Goal: Task Accomplishment & Management: Use online tool/utility

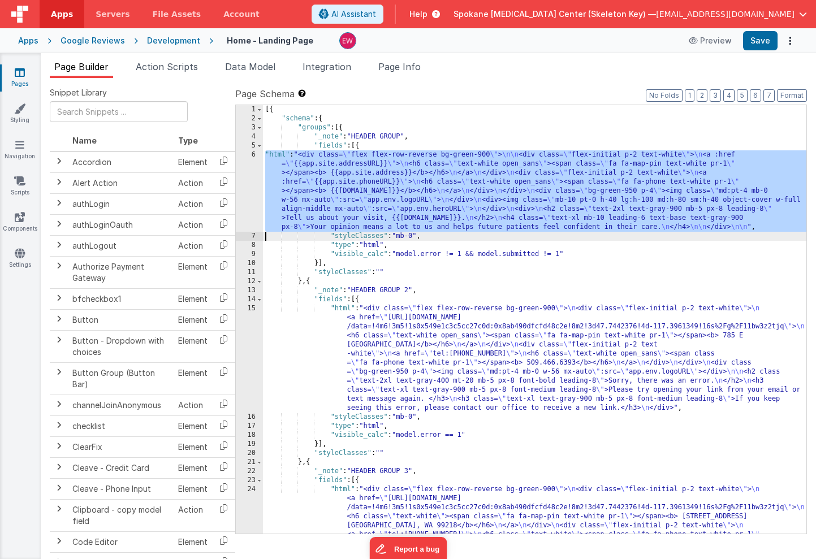
click at [249, 171] on div "6" at bounding box center [249, 190] width 27 height 81
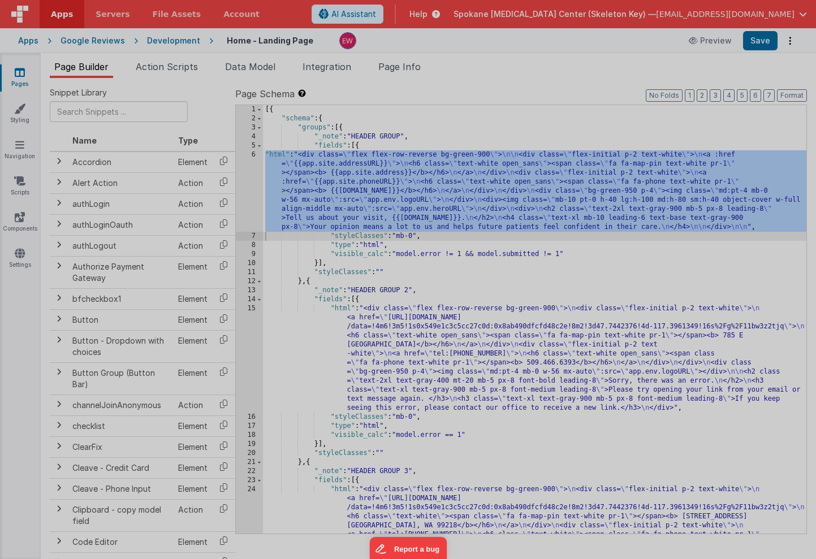
click at [401, 126] on div "Format 7 6 5 4 3 2 1 No Folds 1 2 3 4 5 6 7 8 9 10 11 12 13 14 15 16 17 18 19 <…" at bounding box center [206, 295] width 396 height 492
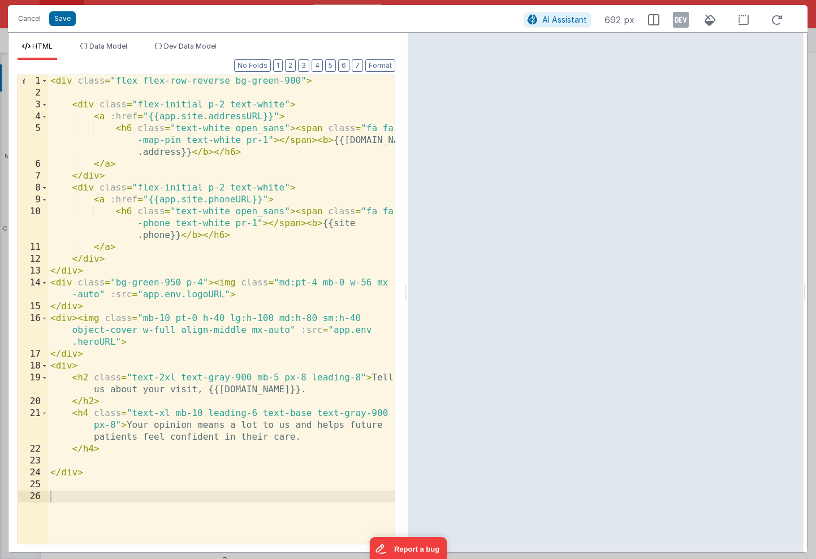
click at [157, 118] on div "< div class = "flex flex-row-reverse bg-green-900" > < div class = "flex-initia…" at bounding box center [221, 321] width 347 height 492
click at [262, 117] on div "< div class = "flex flex-row-reverse bg-green-900" > < div class = "flex-initia…" at bounding box center [221, 321] width 347 height 492
click at [160, 202] on div "< div class = "flex flex-row-reverse bg-green-900" > < div class = "flex-initia…" at bounding box center [221, 321] width 347 height 492
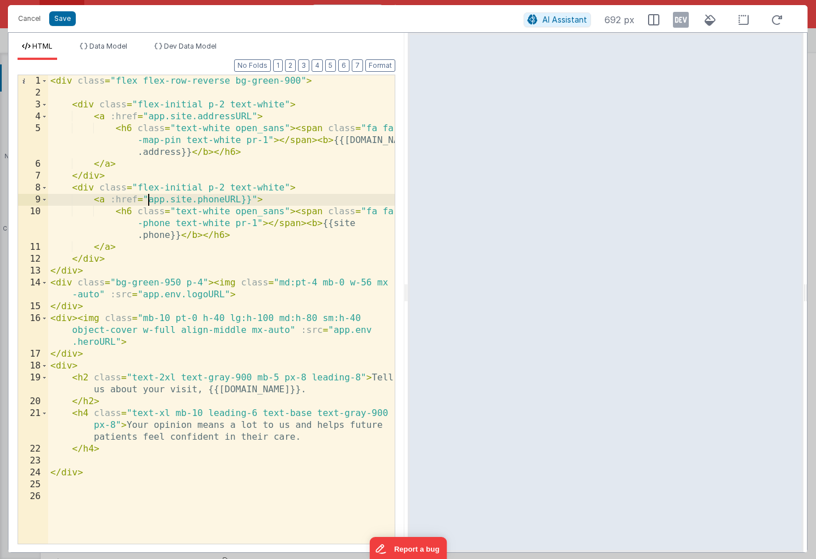
click at [251, 202] on div "< div class = "flex flex-row-reverse bg-green-900" > < div class = "flex-initia…" at bounding box center [221, 321] width 347 height 492
click at [61, 20] on button "Save" at bounding box center [62, 18] width 27 height 15
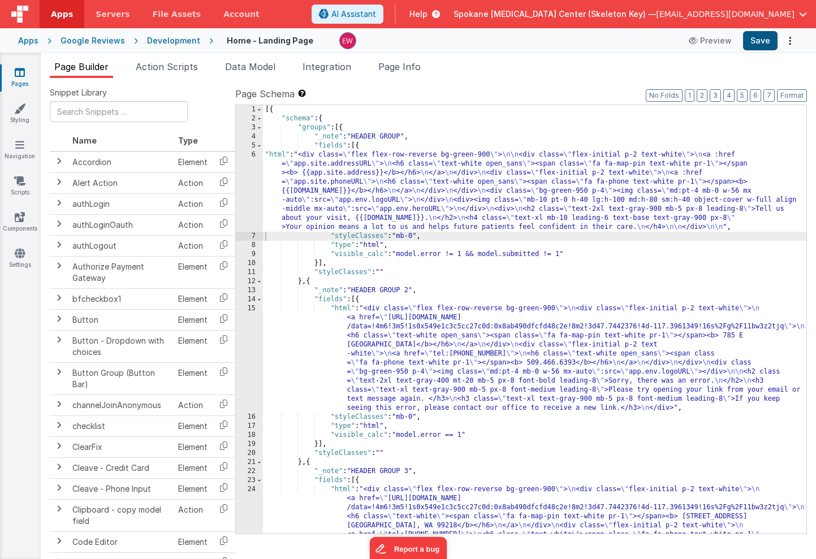
click at [767, 37] on button "Save" at bounding box center [760, 40] width 34 height 19
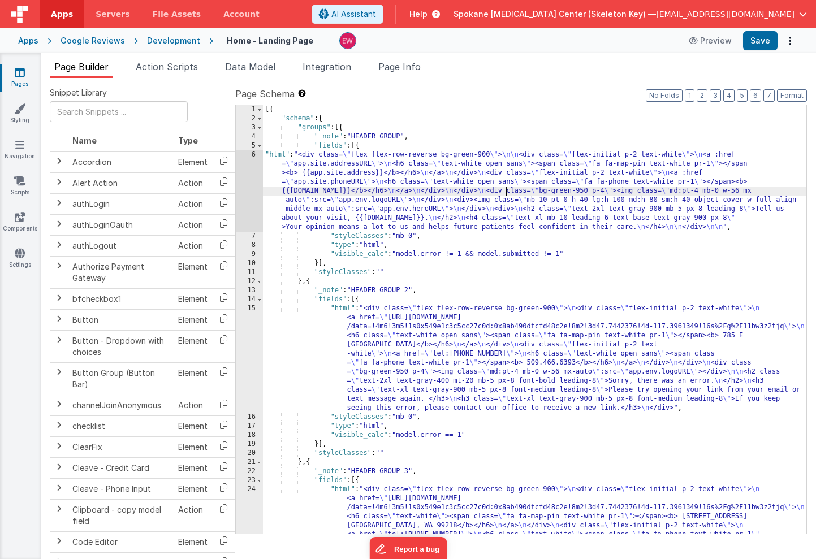
click at [504, 193] on div "[{ "schema" : { "groups" : [{ "_note" : "HEADER GROUP" , "fields" : [{ "html" :…" at bounding box center [534, 373] width 543 height 537
click at [244, 171] on div "6" at bounding box center [249, 190] width 27 height 81
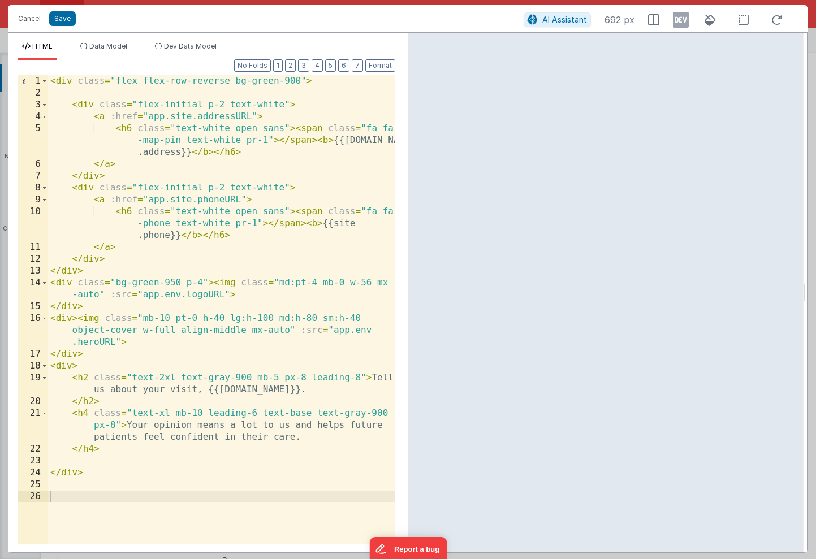
click at [348, 139] on div "< div class = "flex flex-row-reverse bg-green-900" > < div class = "flex-initia…" at bounding box center [221, 321] width 347 height 492
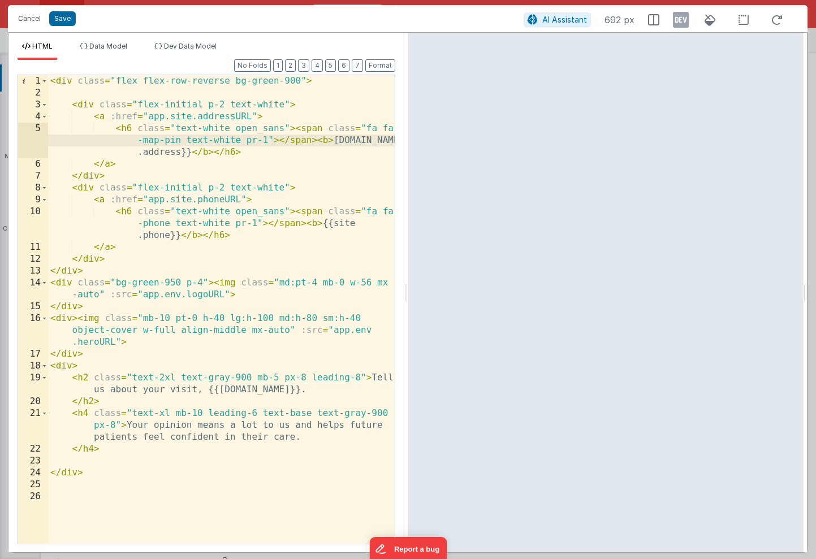
click at [192, 154] on div "< div class = "flex flex-row-reverse bg-green-900" > < div class = "flex-initia…" at bounding box center [221, 321] width 347 height 492
click at [178, 240] on div "< div class = "flex flex-row-reverse bg-green-900" > < div class = "flex-initia…" at bounding box center [221, 321] width 347 height 492
click at [144, 298] on div "< div class = "flex flex-row-reverse bg-green-900" > < div class = "flex-initia…" at bounding box center [221, 321] width 347 height 492
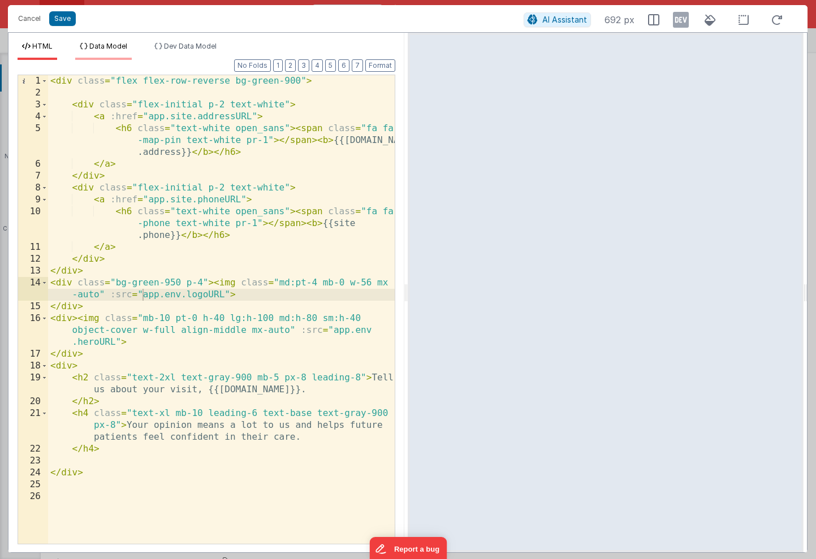
click at [98, 47] on span "Data Model" at bounding box center [108, 46] width 38 height 8
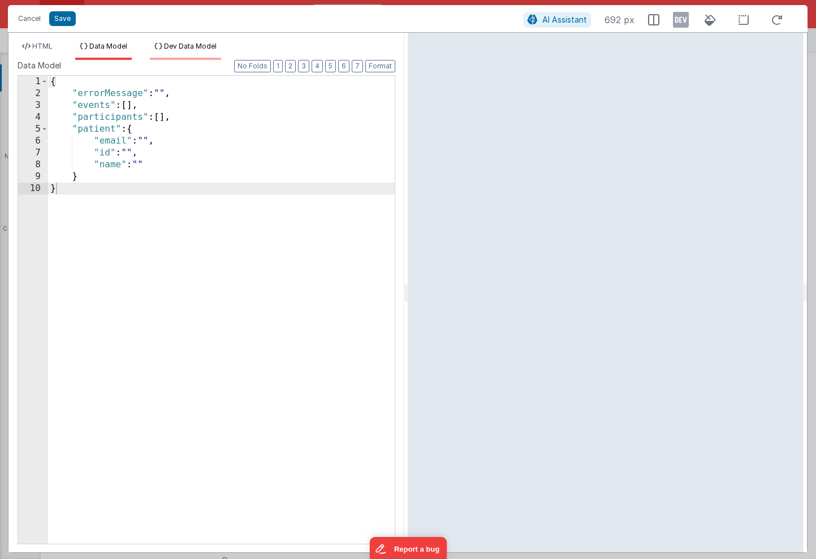
click at [181, 45] on span "Dev Data Model" at bounding box center [190, 46] width 53 height 8
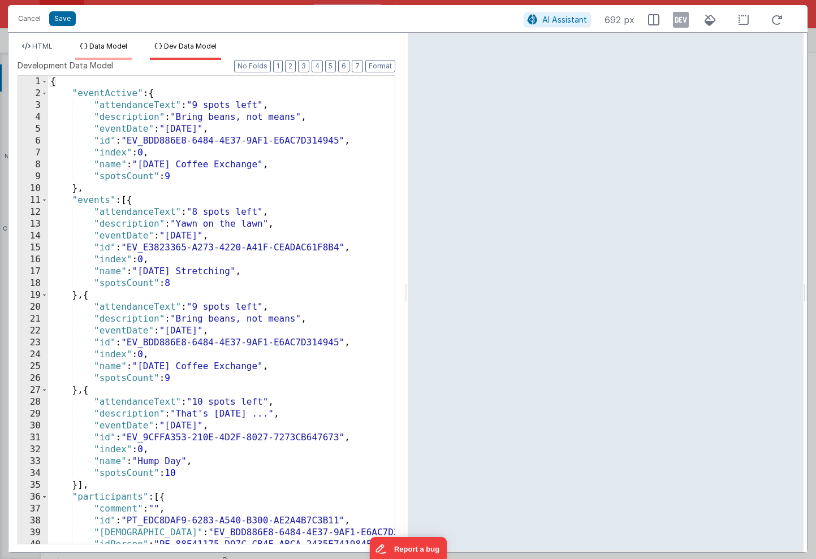
click at [97, 46] on span "Data Model" at bounding box center [108, 46] width 38 height 8
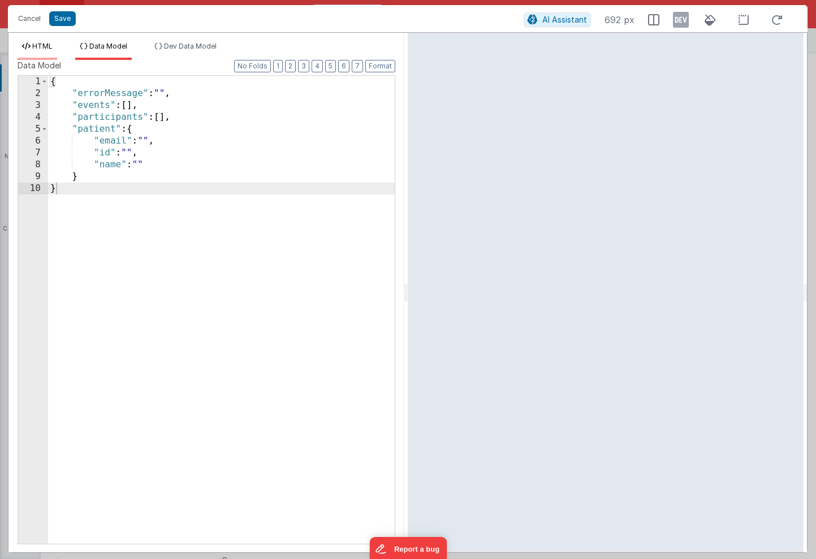
click at [45, 48] on span "HTML" at bounding box center [42, 46] width 20 height 8
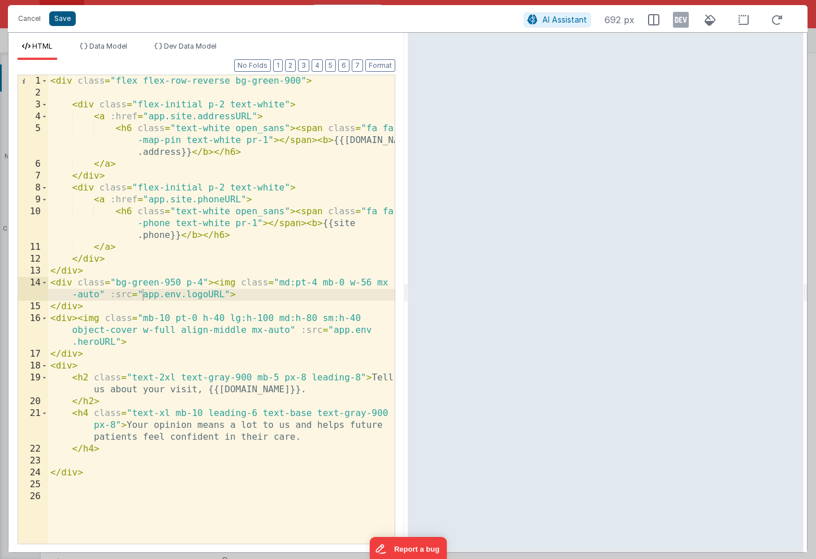
click at [61, 19] on button "Save" at bounding box center [62, 18] width 27 height 15
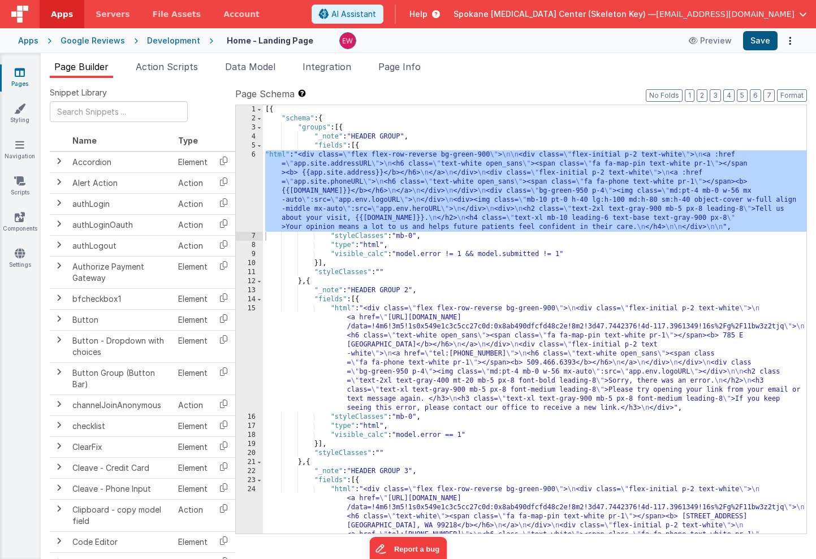
click at [758, 45] on button "Save" at bounding box center [760, 40] width 34 height 19
click at [408, 255] on div "[{ "schema" : { "groups" : [{ "_note" : "HEADER GROUP" , "fields" : [{ "html" :…" at bounding box center [534, 373] width 543 height 537
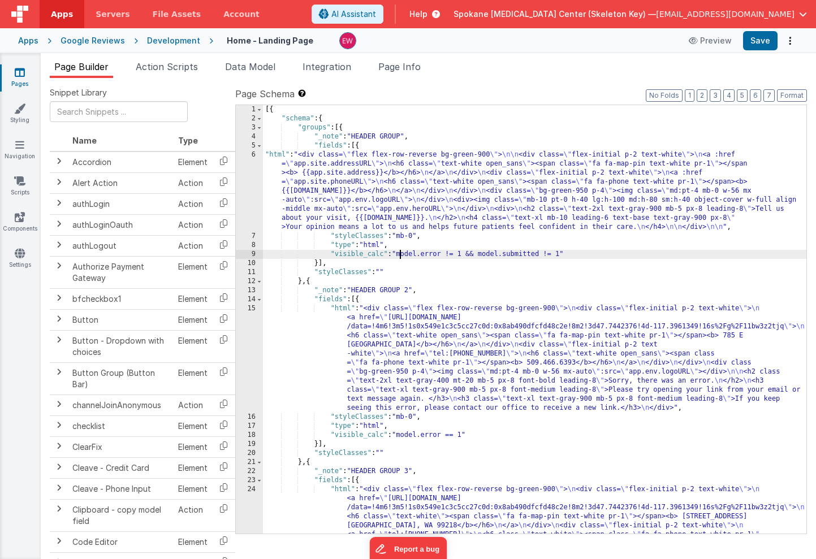
click at [399, 254] on div "[{ "schema" : { "groups" : [{ "_note" : "HEADER GROUP" , "fields" : [{ "html" :…" at bounding box center [534, 373] width 543 height 537
click at [364, 252] on div "[{ "schema" : { "groups" : [{ "_note" : "HEADER GROUP" , "fields" : [{ "html" :…" at bounding box center [534, 373] width 543 height 537
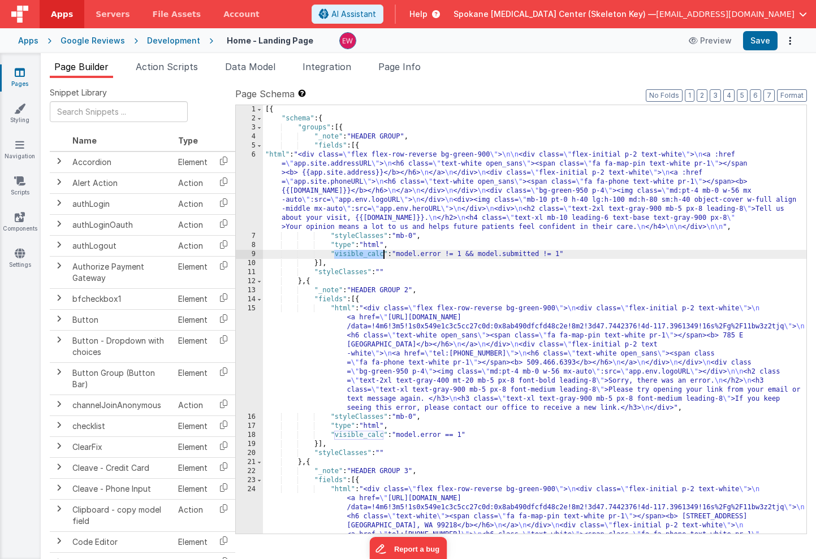
click at [364, 252] on div "[{ "schema" : { "groups" : [{ "_note" : "HEADER GROUP" , "fields" : [{ "html" :…" at bounding box center [534, 373] width 543 height 537
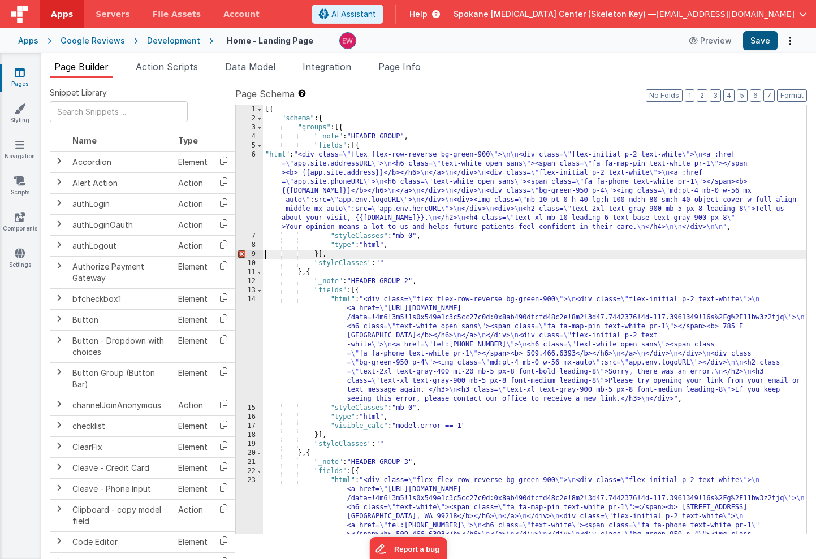
click at [760, 40] on button "Save" at bounding box center [760, 40] width 34 height 19
click at [338, 254] on div "[{ "schema" : { "groups" : [{ "_note" : "HEADER GROUP" , "fields" : [{ "html" :…" at bounding box center [534, 373] width 543 height 537
click at [318, 254] on div "[{ "schema" : { "groups" : [{ "_note" : "HEADER GROUP" , "fields" : [{ "html" :…" at bounding box center [534, 373] width 543 height 537
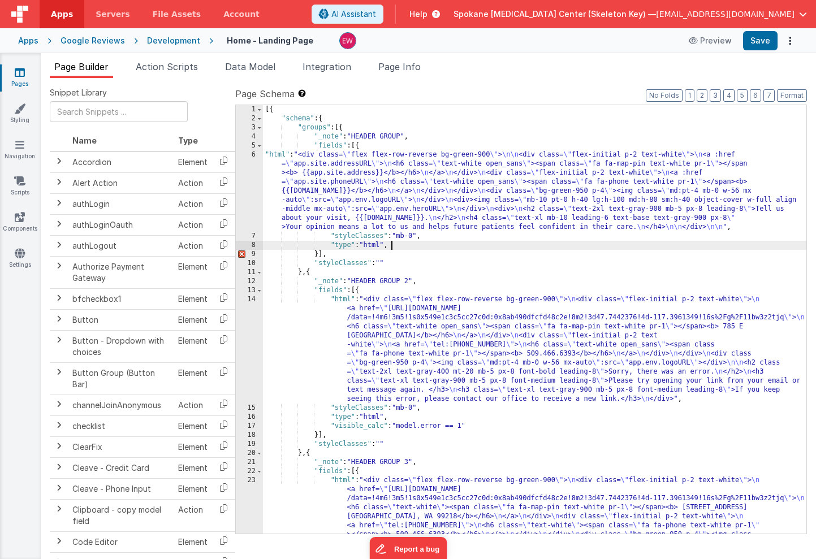
click at [390, 245] on div "[{ "schema" : { "groups" : [{ "_note" : "HEADER GROUP" , "fields" : [{ "html" :…" at bounding box center [534, 373] width 543 height 537
click at [758, 41] on button "Save" at bounding box center [760, 40] width 34 height 19
click at [470, 243] on div "[{ "schema" : { "groups" : [{ "_note" : "HEADER GROUP" , "fields" : [{ "html" :…" at bounding box center [534, 373] width 543 height 537
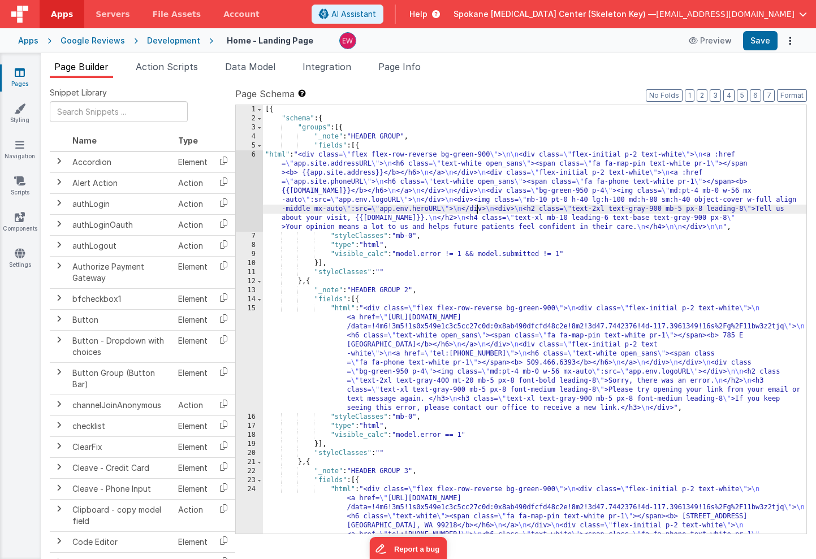
click at [475, 210] on div "[{ "schema" : { "groups" : [{ "_note" : "HEADER GROUP" , "fields" : [{ "html" :…" at bounding box center [534, 373] width 543 height 537
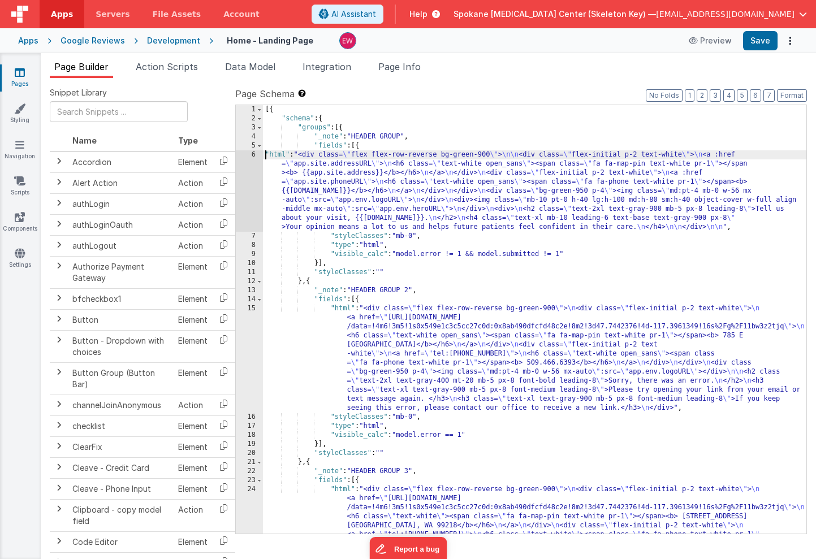
click at [265, 155] on div "[{ "schema" : { "groups" : [{ "_note" : "HEADER GROUP" , "fields" : [{ "html" :…" at bounding box center [534, 373] width 543 height 537
click at [789, 96] on button "Format" at bounding box center [792, 95] width 30 height 12
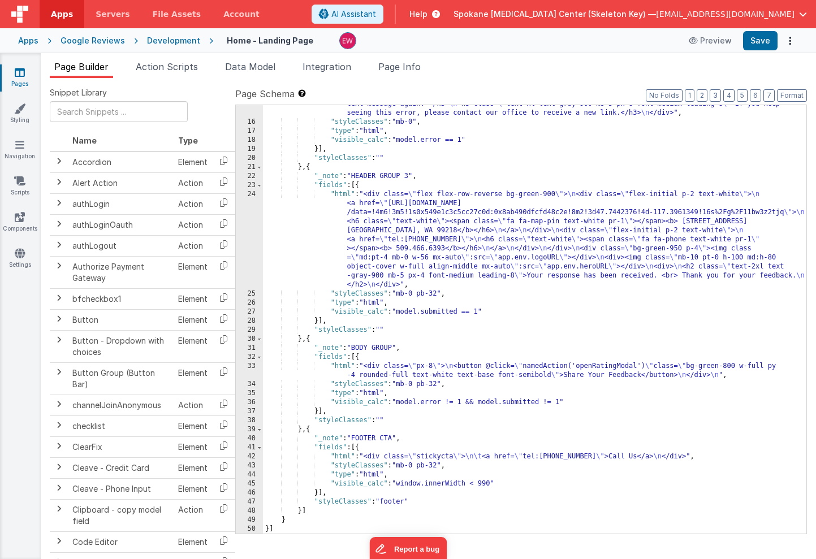
scroll to position [313, 0]
click at [412, 455] on div ""html" : "<div class= \" flex flex-row-reverse bg-green-900 \" > \n <div class=…" at bounding box center [534, 282] width 543 height 546
click at [495, 457] on div ""html" : "<div class= \" flex flex-row-reverse bg-green-900 \" > \n <div class=…" at bounding box center [534, 282] width 543 height 546
drag, startPoint x: 530, startPoint y: 458, endPoint x: 595, endPoint y: 457, distance: 65.6
click at [595, 457] on div ""html" : "<div class= \" flex flex-row-reverse bg-green-900 \" > \n <div class=…" at bounding box center [534, 282] width 543 height 546
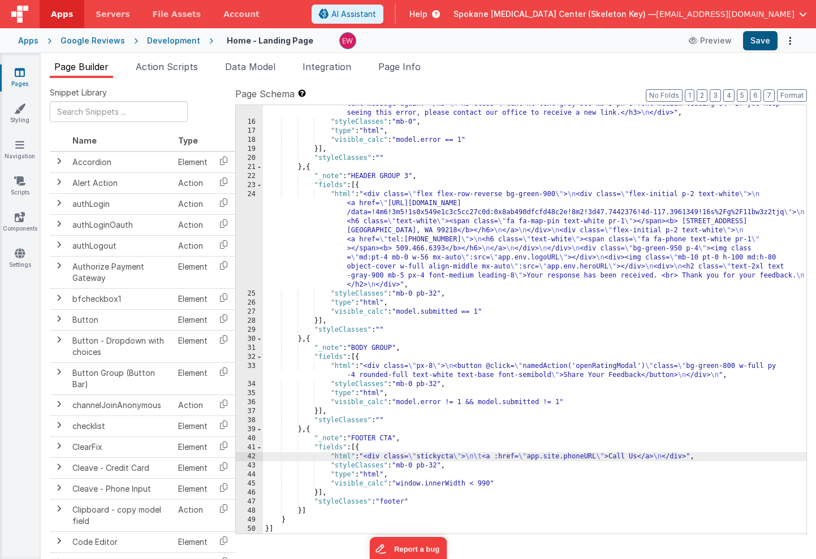
click at [760, 43] on button "Save" at bounding box center [760, 40] width 34 height 19
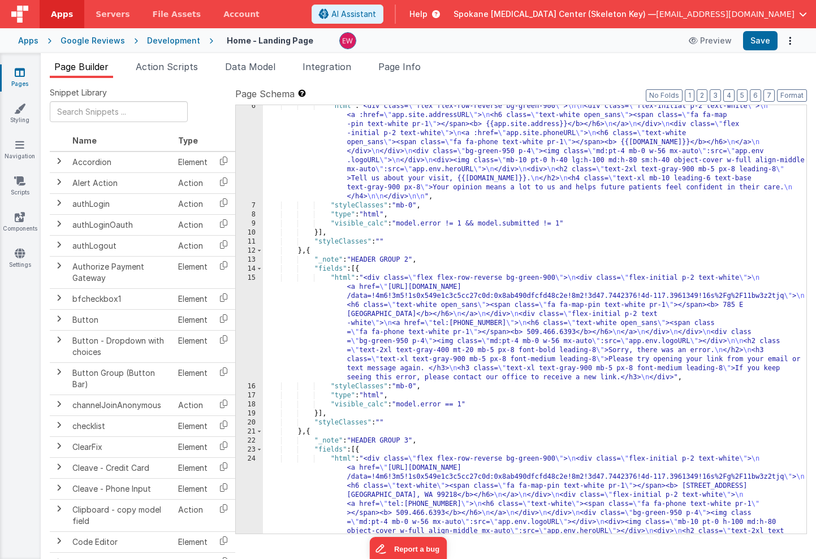
scroll to position [0, 0]
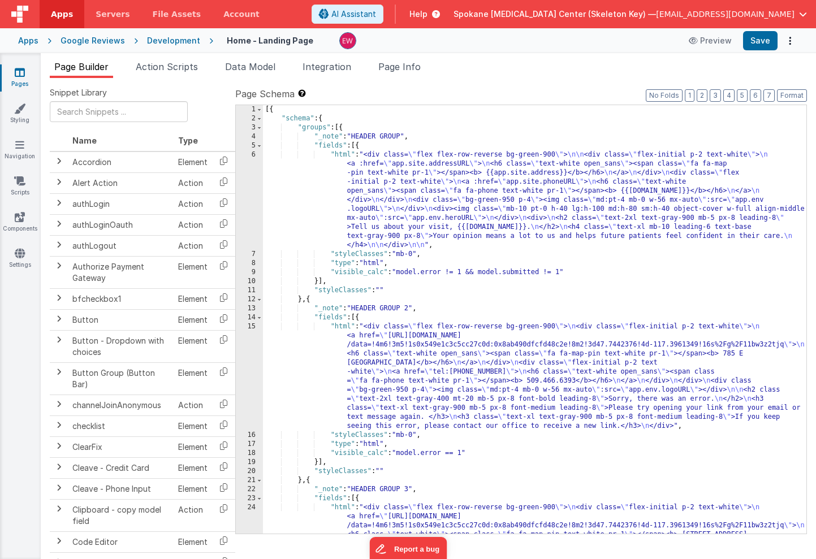
click at [475, 212] on div "[{ "schema" : { "groups" : [{ "_note" : "HEADER GROUP" , "fields" : [{ "html" :…" at bounding box center [534, 373] width 543 height 537
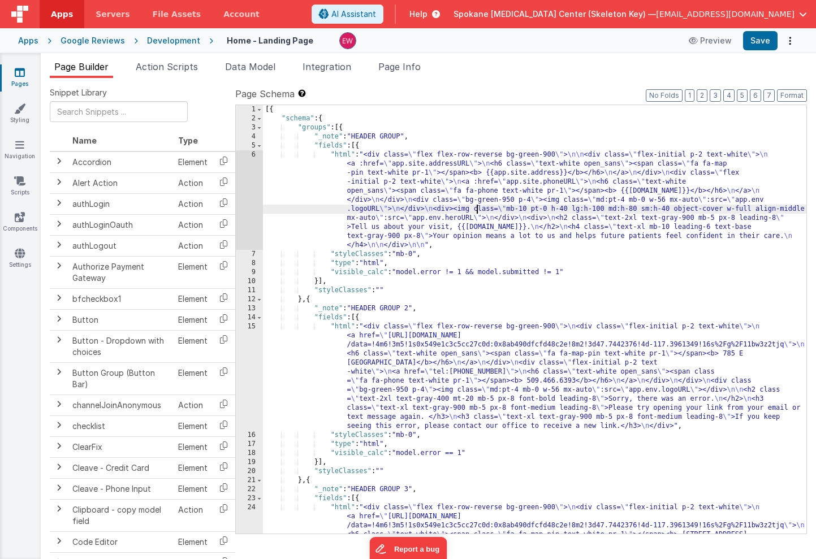
click at [244, 170] on div "6" at bounding box center [249, 199] width 27 height 99
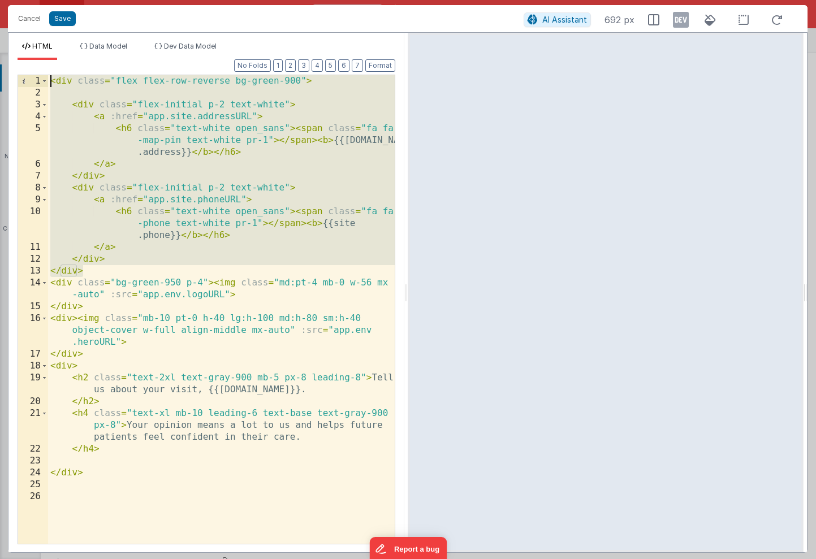
drag, startPoint x: 86, startPoint y: 272, endPoint x: 29, endPoint y: 64, distance: 216.4
click at [29, 64] on div "Format 7 6 5 4 3 2 1 No Folds 1 2 3 4 5 6 7 8 9 10 11 12 13 14 15 16 17 18 19 2…" at bounding box center [207, 301] width 378 height 483
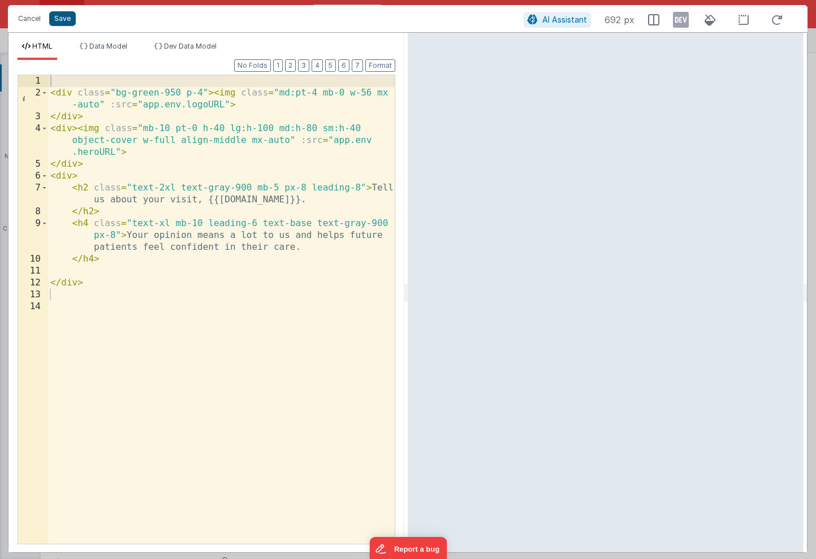
click at [62, 19] on button "Save" at bounding box center [62, 18] width 27 height 15
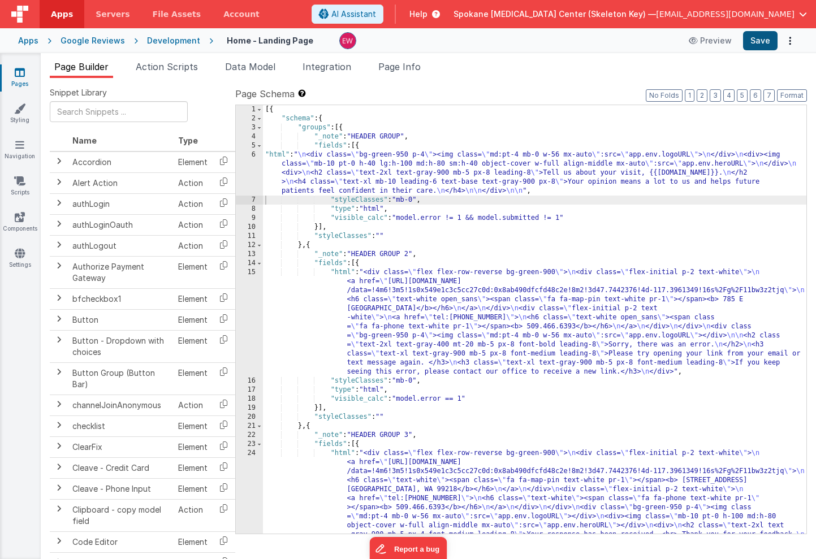
click at [764, 37] on button "Save" at bounding box center [760, 40] width 34 height 19
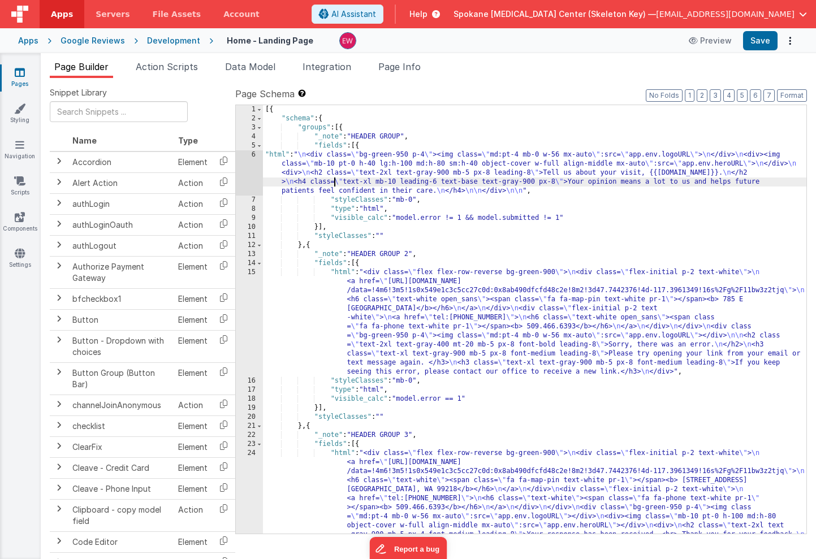
click at [333, 180] on div "[{ "schema" : { "groups" : [{ "_note" : "HEADER GROUP" , "fields" : [{ "html" :…" at bounding box center [534, 373] width 543 height 537
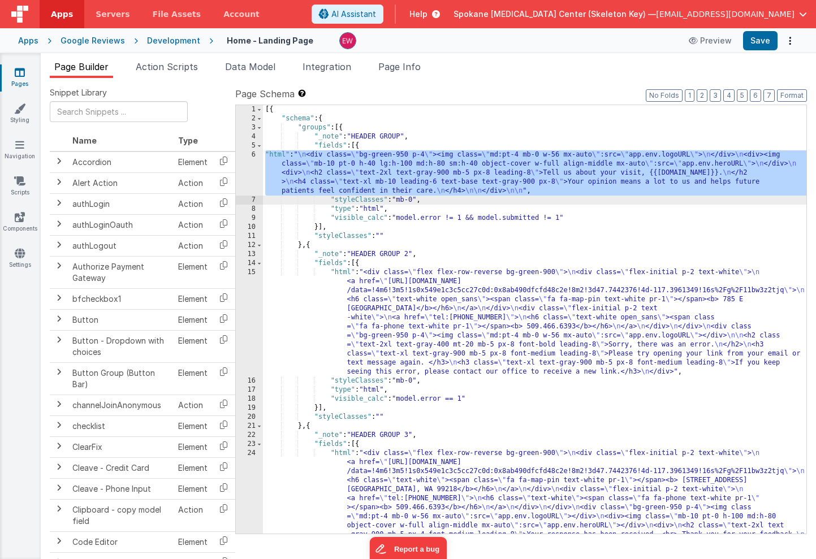
click at [241, 170] on div "6" at bounding box center [249, 172] width 27 height 45
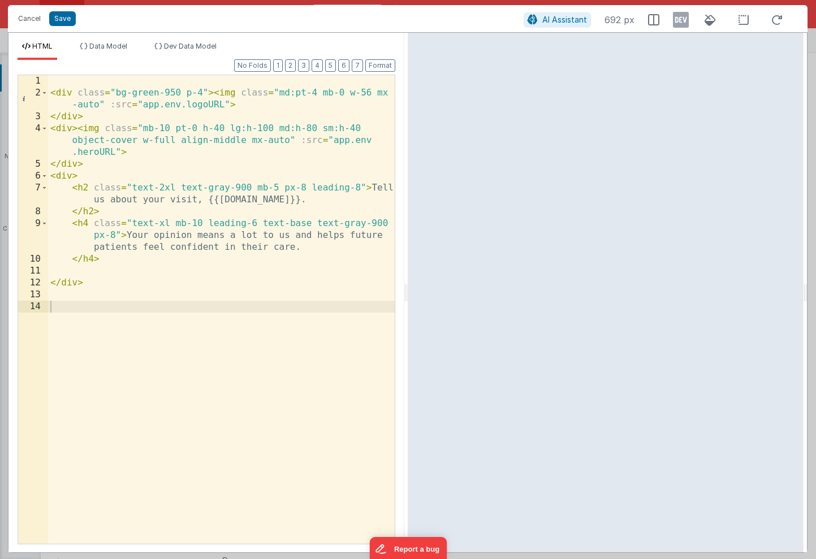
click at [68, 80] on div "< div class = "bg-green-950 p-4" > < img class = "md:pt-4 mb-0 w-56 mx -auto" :…" at bounding box center [221, 321] width 347 height 492
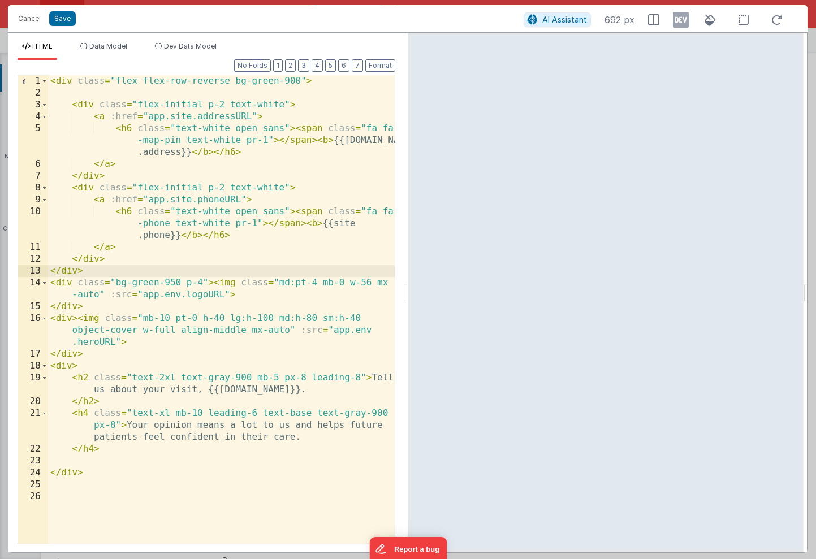
click at [236, 144] on div "< div class = "flex flex-row-reverse bg-green-900" > < div class = "flex-initia…" at bounding box center [221, 321] width 347 height 492
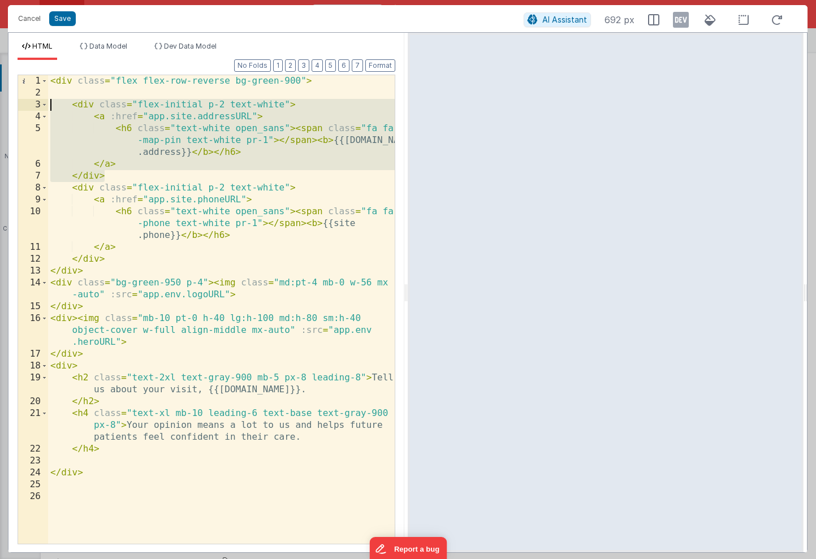
drag, startPoint x: 119, startPoint y: 178, endPoint x: 11, endPoint y: 109, distance: 128.4
click at [11, 109] on div "Format 7 6 5 4 3 2 1 No Folds 1 2 3 4 5 6 7 8 9 10 11 12 13 14 15 16 17 18 19 2…" at bounding box center [206, 306] width 396 height 492
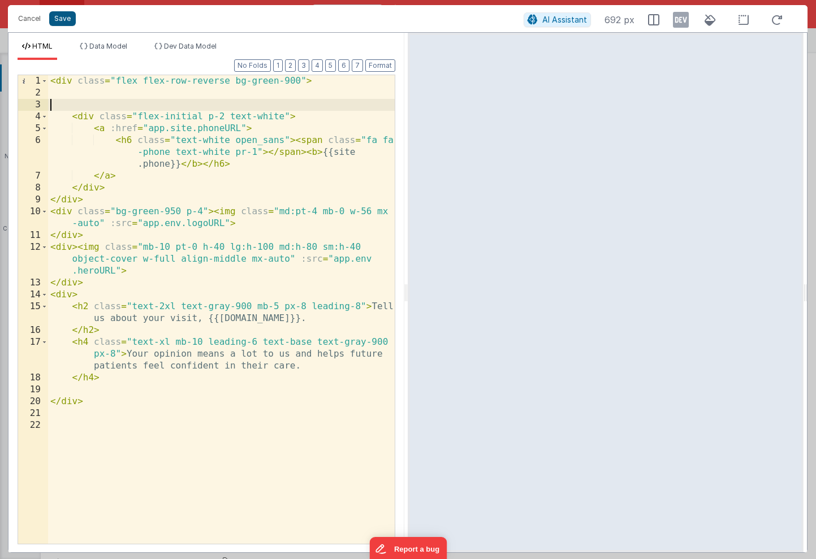
click at [67, 21] on button "Save" at bounding box center [62, 18] width 27 height 15
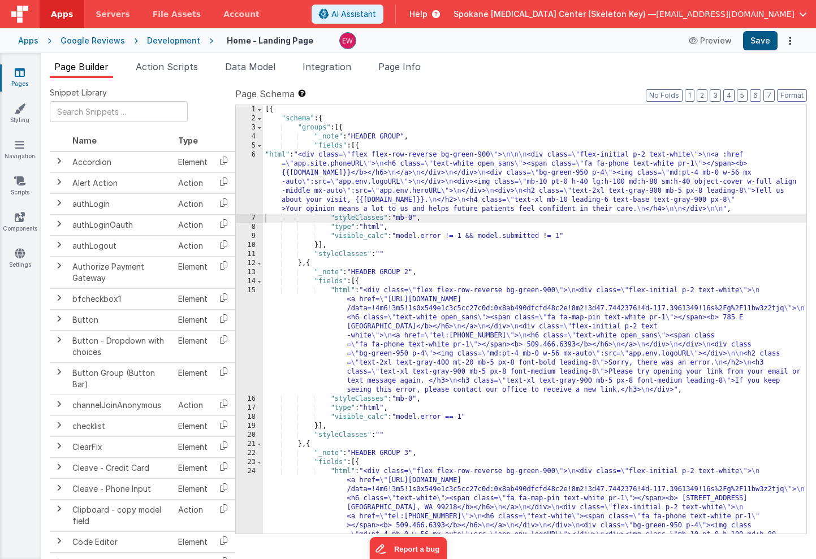
click at [758, 40] on button "Save" at bounding box center [760, 40] width 34 height 19
click at [306, 171] on div "[{ "schema" : { "groups" : [{ "_note" : "HEADER GROUP" , "fields" : [{ "html" :…" at bounding box center [534, 373] width 543 height 537
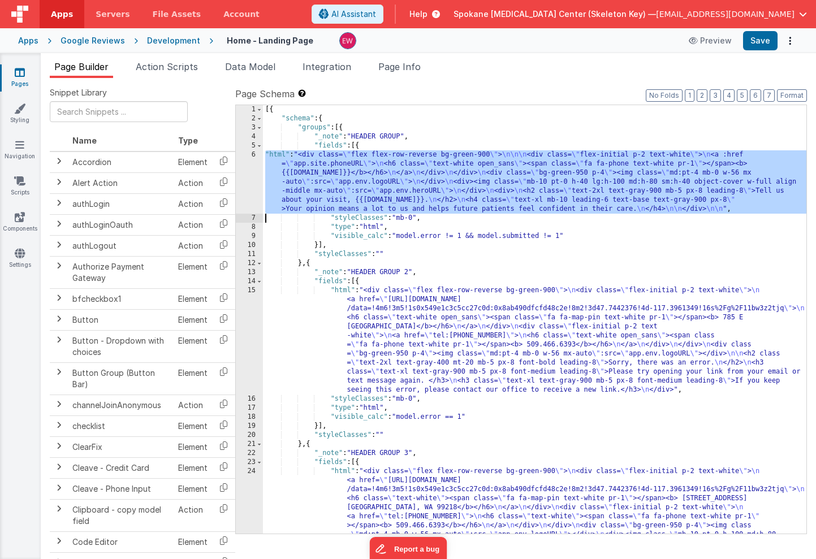
click at [241, 164] on div "6" at bounding box center [249, 181] width 27 height 63
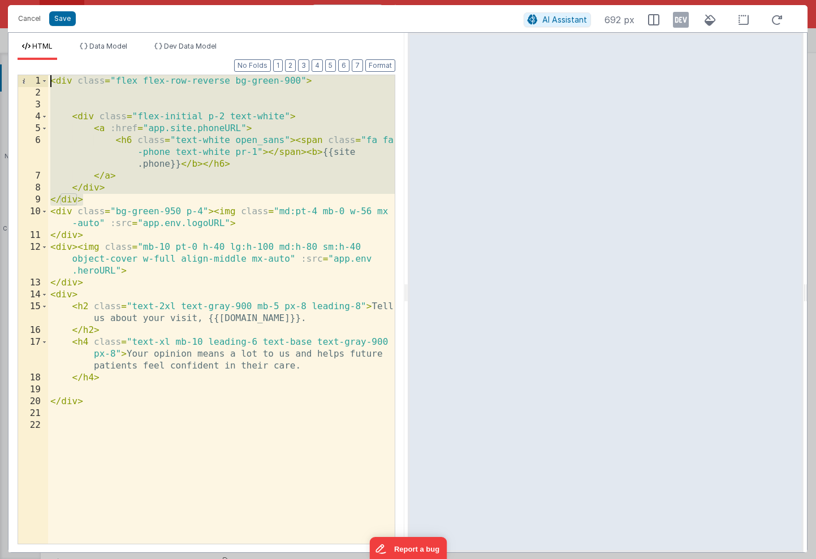
drag, startPoint x: 87, startPoint y: 202, endPoint x: 0, endPoint y: 63, distance: 164.1
click at [0, 63] on div "Cancel Save AI Assistant 692 px HTML Data Model Dev Data Model Format 7 6 5 4 3…" at bounding box center [408, 279] width 816 height 559
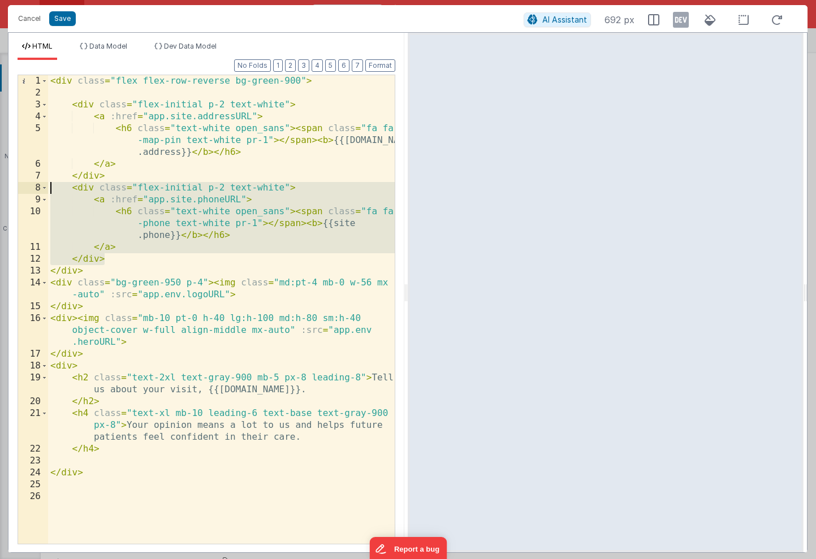
drag, startPoint x: 111, startPoint y: 258, endPoint x: 28, endPoint y: 188, distance: 108.7
click at [28, 188] on div "1 2 3 4 5 6 7 8 9 10 11 12 13 14 15 16 17 18 19 20 21 22 23 24 25 26 < div clas…" at bounding box center [207, 310] width 378 height 470
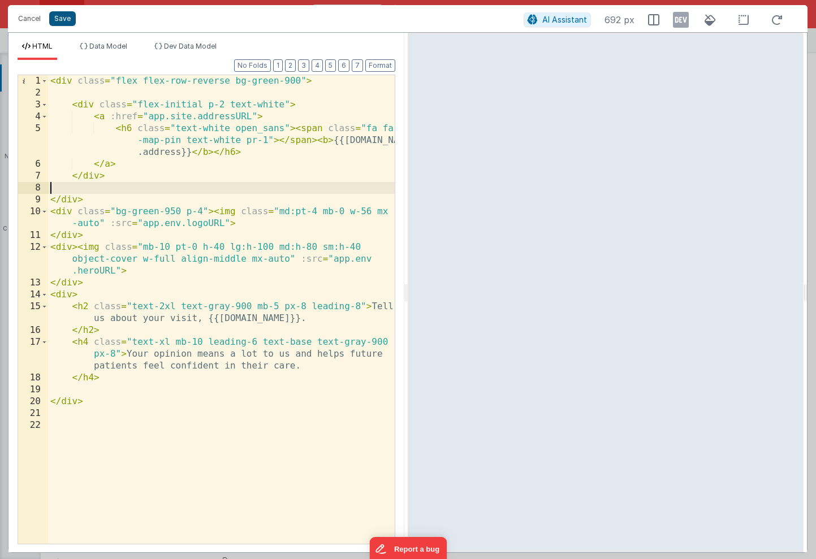
click at [64, 16] on button "Save" at bounding box center [62, 18] width 27 height 15
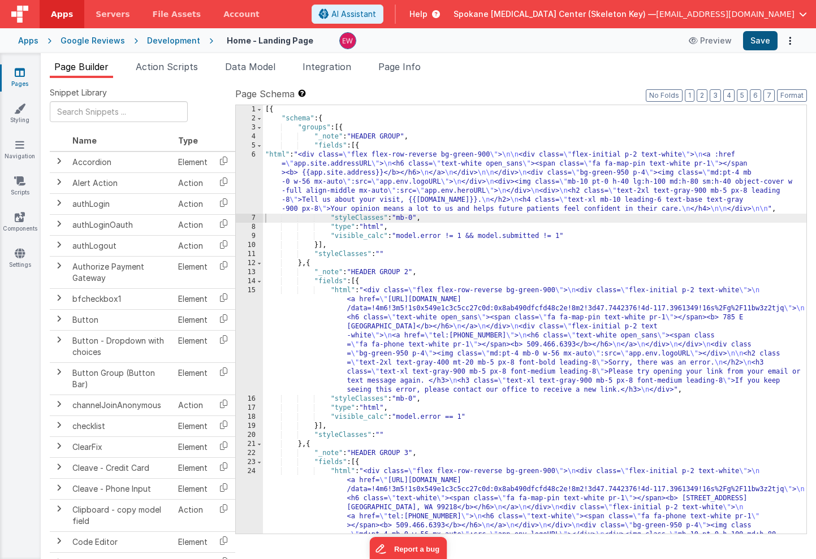
click at [756, 40] on button "Save" at bounding box center [760, 40] width 34 height 19
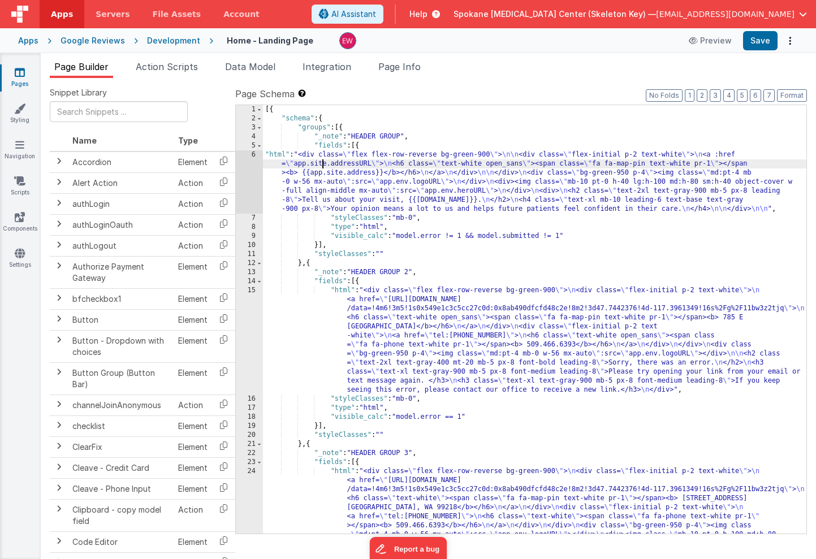
click at [323, 165] on div "[{ "schema" : { "groups" : [{ "_note" : "HEADER GROUP" , "fields" : [{ "html" :…" at bounding box center [534, 373] width 543 height 537
click at [245, 162] on div "6" at bounding box center [249, 181] width 27 height 63
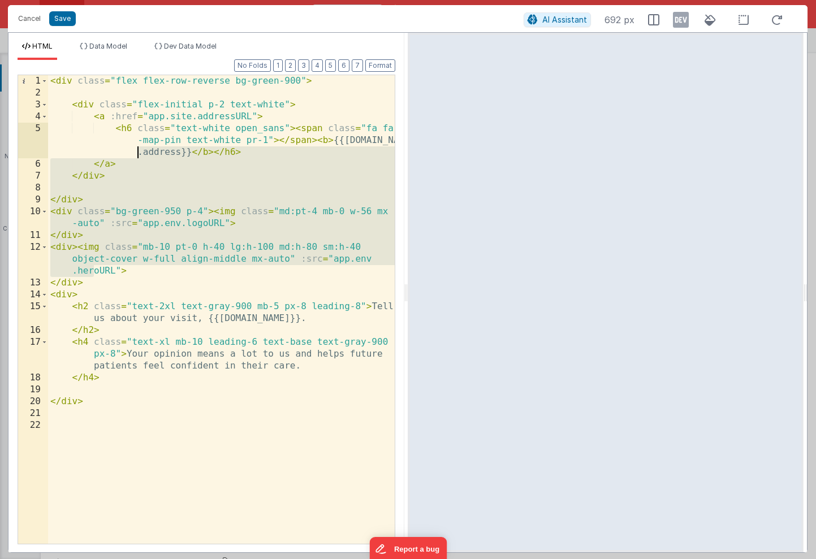
drag, startPoint x: 95, startPoint y: 269, endPoint x: -6, endPoint y: 150, distance: 156.1
click at [0, 150] on html "Cancel Save AI Assistant 692 px HTML Data Model Dev Data Model Format 7 6 5 4 3…" at bounding box center [408, 279] width 816 height 559
click at [106, 165] on div "< div class = "flex flex-row-reverse bg-green-900" > < div class = "flex-initia…" at bounding box center [221, 321] width 347 height 492
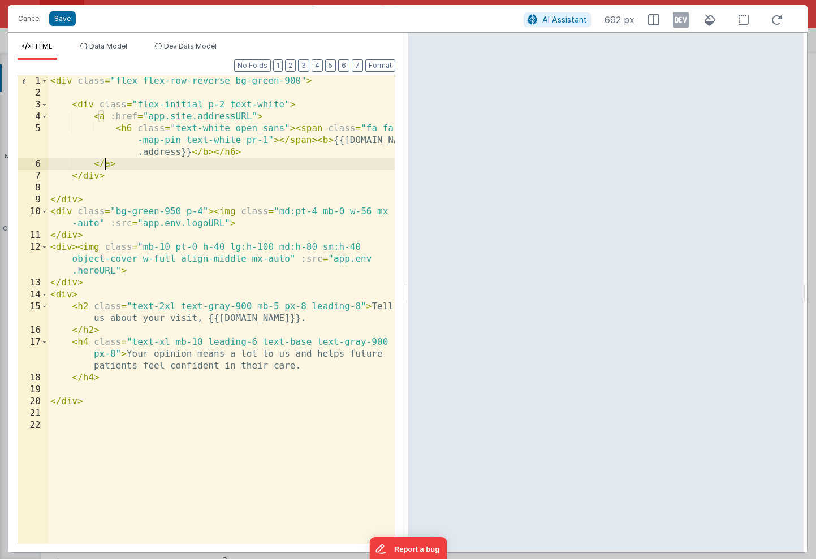
click at [106, 165] on div "< div class = "flex flex-row-reverse bg-green-900" > < div class = "flex-initia…" at bounding box center [221, 321] width 347 height 492
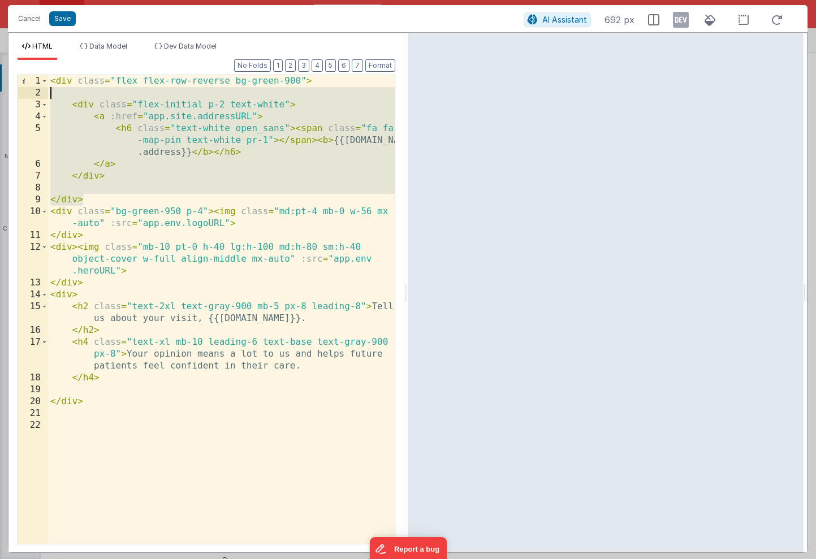
drag, startPoint x: 96, startPoint y: 203, endPoint x: 11, endPoint y: 55, distance: 170.7
click at [11, 55] on div "HTML Data Model Dev Data Model Format 7 6 5 4 3 2 1 No Folds 1 2 3 4 5 6 7 8 9 …" at bounding box center [206, 297] width 396 height 510
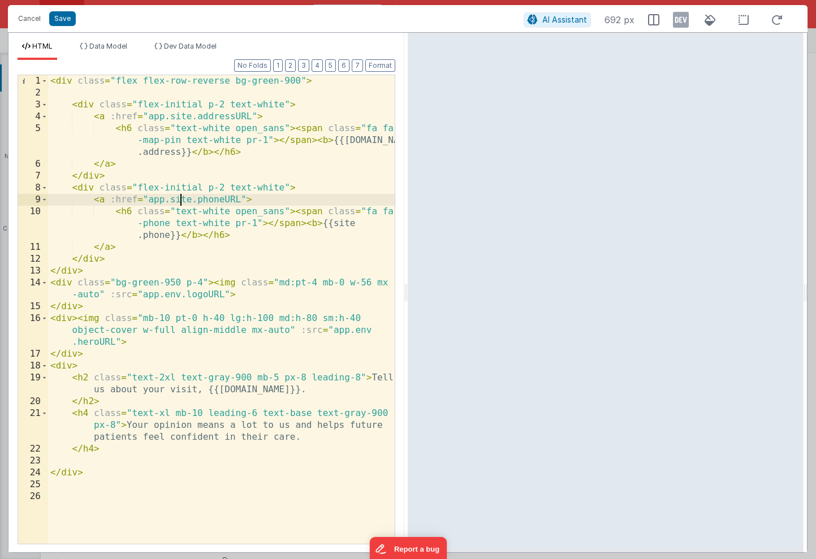
click at [178, 204] on div "< div class = "flex flex-row-reverse bg-green-900" > < div class = "flex-initia…" at bounding box center [221, 321] width 347 height 492
click at [181, 198] on div "< div class = "flex flex-row-reverse bg-green-900" > < div class = "flex-initia…" at bounding box center [221, 321] width 347 height 492
click at [262, 197] on div "< div class = "flex flex-row-reverse bg-green-900" > < div class = "flex-initia…" at bounding box center [221, 321] width 347 height 492
click at [338, 221] on div "< div class = "flex flex-row-reverse bg-green-900" > < div class = "flex-initia…" at bounding box center [221, 321] width 347 height 492
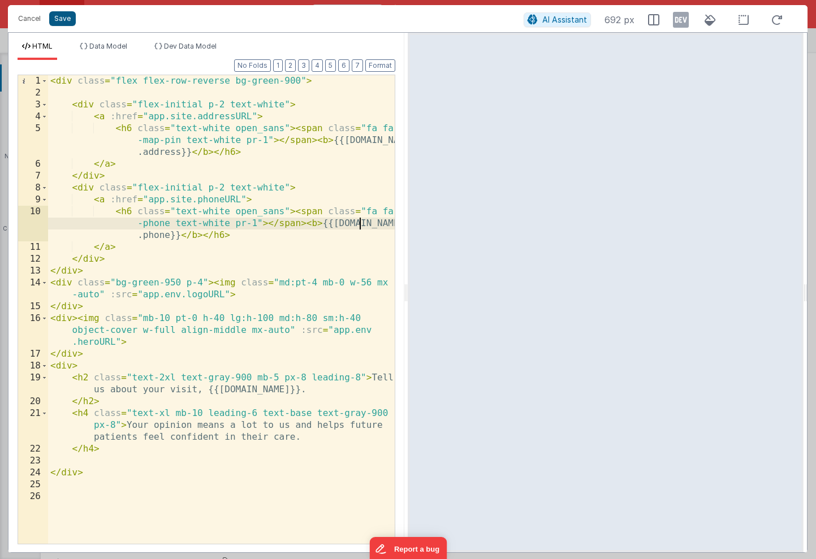
click at [62, 17] on button "Save" at bounding box center [62, 18] width 27 height 15
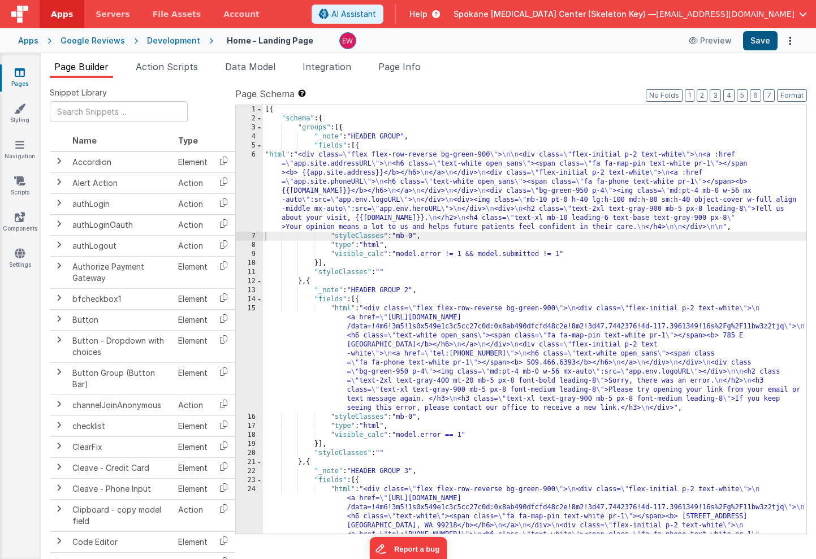
click at [762, 35] on button "Save" at bounding box center [760, 40] width 34 height 19
click at [357, 212] on div "[{ "schema" : { "groups" : [{ "_note" : "HEADER GROUP" , "fields" : [{ "html" :…" at bounding box center [534, 373] width 543 height 537
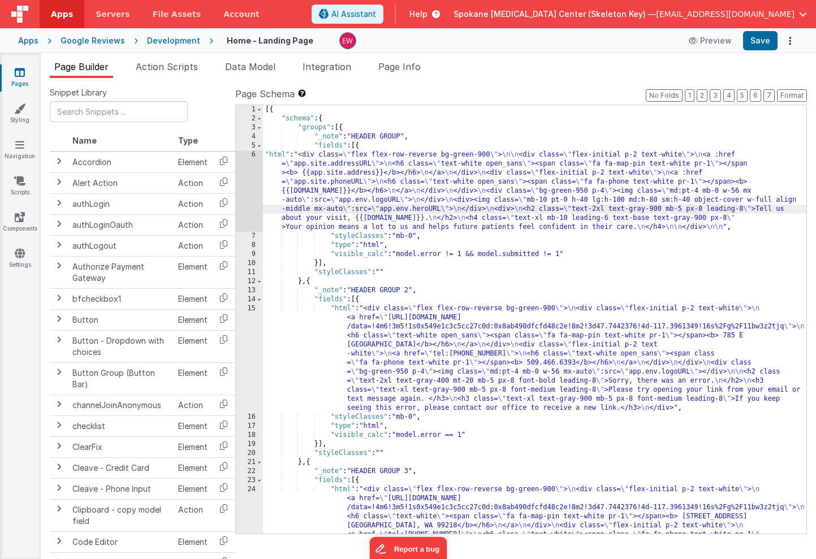
click at [241, 189] on div "6" at bounding box center [249, 190] width 27 height 81
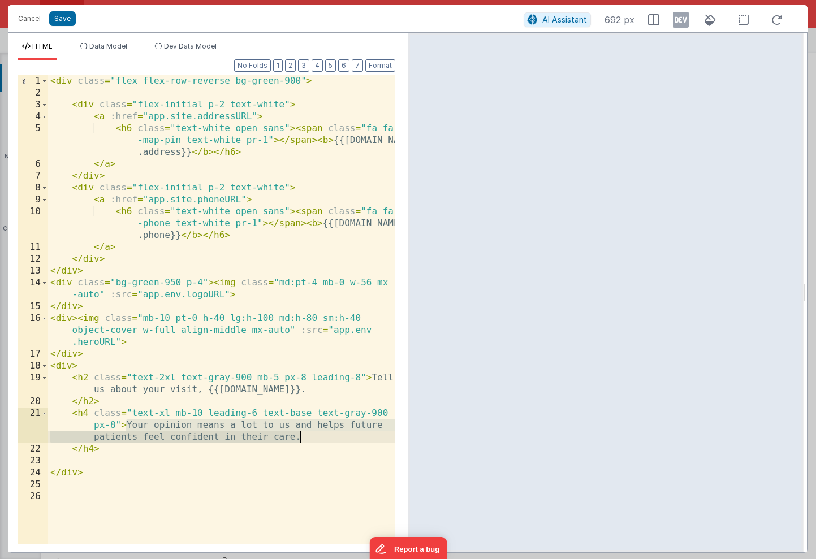
drag, startPoint x: 128, startPoint y: 425, endPoint x: 297, endPoint y: 440, distance: 169.7
click at [297, 440] on div "< div class = "flex flex-row-reverse bg-green-900" > < div class = "flex-initia…" at bounding box center [221, 321] width 347 height 492
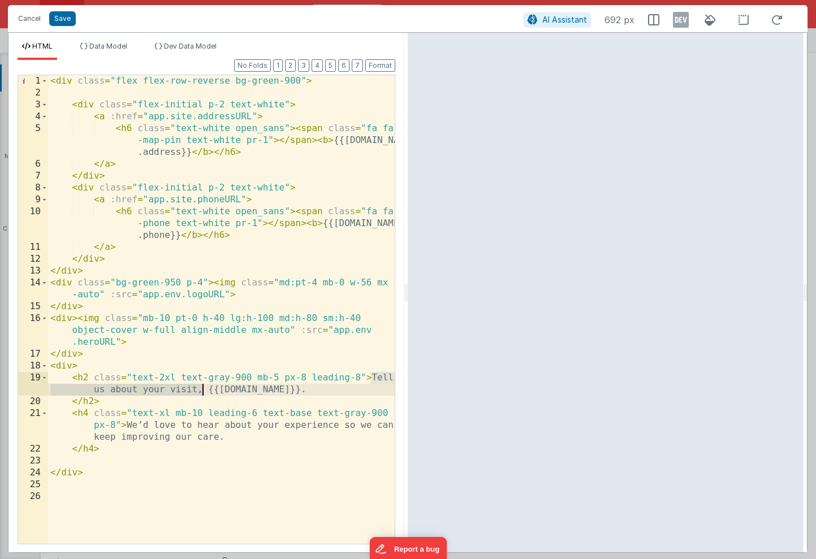
drag, startPoint x: 371, startPoint y: 378, endPoint x: 201, endPoint y: 393, distance: 170.9
click at [201, 393] on div "< div class = "flex flex-row-reverse bg-green-900" > < div class = "flex-initia…" at bounding box center [221, 321] width 347 height 492
click at [66, 19] on button "Save" at bounding box center [62, 18] width 27 height 15
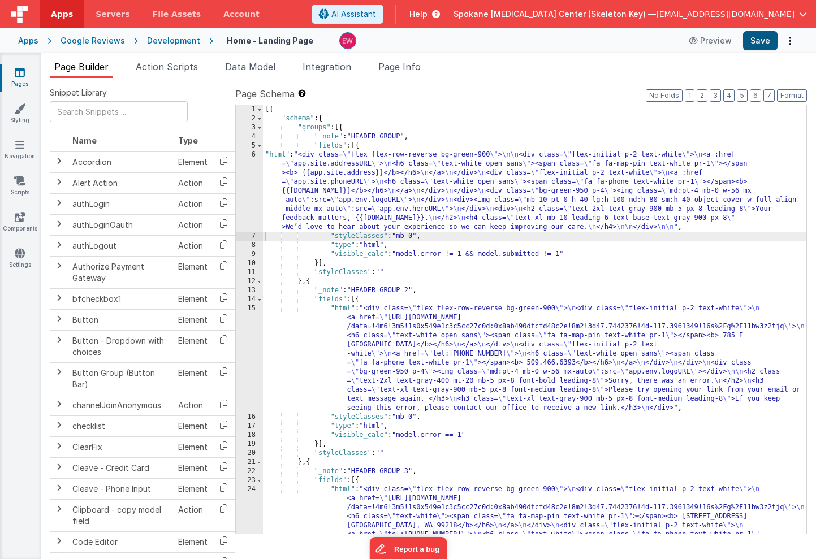
click at [767, 42] on button "Save" at bounding box center [760, 40] width 34 height 19
click at [358, 207] on div "[{ "schema" : { "groups" : [{ "_note" : "HEADER GROUP" , "fields" : [{ "html" :…" at bounding box center [534, 373] width 543 height 537
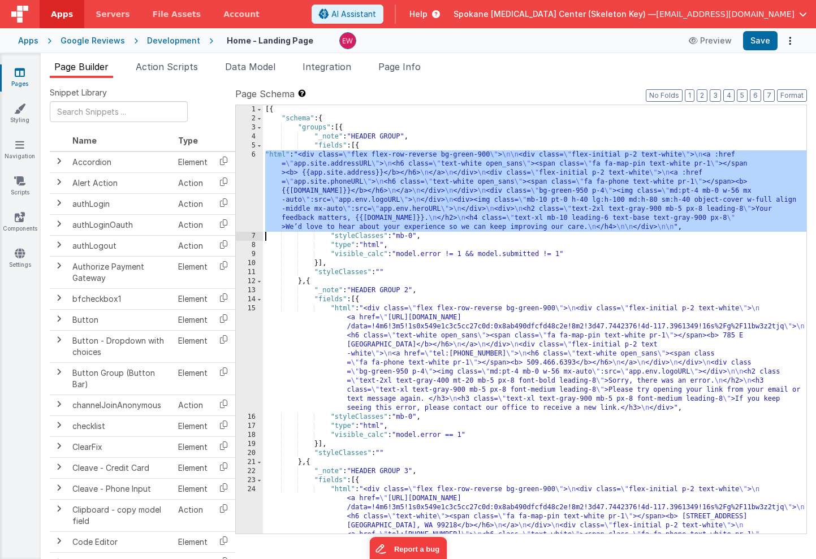
click at [245, 179] on div "6" at bounding box center [249, 190] width 27 height 81
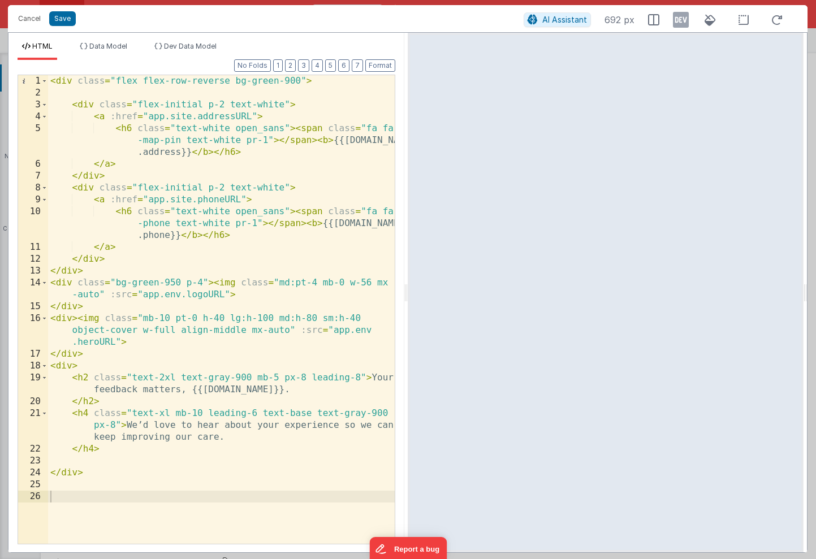
click at [296, 380] on div "< div class = "flex flex-row-reverse bg-green-900" > < div class = "flex-initia…" at bounding box center [221, 321] width 347 height 492
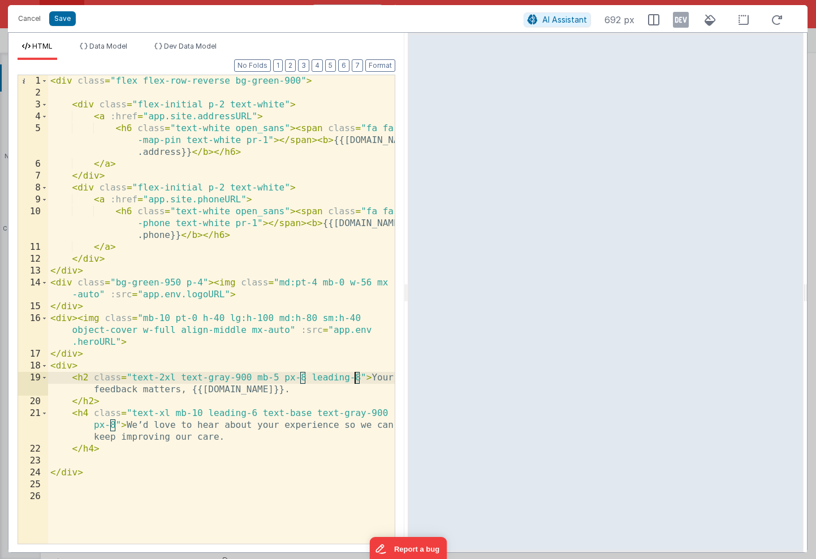
click at [354, 379] on div "< div class = "flex flex-row-reverse bg-green-900" > < div class = "flex-initia…" at bounding box center [221, 321] width 347 height 492
click at [62, 19] on button "Save" at bounding box center [62, 18] width 27 height 15
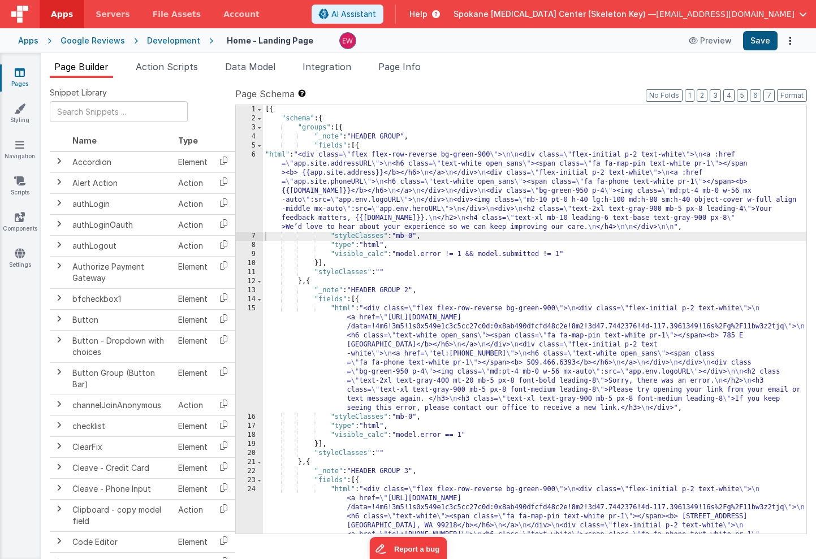
click at [762, 44] on button "Save" at bounding box center [760, 40] width 34 height 19
click at [333, 178] on div "[{ "schema" : { "groups" : [{ "_note" : "HEADER GROUP" , "fields" : [{ "html" :…" at bounding box center [534, 373] width 543 height 537
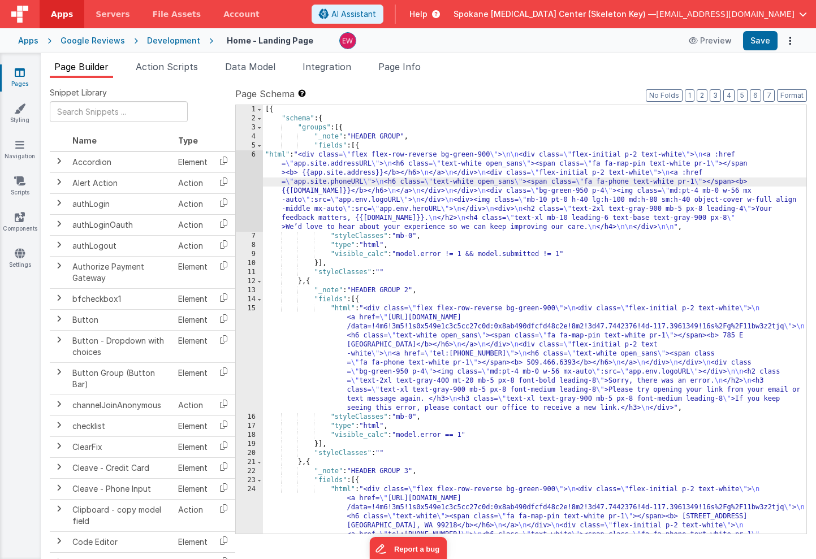
click at [244, 173] on div "6" at bounding box center [249, 190] width 27 height 81
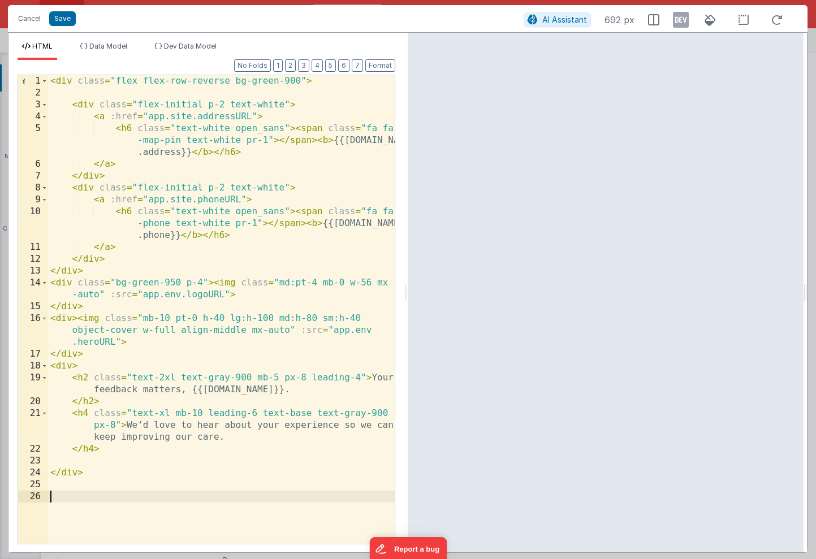
click at [359, 379] on div "< div class = "flex flex-row-reverse bg-green-900" > < div class = "flex-initia…" at bounding box center [221, 321] width 347 height 492
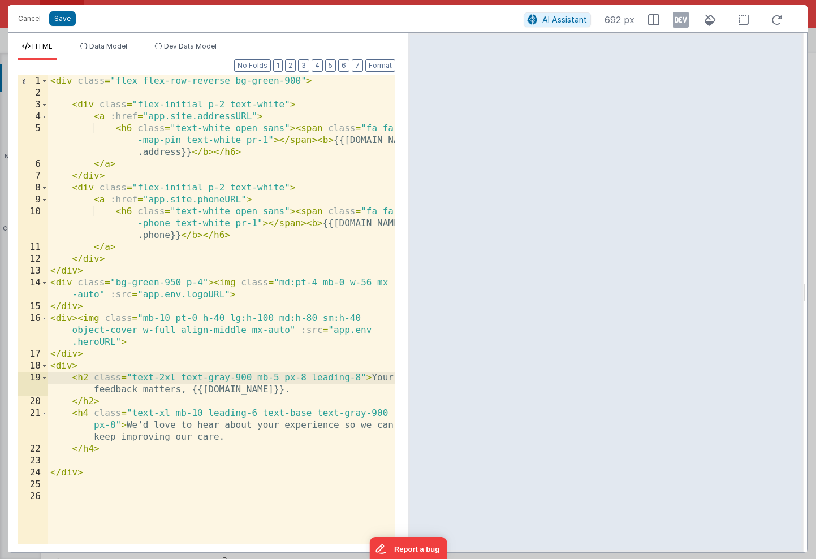
click at [153, 319] on div "< div class = "flex flex-row-reverse bg-green-900" > < div class = "flex-initia…" at bounding box center [221, 321] width 347 height 492
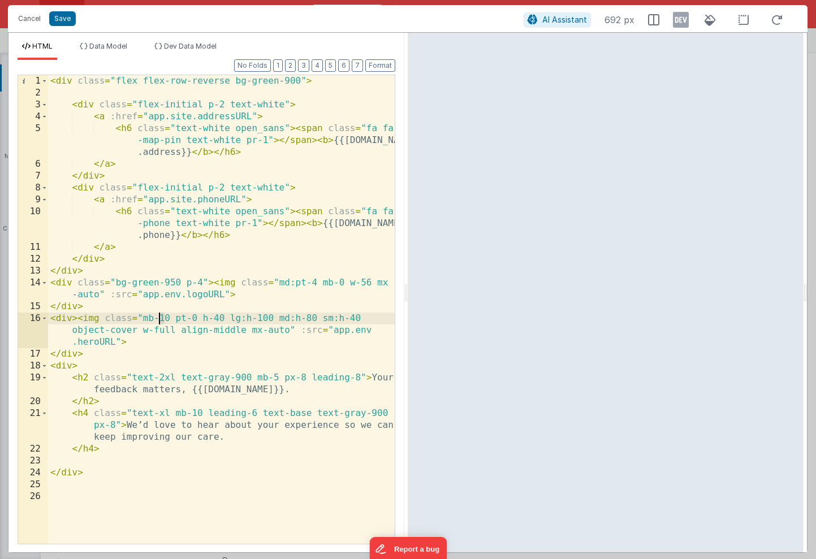
click at [160, 321] on div "< div class = "flex flex-row-reverse bg-green-900" > < div class = "flex-initia…" at bounding box center [221, 321] width 347 height 492
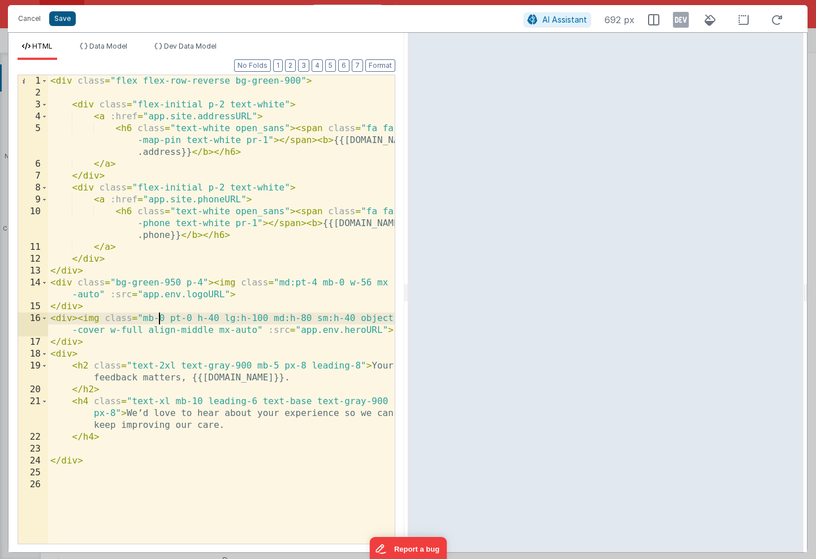
click at [67, 17] on button "Save" at bounding box center [62, 18] width 27 height 15
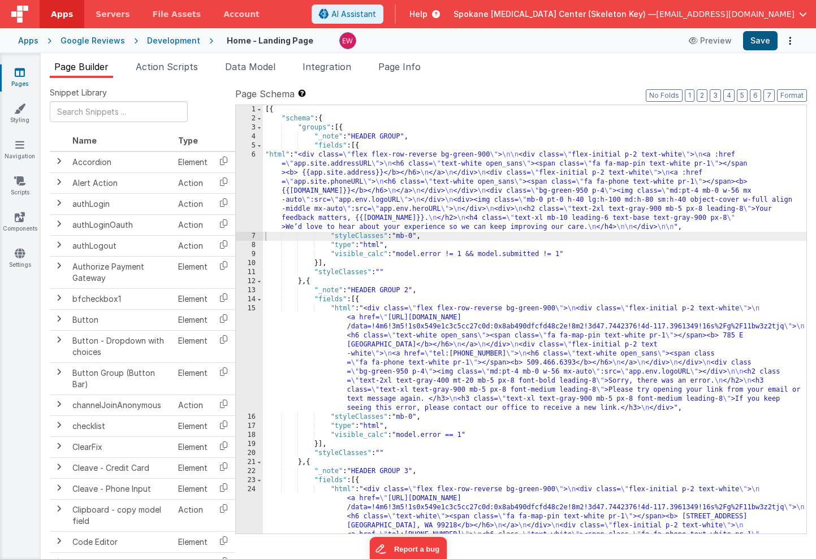
click at [760, 41] on button "Save" at bounding box center [760, 40] width 34 height 19
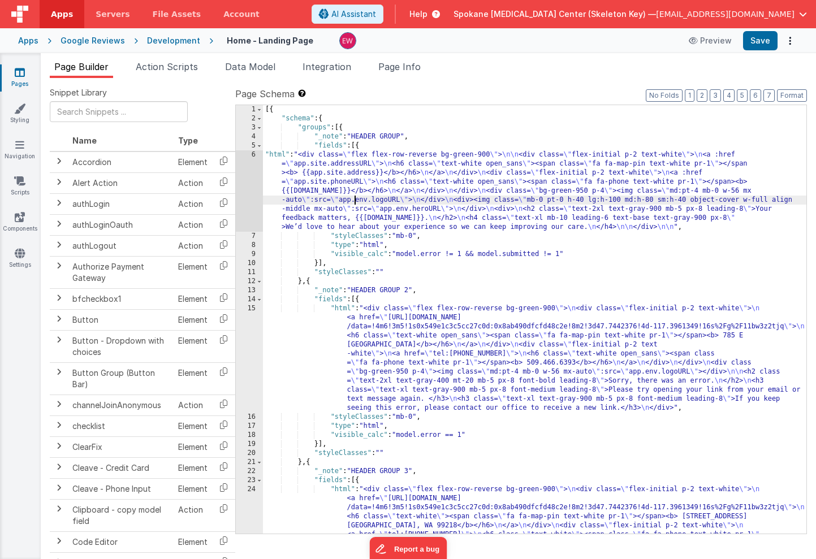
click at [353, 196] on div "[{ "schema" : { "groups" : [{ "_note" : "HEADER GROUP" , "fields" : [{ "html" :…" at bounding box center [534, 373] width 543 height 537
click at [242, 180] on div "6" at bounding box center [249, 190] width 27 height 81
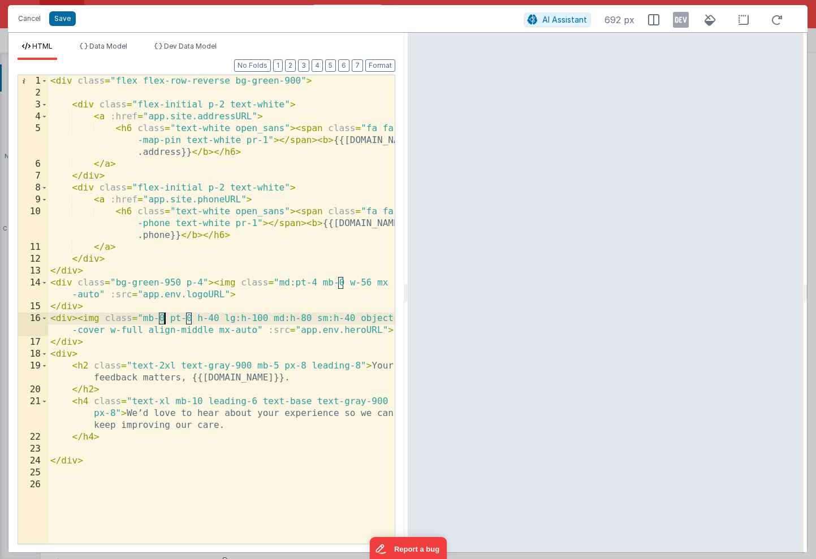
click at [164, 319] on div "< div class = "flex flex-row-reverse bg-green-900" > < div class = "flex-initia…" at bounding box center [221, 321] width 347 height 492
click at [68, 21] on button "Save" at bounding box center [62, 18] width 27 height 15
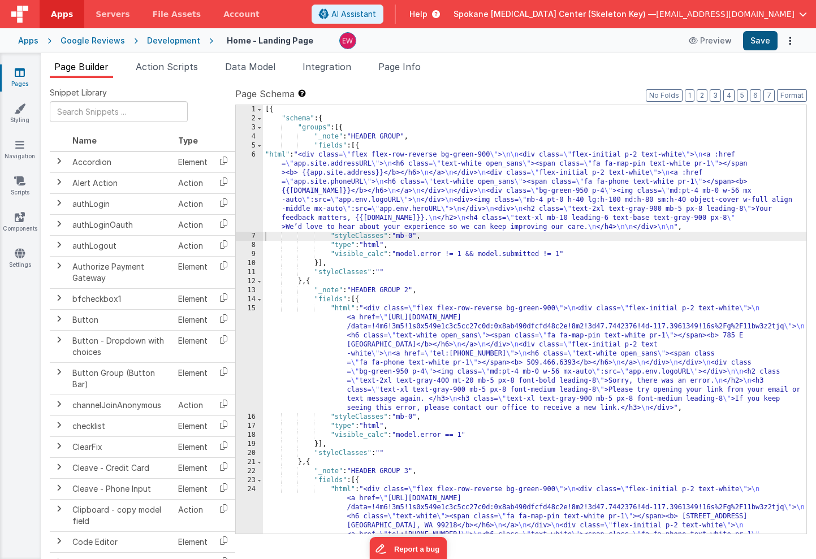
click at [764, 40] on button "Save" at bounding box center [760, 40] width 34 height 19
click at [345, 198] on div "[{ "schema" : { "groups" : [{ "_note" : "HEADER GROUP" , "fields" : [{ "html" :…" at bounding box center [534, 373] width 543 height 537
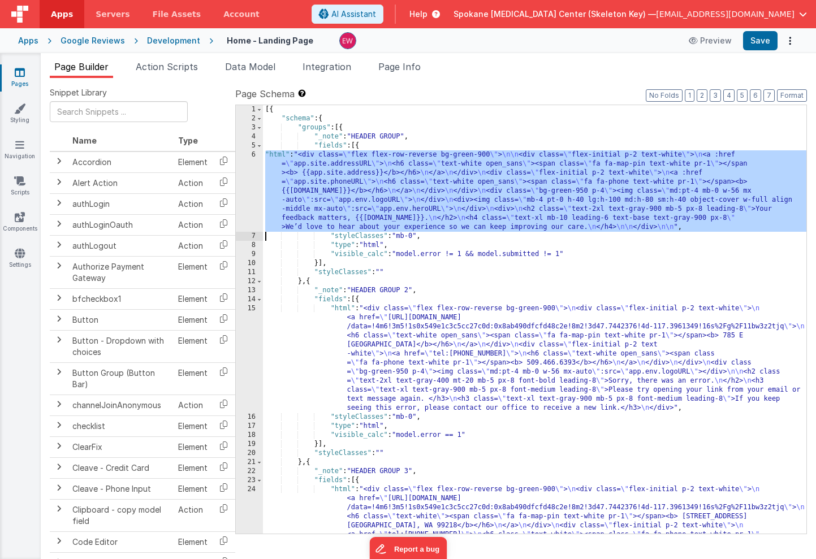
click at [243, 181] on div "6" at bounding box center [249, 190] width 27 height 81
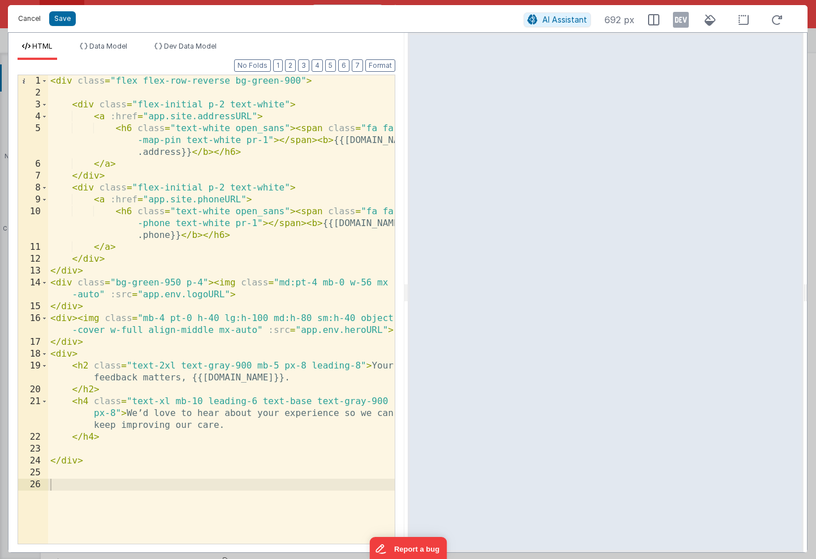
click at [37, 22] on button "Cancel" at bounding box center [29, 19] width 34 height 16
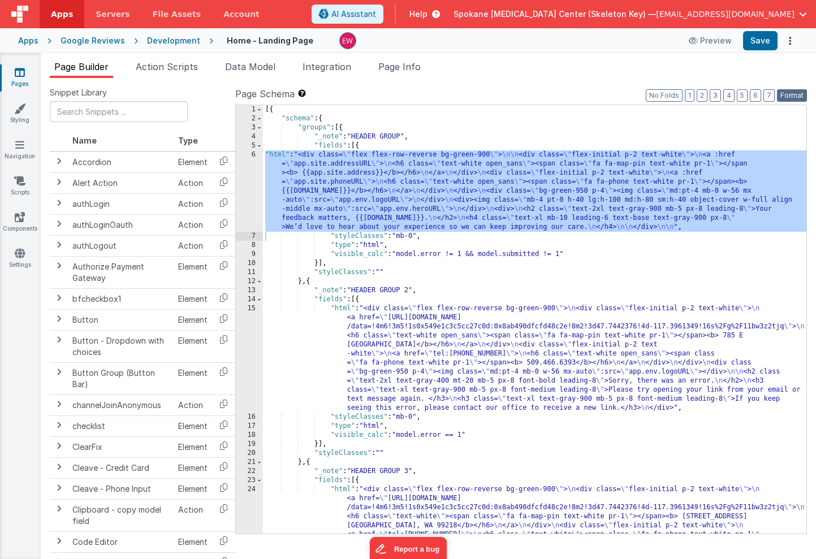
click at [795, 96] on button "Format" at bounding box center [792, 95] width 30 height 12
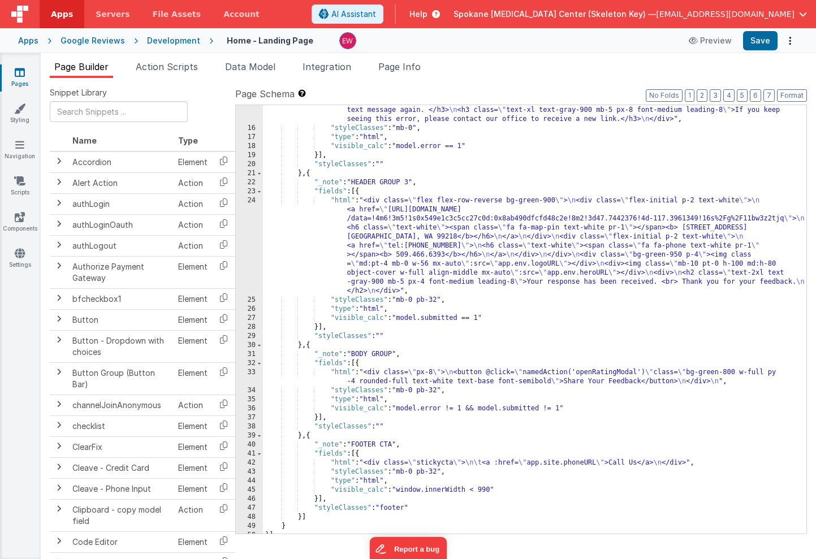
scroll to position [304, 0]
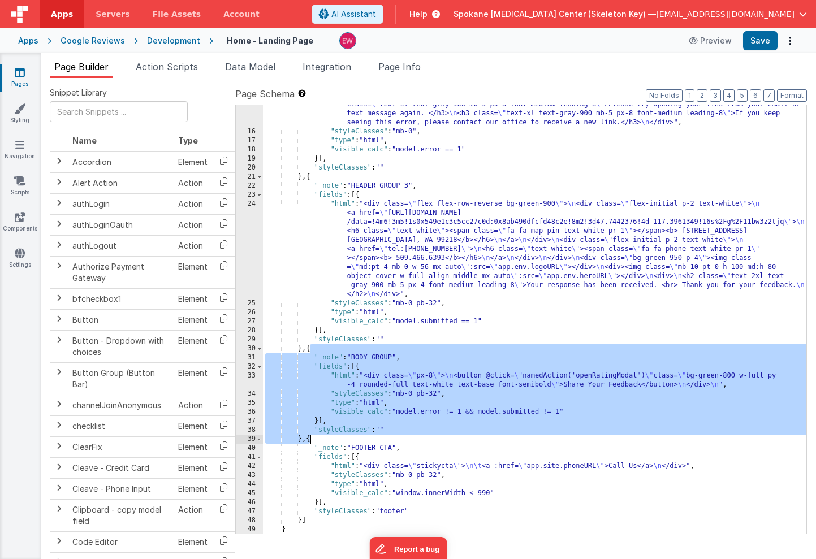
drag, startPoint x: 309, startPoint y: 349, endPoint x: 309, endPoint y: 441, distance: 91.6
click at [309, 441] on div ""html" : "<div class= \" flex flex-row-reverse bg-green-900 \" > \n <div class=…" at bounding box center [534, 292] width 543 height 546
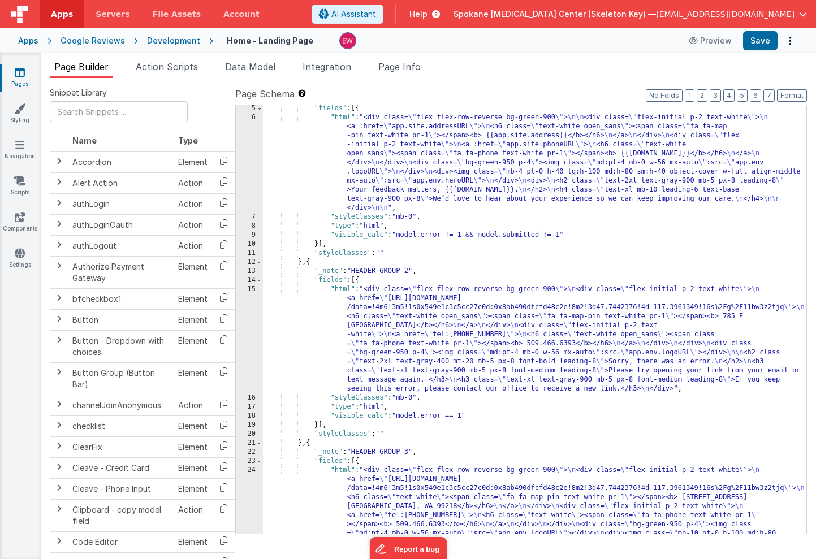
scroll to position [0, 0]
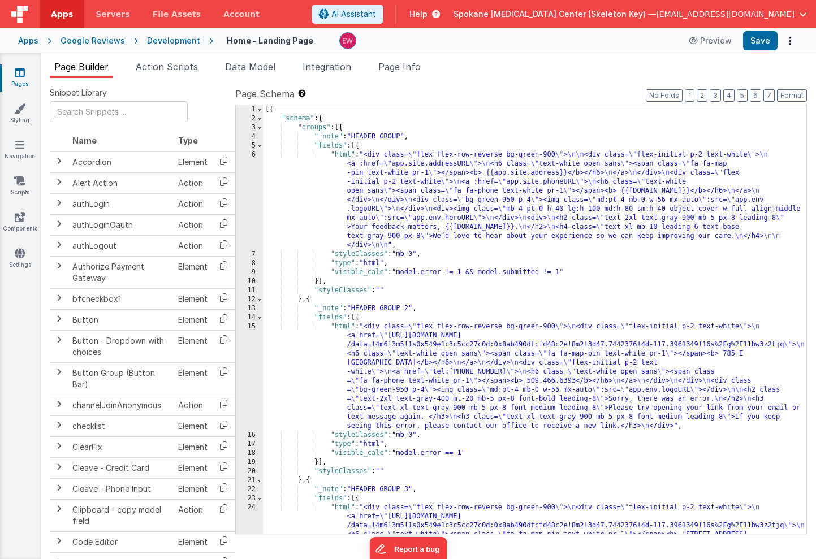
click at [341, 127] on div "[{ "schema" : { "groups" : [{ "_note" : "HEADER GROUP" , "fields" : [{ "html" :…" at bounding box center [534, 373] width 543 height 537
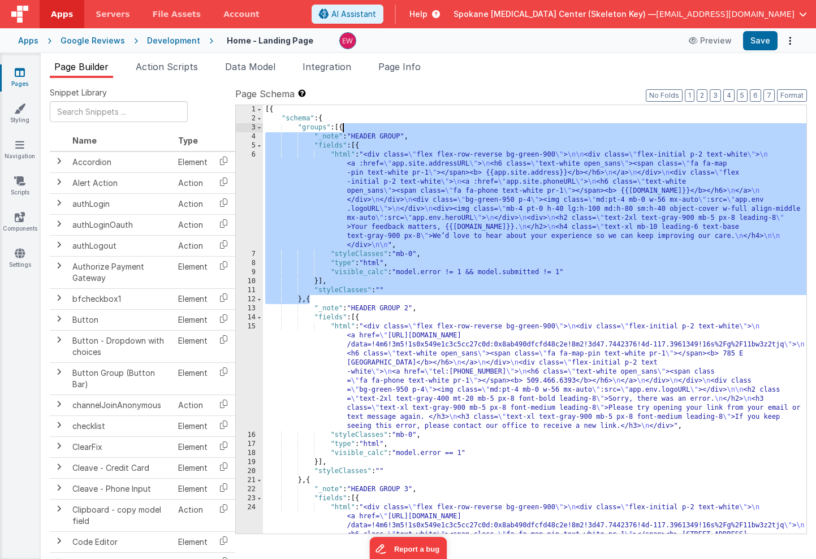
drag, startPoint x: 311, startPoint y: 300, endPoint x: 344, endPoint y: 128, distance: 174.9
click at [344, 128] on div "[{ "schema" : { "groups" : [{ "_note" : "HEADER GROUP" , "fields" : [{ "html" :…" at bounding box center [534, 373] width 543 height 537
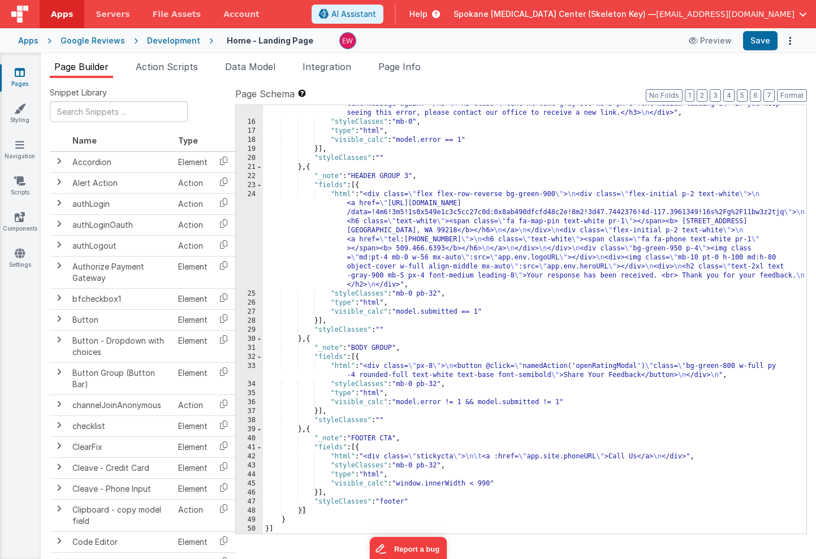
scroll to position [313, 0]
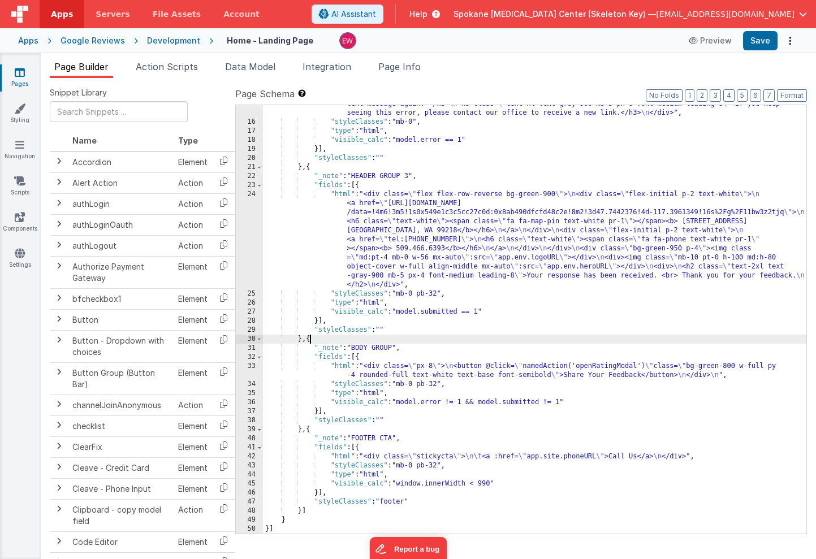
click at [311, 341] on div ""html" : "<div class= \" flex flex-row-reverse bg-green-900 \" > \n <div class=…" at bounding box center [534, 282] width 543 height 546
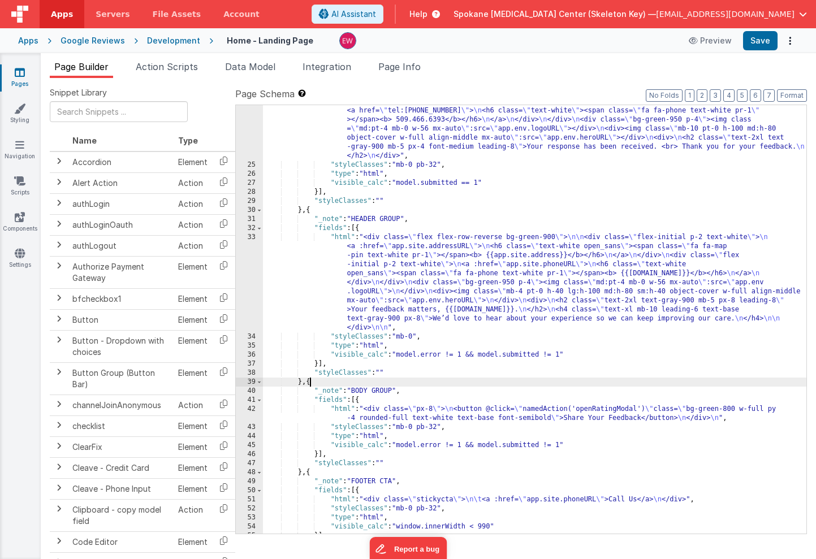
scroll to position [442, 0]
click at [369, 219] on div ""html" : "<div class= \" flex flex-row-reverse bg-green-900 \" > \n <div class=…" at bounding box center [534, 329] width 543 height 537
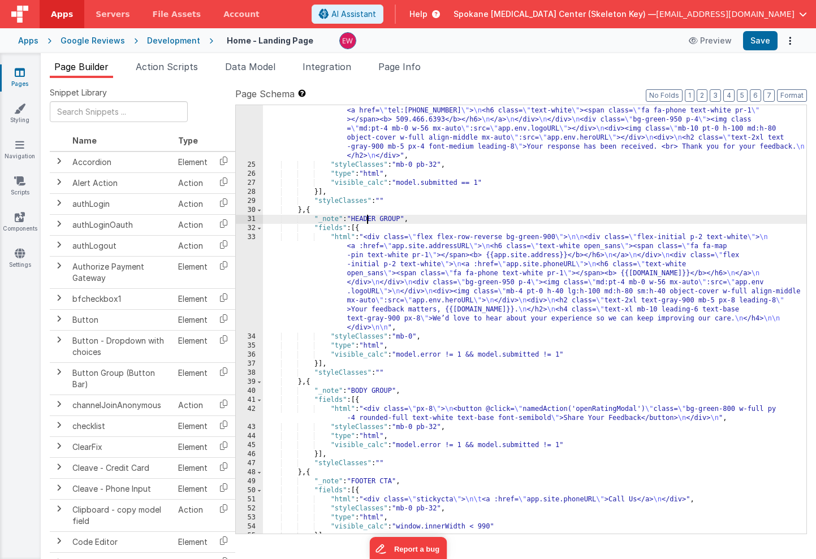
click at [369, 219] on div ""html" : "<div class= \" flex flex-row-reverse bg-green-900 \" > \n <div class=…" at bounding box center [534, 329] width 543 height 537
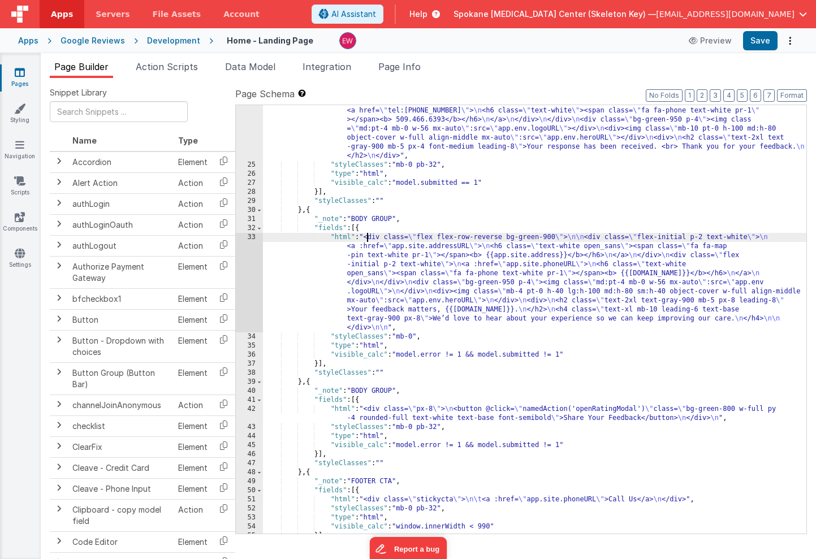
click at [368, 237] on div ""html" : "<div class= \" flex flex-row-reverse bg-green-900 \" > \n <div class=…" at bounding box center [534, 329] width 543 height 537
click at [373, 269] on div ""html" : "<div class= \" flex flex-row-reverse bg-green-900 \" > \n <div class=…" at bounding box center [534, 329] width 543 height 537
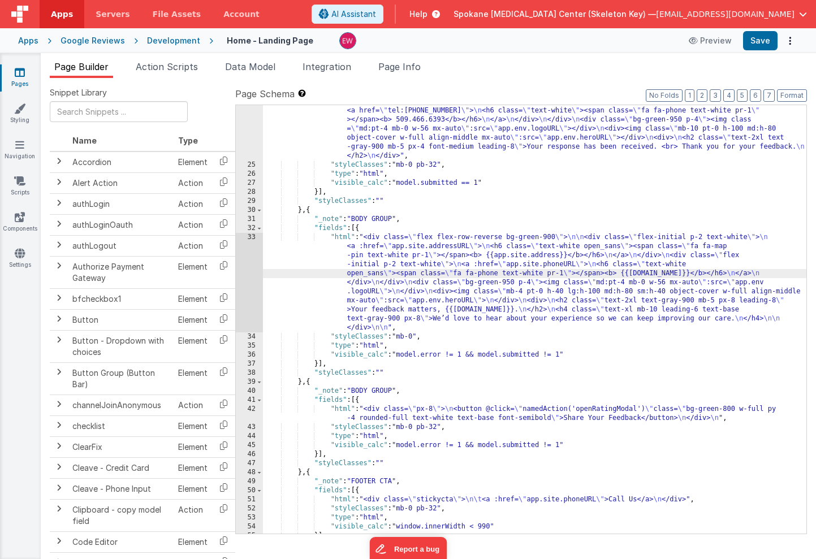
click at [241, 251] on div "33" at bounding box center [249, 282] width 27 height 99
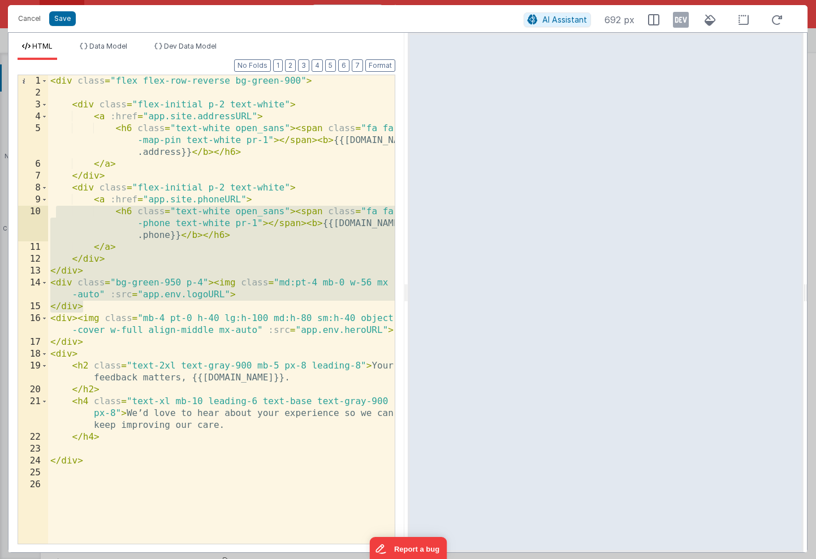
drag, startPoint x: 91, startPoint y: 309, endPoint x: 55, endPoint y: 213, distance: 102.2
click at [55, 213] on div "< div class = "flex flex-row-reverse bg-green-900" > < div class = "flex-initia…" at bounding box center [221, 321] width 347 height 492
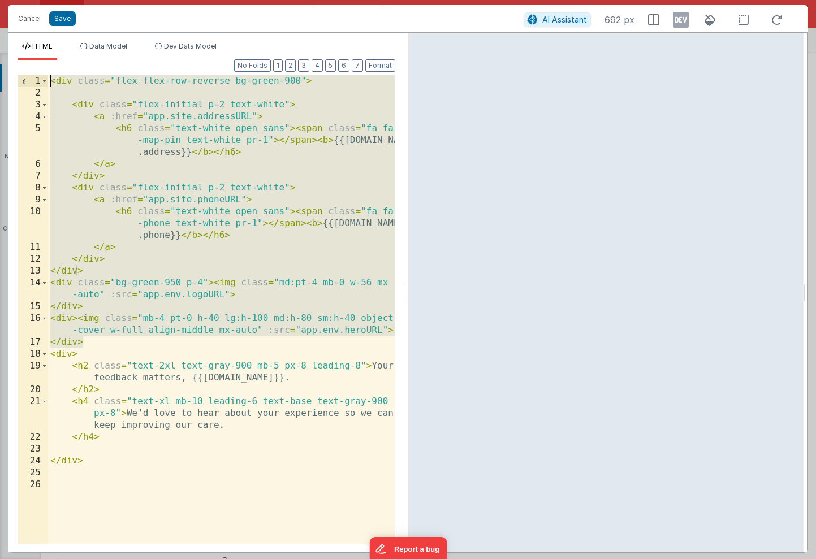
drag, startPoint x: 86, startPoint y: 344, endPoint x: 44, endPoint y: -31, distance: 377.8
click at [44, 0] on html "Cancel Save AI Assistant 692 px HTML Data Model Dev Data Model Format 7 6 5 4 3…" at bounding box center [408, 279] width 816 height 559
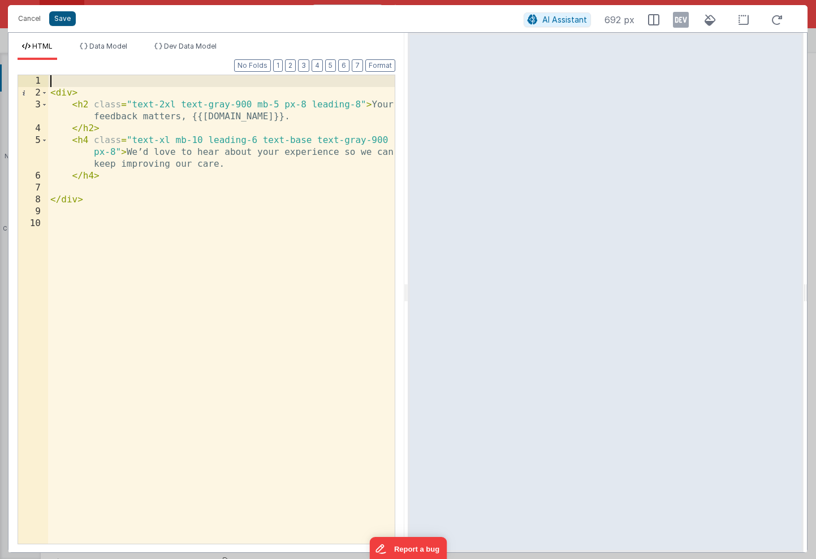
click at [65, 20] on button "Save" at bounding box center [62, 18] width 27 height 15
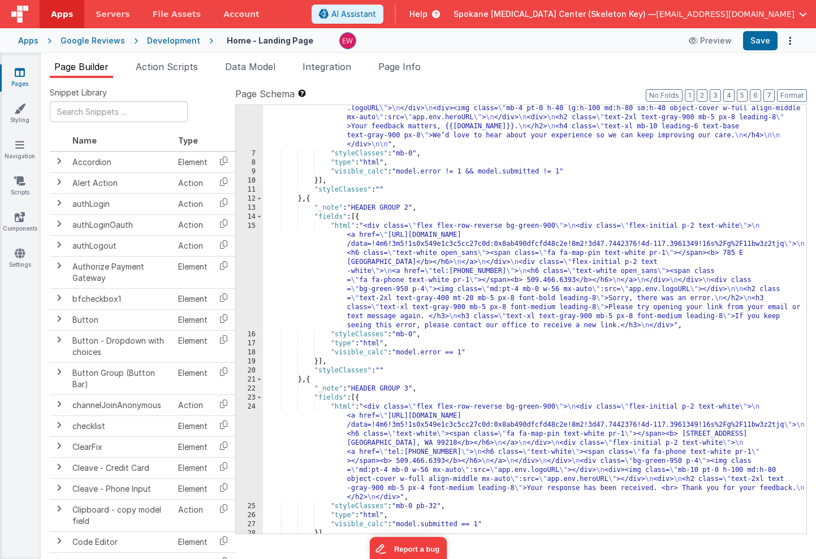
scroll to position [0, 0]
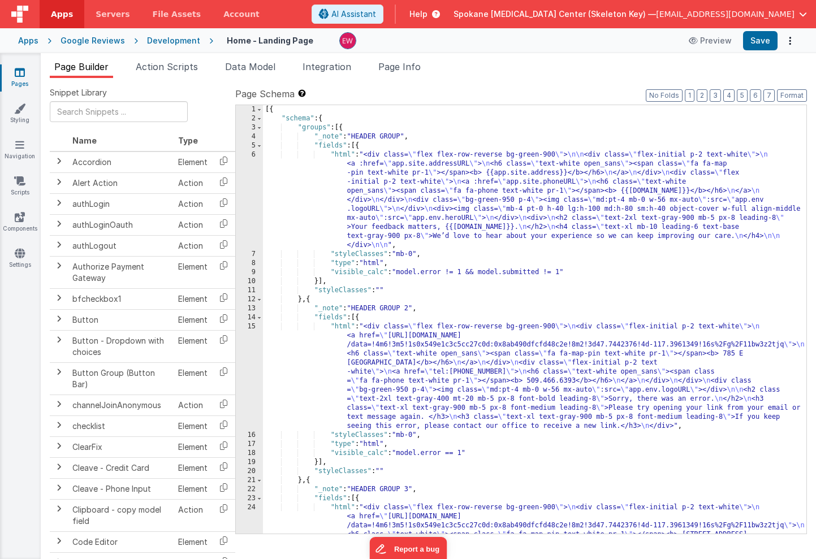
click at [527, 228] on div "[{ "schema" : { "groups" : [{ "_note" : "HEADER GROUP" , "fields" : [{ "html" :…" at bounding box center [534, 373] width 543 height 537
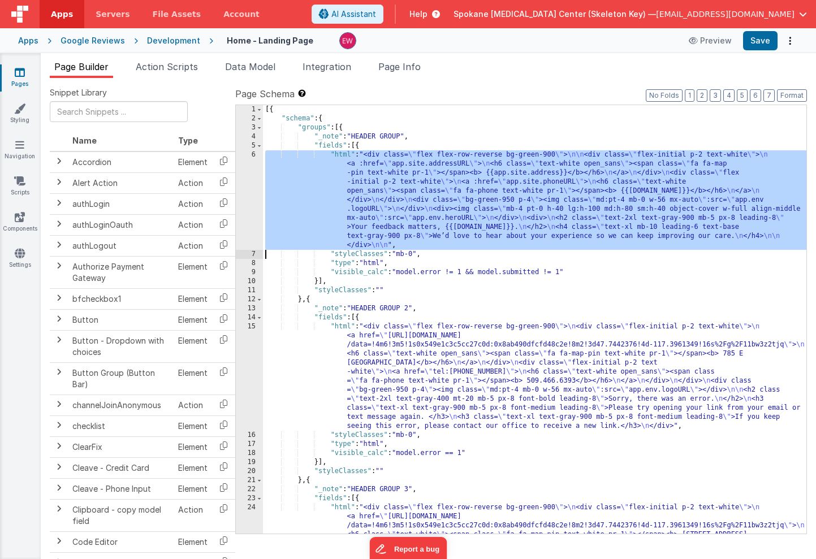
click at [246, 174] on div "6" at bounding box center [249, 199] width 27 height 99
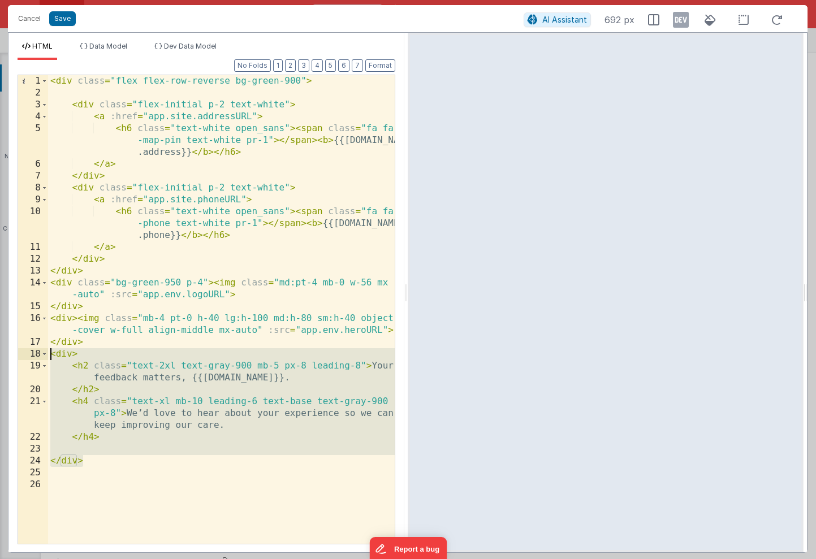
drag, startPoint x: 93, startPoint y: 461, endPoint x: 23, endPoint y: 353, distance: 128.7
click at [23, 353] on div "1 2 3 4 5 6 7 8 9 10 11 12 13 14 15 16 17 18 19 20 21 22 23 24 25 26 < div clas…" at bounding box center [207, 310] width 378 height 470
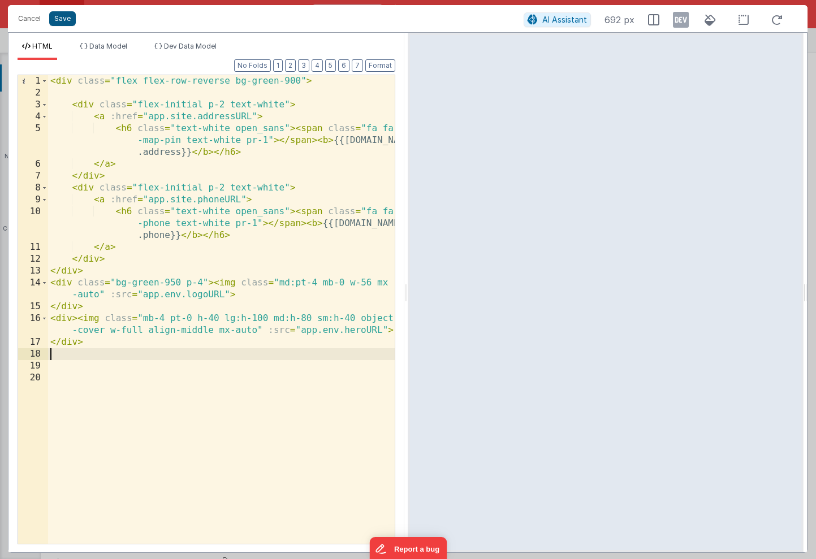
click at [63, 20] on button "Save" at bounding box center [62, 18] width 27 height 15
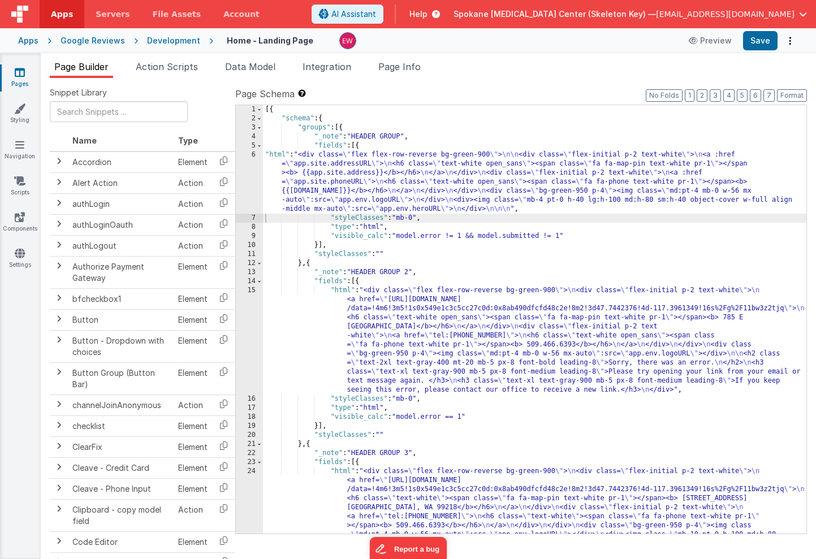
scroll to position [377, 0]
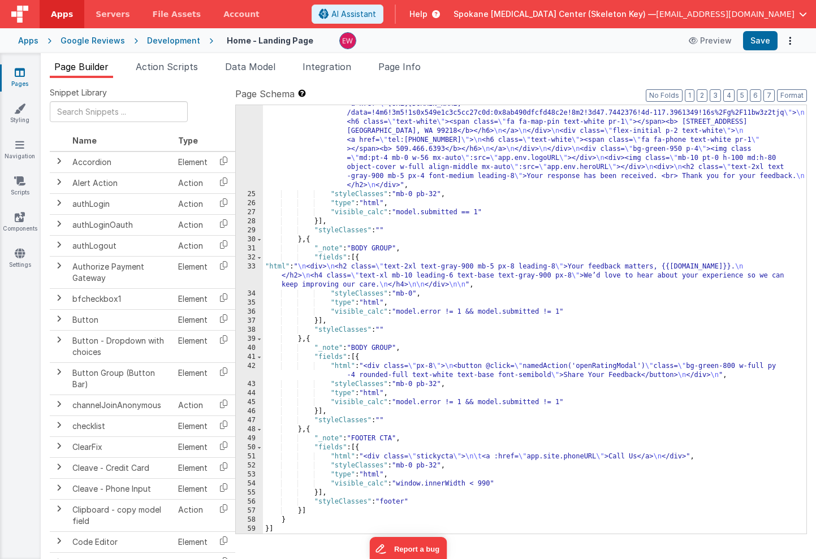
click at [384, 372] on div ""html" : "<div class= \" flex flex-row-reverse bg-green-900 \" > \n <div class=…" at bounding box center [534, 358] width 543 height 537
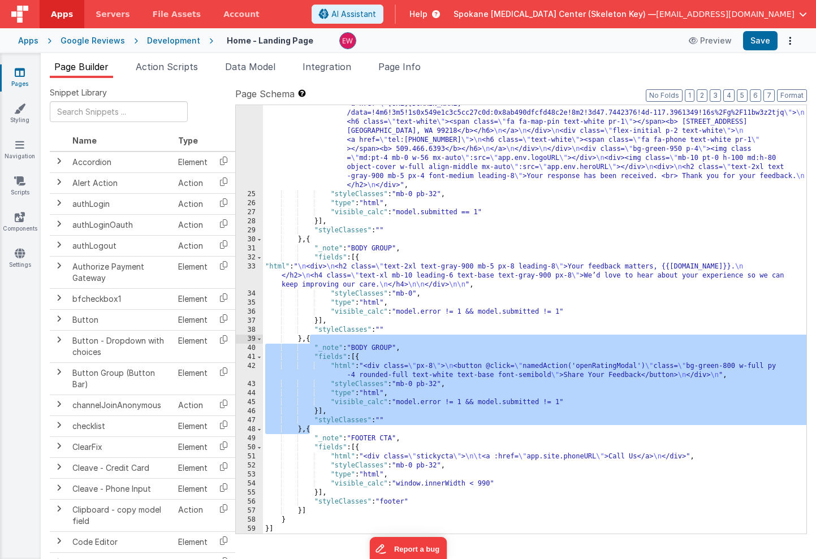
drag, startPoint x: 309, startPoint y: 431, endPoint x: 310, endPoint y: 341, distance: 89.9
click at [310, 341] on div ""html" : "<div class= \" flex flex-row-reverse bg-green-900 \" > \n <div class=…" at bounding box center [534, 358] width 543 height 537
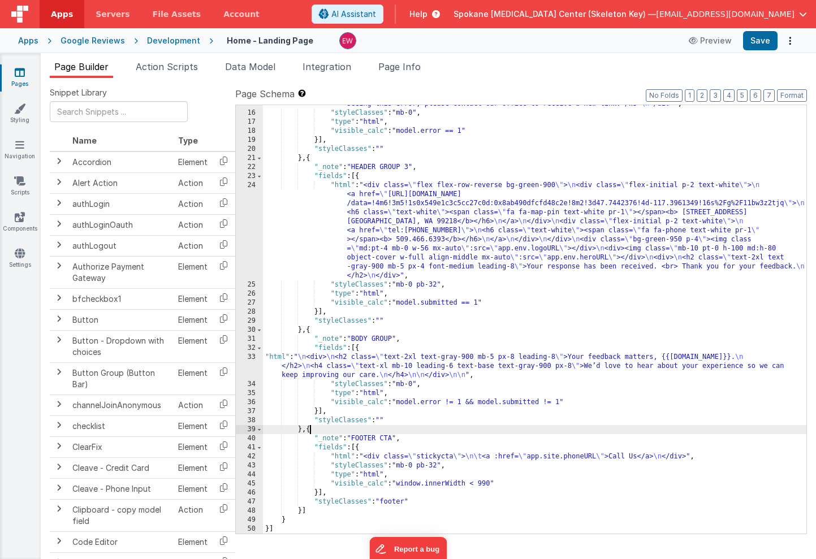
scroll to position [286, 0]
click at [311, 329] on div ""html" : "<div class= \" flex flex-row-reverse bg-green-900 \" > \n <div class=…" at bounding box center [534, 273] width 543 height 546
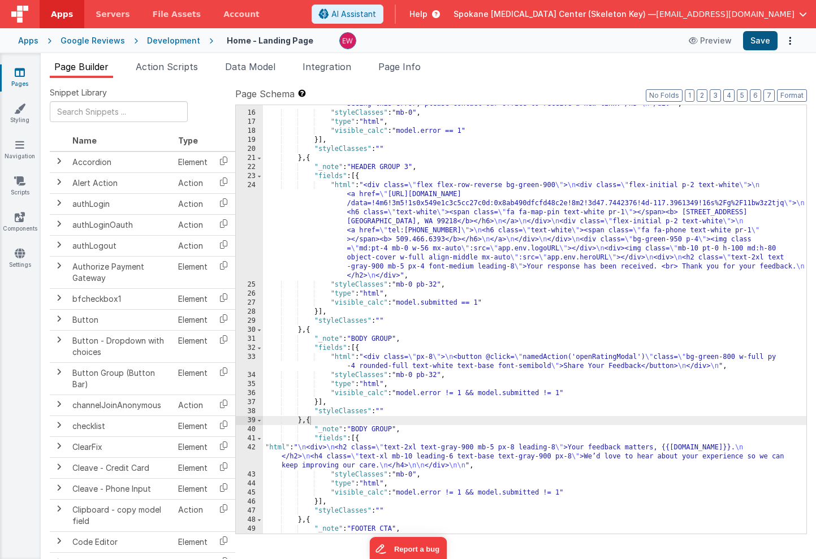
click at [762, 42] on button "Save" at bounding box center [760, 40] width 34 height 19
click at [444, 323] on div ""html" : "<div class= \" flex flex-row-reverse bg-green-900 \" > \n <div class=…" at bounding box center [534, 273] width 543 height 546
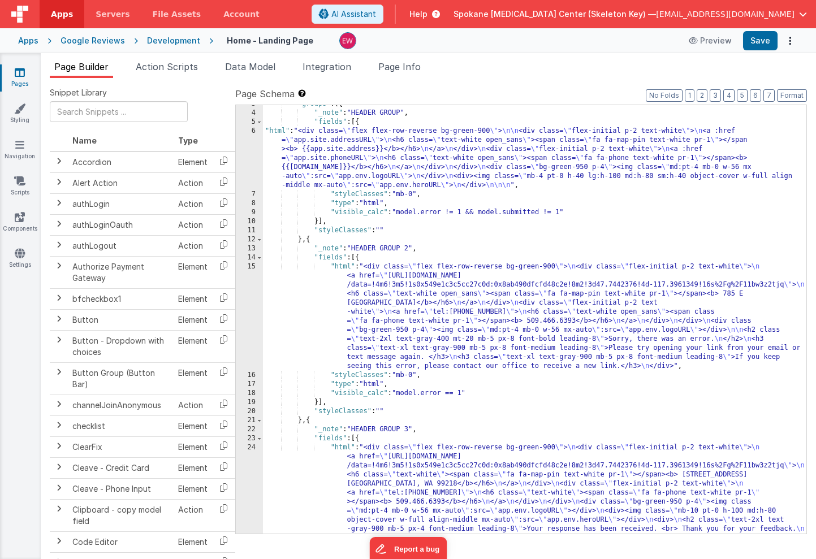
scroll to position [24, 0]
click at [762, 44] on button "Save" at bounding box center [760, 40] width 34 height 19
click at [356, 161] on div ""groups" : [{ "_note" : "HEADER GROUP" , "fields" : [{ "html" : "<div class= \"…" at bounding box center [534, 369] width 543 height 537
click at [244, 152] on div "6" at bounding box center [249, 159] width 27 height 63
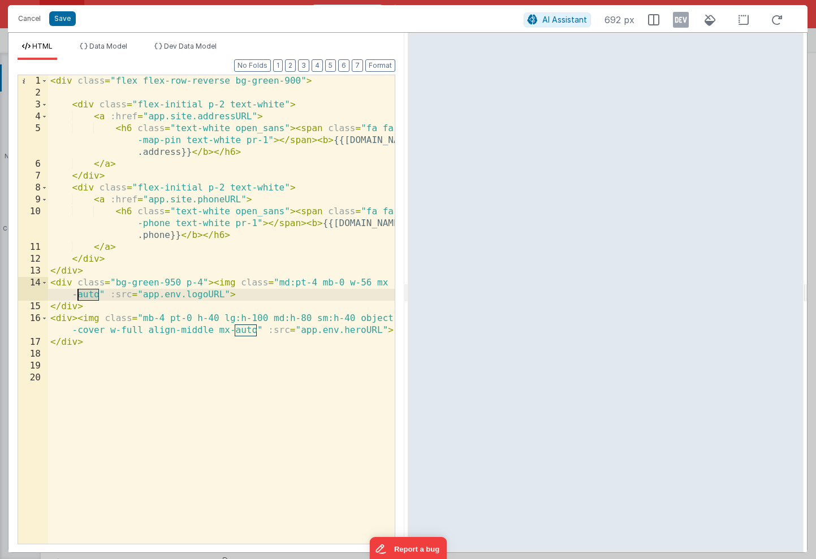
drag, startPoint x: 97, startPoint y: 296, endPoint x: 79, endPoint y: 298, distance: 18.2
click at [79, 298] on div "< div class = "flex flex-row-reverse bg-green-900" > < div class = "flex-initia…" at bounding box center [221, 321] width 347 height 492
click at [66, 20] on button "Save" at bounding box center [62, 18] width 27 height 15
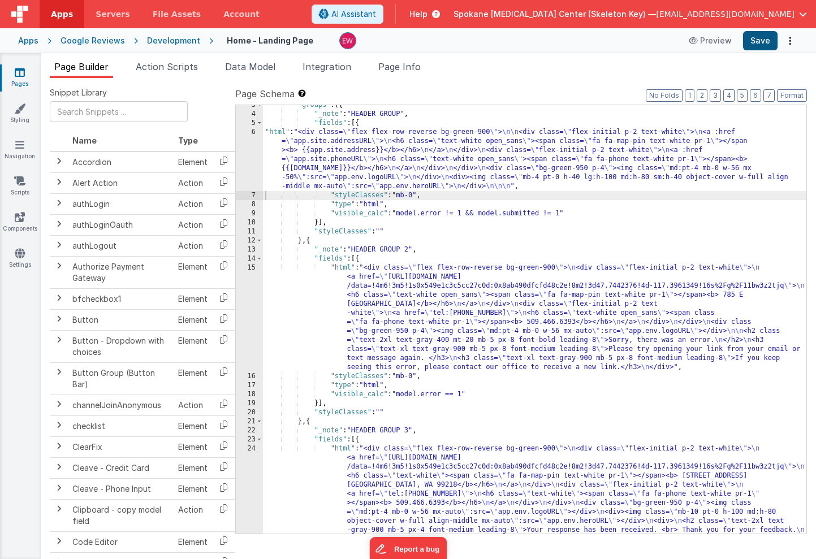
click at [759, 37] on button "Save" at bounding box center [760, 40] width 34 height 19
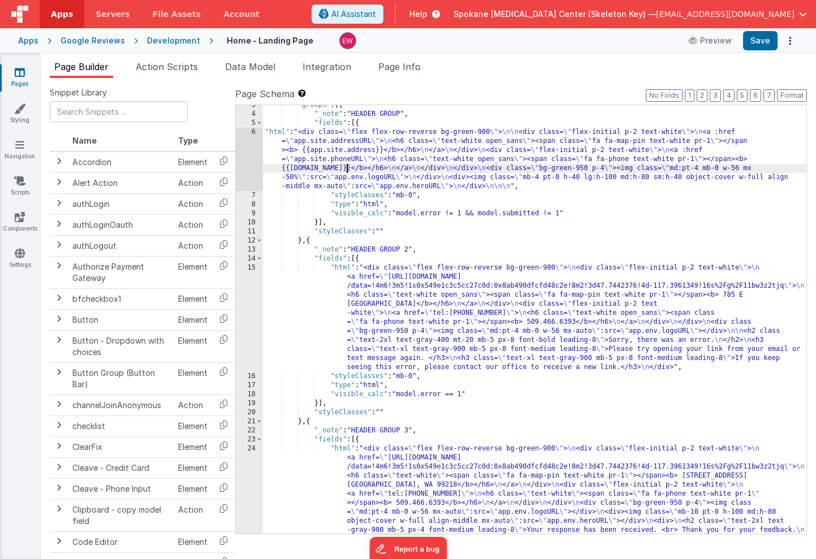
click at [345, 170] on div ""groups" : [{ "_note" : "HEADER GROUP" , "fields" : [{ "html" : "<div class= \"…" at bounding box center [534, 369] width 543 height 537
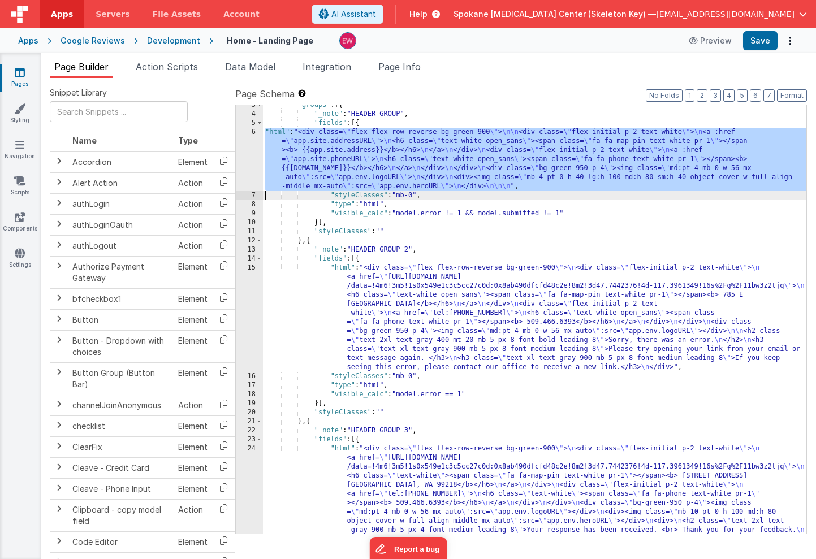
click at [248, 145] on div "6" at bounding box center [249, 159] width 27 height 63
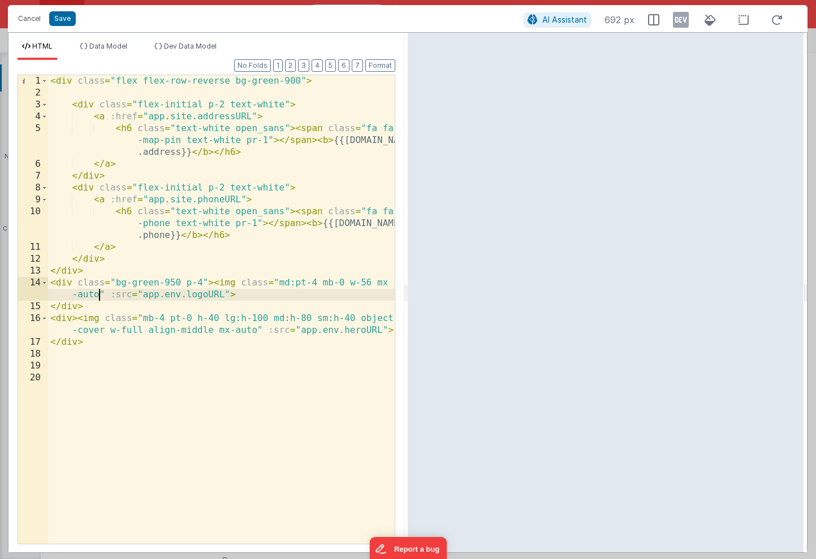
click at [101, 294] on div "< div class = "flex flex-row-reverse bg-green-900" > < div class = "flex-initia…" at bounding box center [221, 321] width 347 height 492
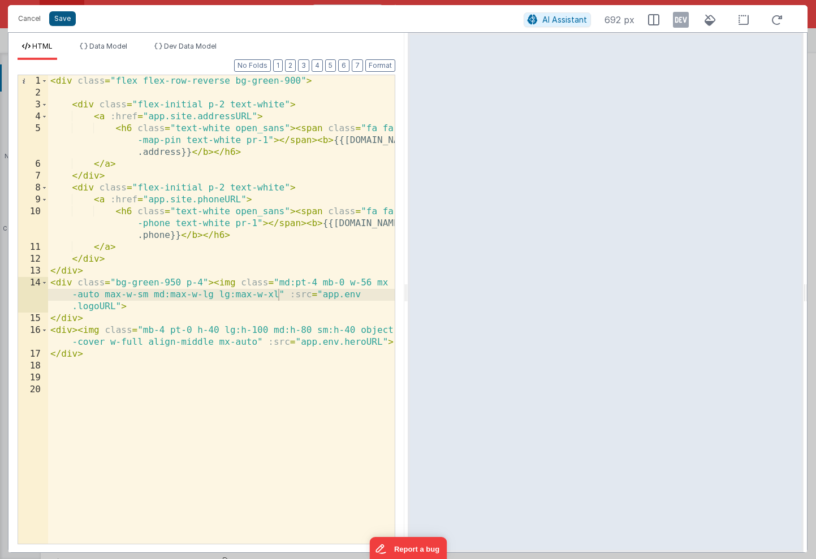
click at [59, 18] on button "Save" at bounding box center [62, 18] width 27 height 15
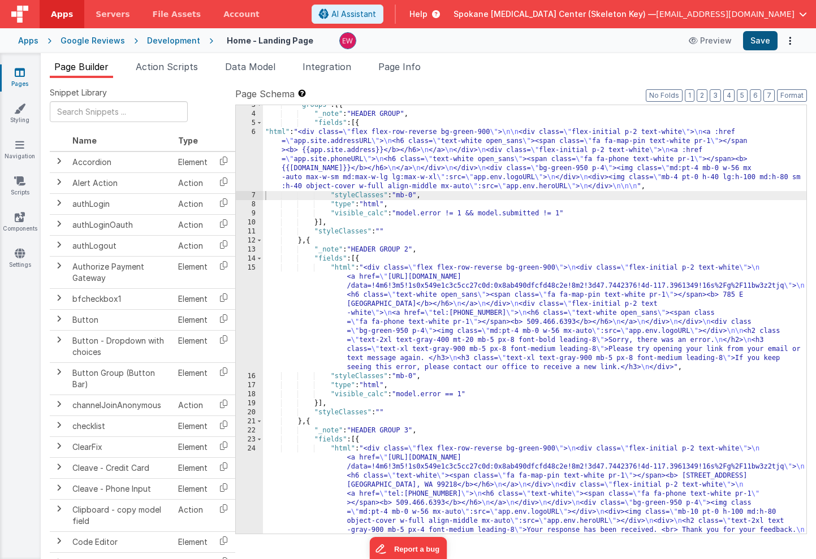
click at [762, 39] on button "Save" at bounding box center [760, 40] width 34 height 19
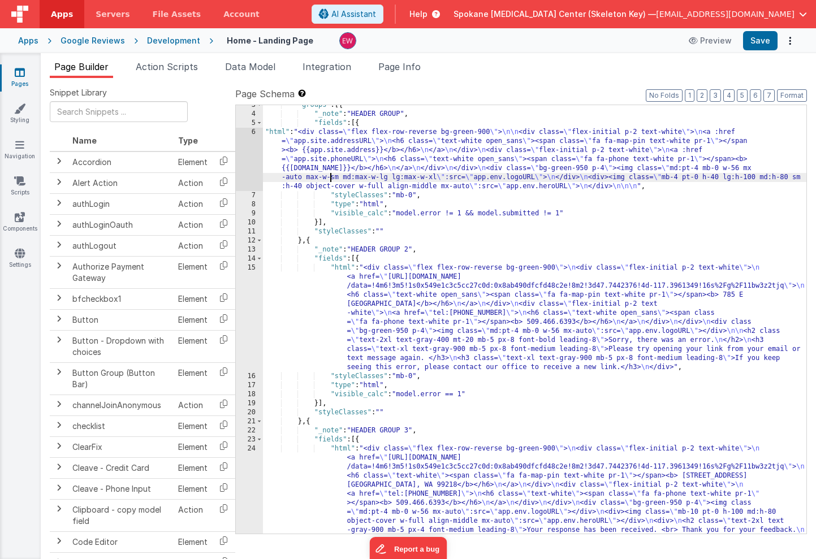
click at [331, 178] on div ""groups" : [{ "_note" : "HEADER GROUP" , "fields" : [{ "html" : "<div class= \"…" at bounding box center [534, 369] width 543 height 537
click at [338, 177] on div ""groups" : [{ "_note" : "HEADER GROUP" , "fields" : [{ "html" : "<div class= \"…" at bounding box center [534, 369] width 543 height 537
click at [765, 41] on button "Save" at bounding box center [760, 40] width 34 height 19
click at [334, 177] on div ""groups" : [{ "_note" : "HEADER GROUP" , "fields" : [{ "html" : "<div class= \"…" at bounding box center [534, 369] width 543 height 537
drag, startPoint x: 338, startPoint y: 178, endPoint x: 331, endPoint y: 178, distance: 6.8
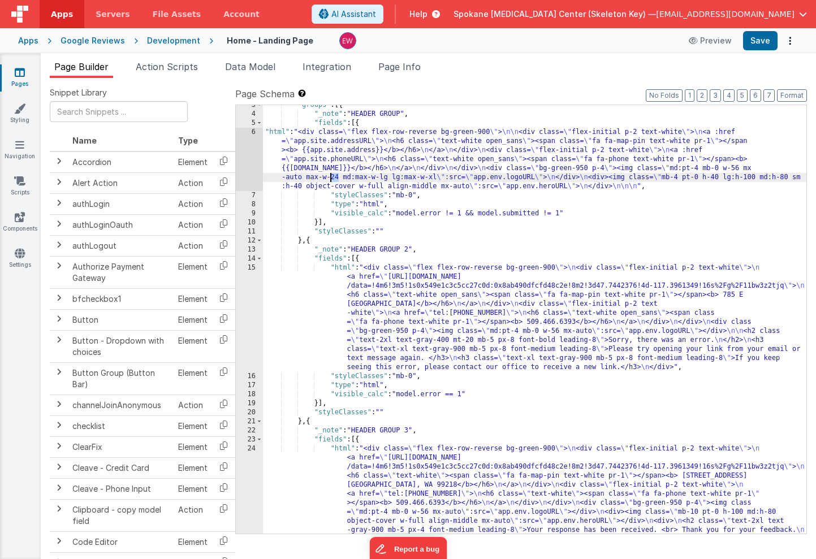
click at [331, 178] on div ""groups" : [{ "_note" : "HEADER GROUP" , "fields" : [{ "html" : "<div class= \"…" at bounding box center [534, 369] width 543 height 537
click at [761, 44] on button "Save" at bounding box center [760, 40] width 34 height 19
click at [245, 149] on div "6" at bounding box center [249, 159] width 27 height 63
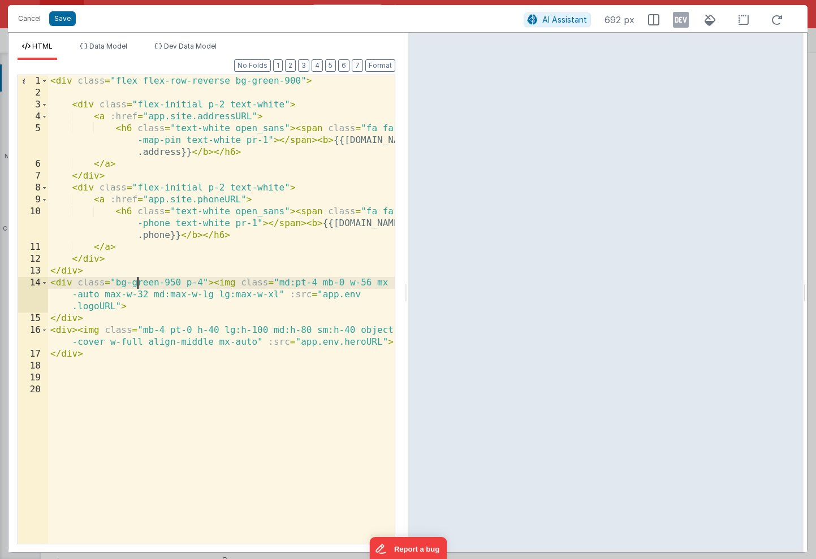
click at [135, 284] on div "< div class = "flex flex-row-reverse bg-green-900" > < div class = "flex-initia…" at bounding box center [221, 321] width 347 height 492
click at [206, 284] on div "< div class = "flex flex-row-reverse bg-green-900" > < div class = "flex-initia…" at bounding box center [221, 321] width 347 height 492
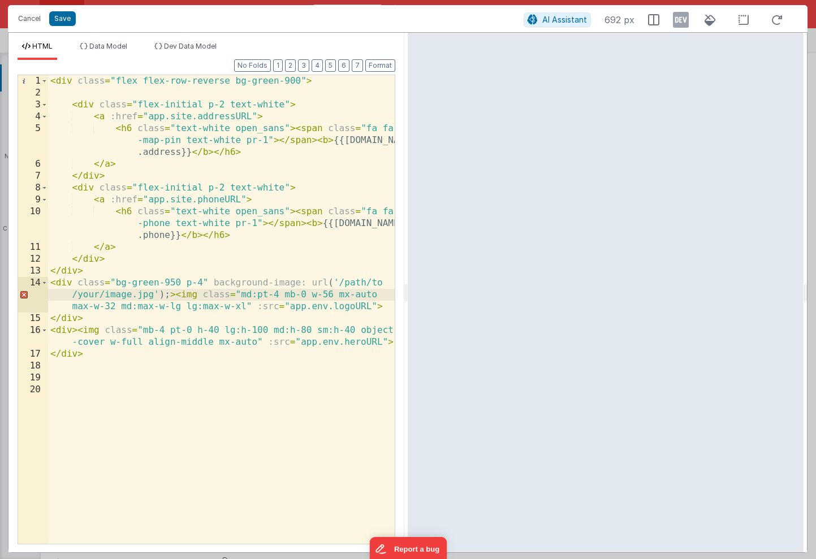
click at [338, 284] on div "< div class = "flex flex-row-reverse bg-green-900" > < div class = "flex-initia…" at bounding box center [221, 321] width 347 height 492
click at [310, 285] on div "< div class = "flex flex-row-reverse bg-green-900" > < div class = "flex-initia…" at bounding box center [221, 321] width 347 height 492
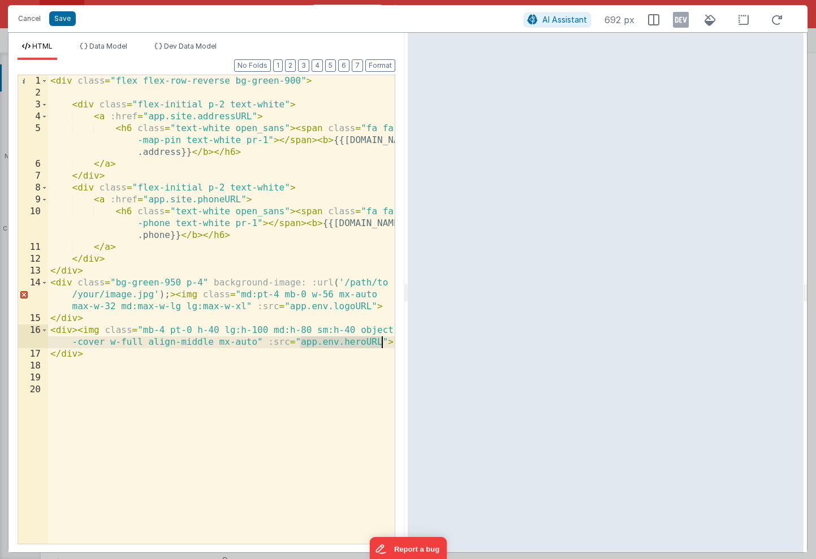
drag, startPoint x: 318, startPoint y: 343, endPoint x: 380, endPoint y: 344, distance: 62.2
click at [380, 344] on div "< div class = "flex flex-row-reverse bg-green-900" > < div class = "flex-initia…" at bounding box center [221, 321] width 347 height 492
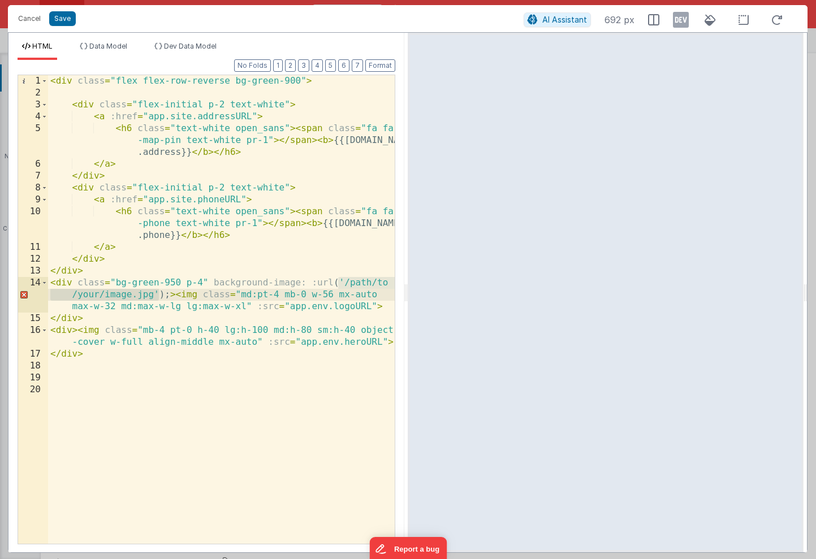
drag, startPoint x: 338, startPoint y: 283, endPoint x: 159, endPoint y: 295, distance: 178.5
click at [159, 295] on div "< div class = "flex flex-row-reverse bg-green-900" > < div class = "flex-initia…" at bounding box center [221, 321] width 347 height 492
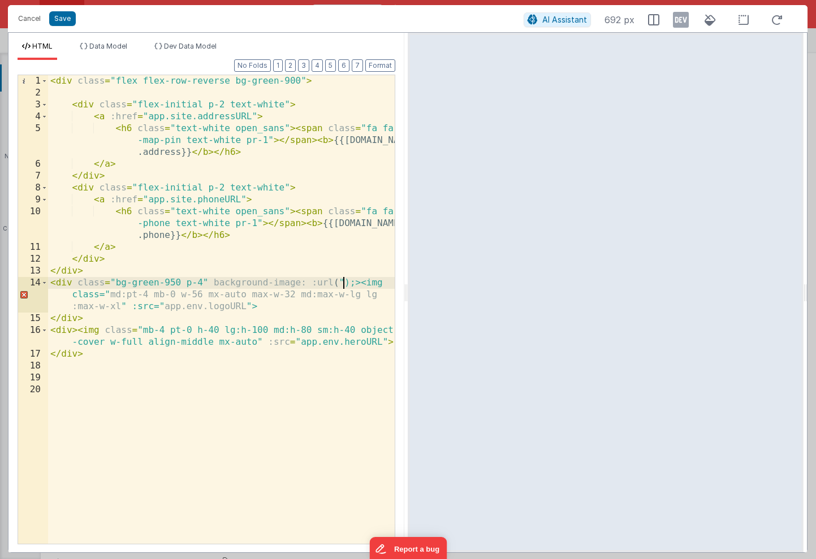
paste textarea
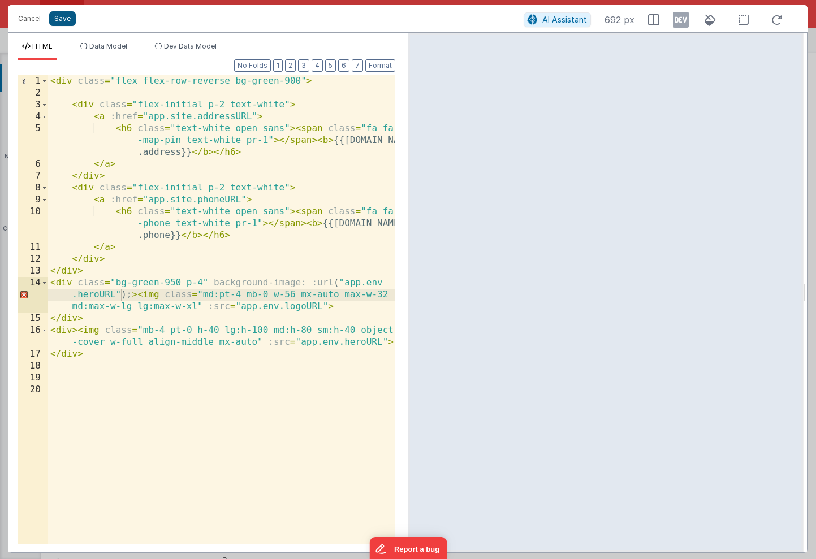
click at [70, 20] on button "Save" at bounding box center [62, 18] width 27 height 15
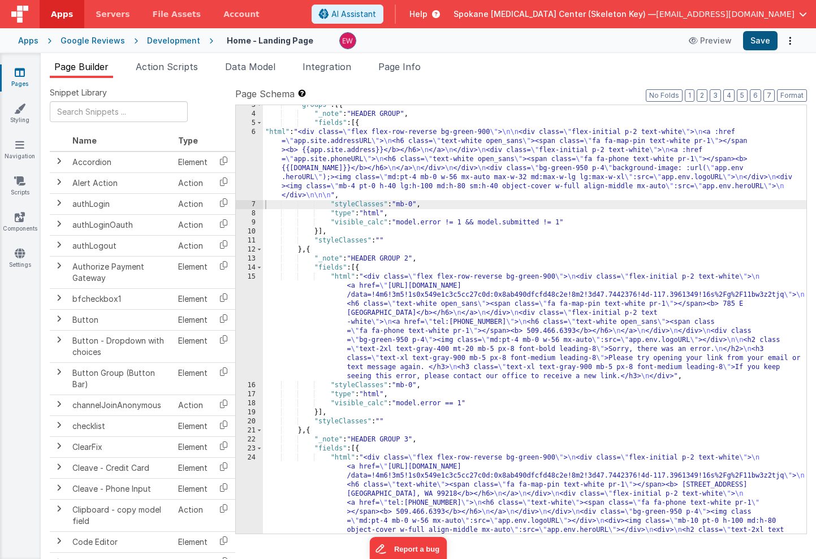
click at [759, 40] on button "Save" at bounding box center [760, 40] width 34 height 19
click at [378, 163] on div ""groups" : [{ "_note" : "HEADER GROUP" , "fields" : [{ "html" : "<div class= \"…" at bounding box center [534, 369] width 543 height 537
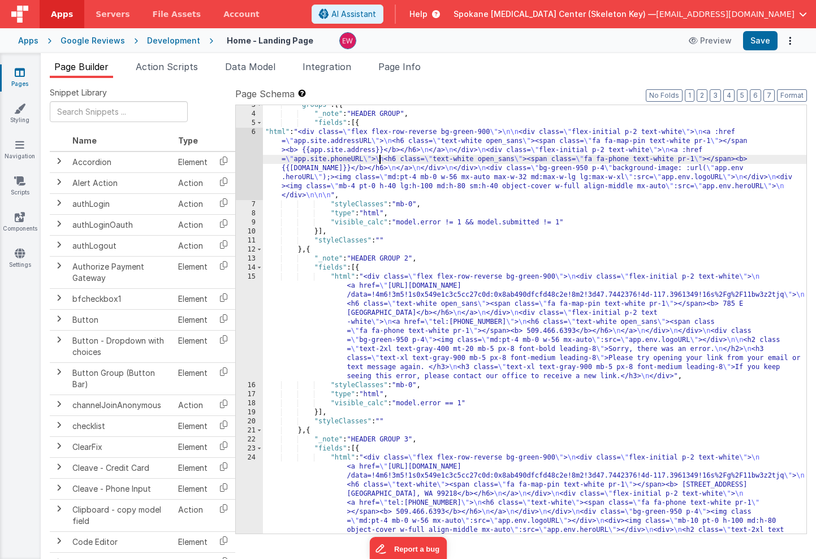
click at [248, 159] on div "6" at bounding box center [249, 164] width 27 height 72
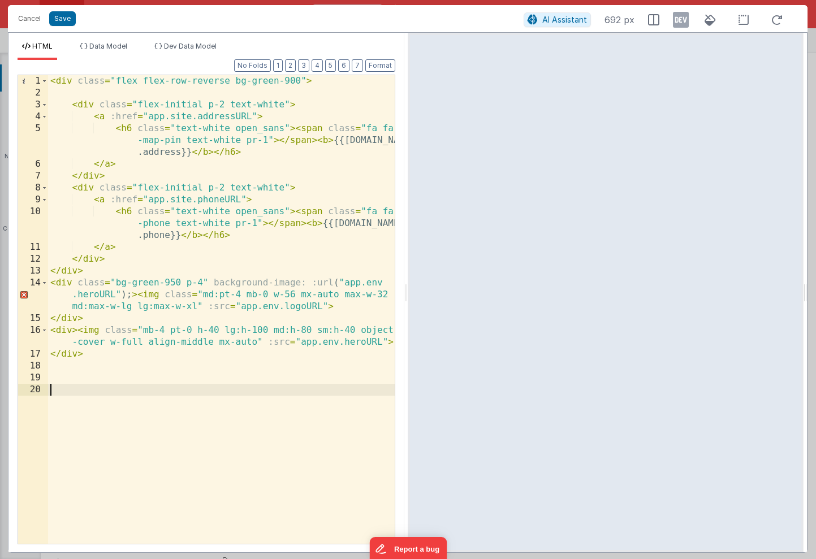
click at [336, 284] on div "< div class = "flex flex-row-reverse bg-green-900" > < div class = "flex-initia…" at bounding box center [221, 321] width 347 height 492
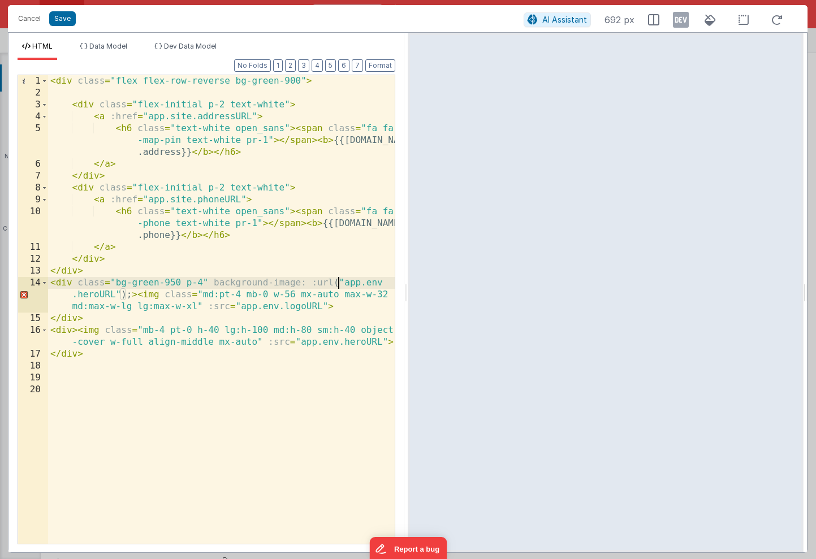
click at [342, 283] on div "< div class = "flex flex-row-reverse bg-green-900" > < div class = "flex-initia…" at bounding box center [221, 321] width 347 height 492
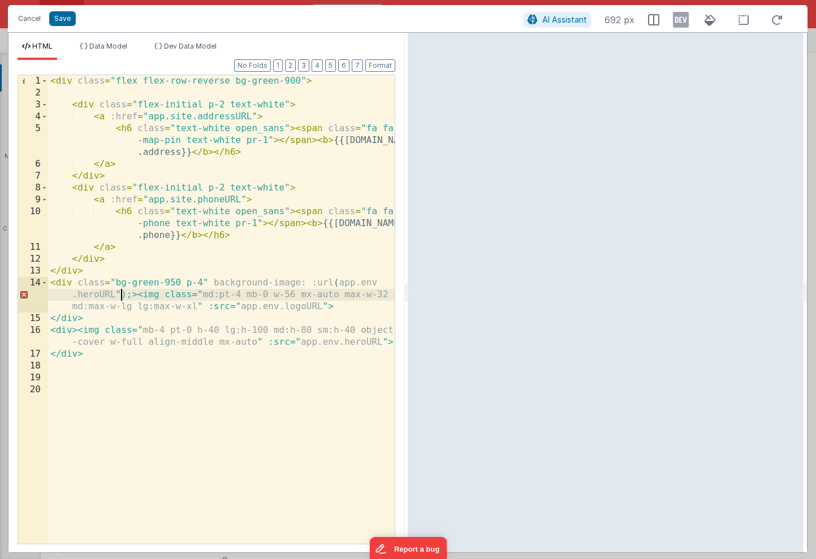
click at [120, 293] on div "< div class = "flex flex-row-reverse bg-green-900" > < div class = "flex-initia…" at bounding box center [221, 321] width 347 height 492
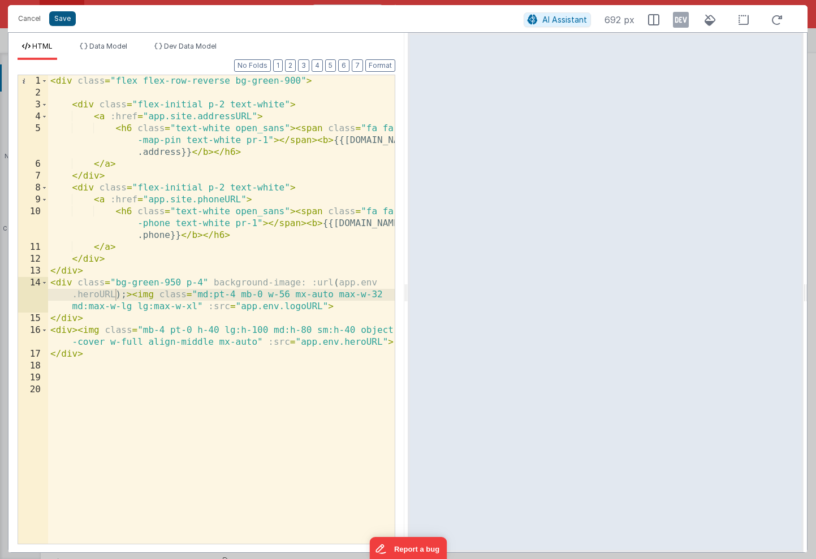
click at [59, 18] on button "Save" at bounding box center [62, 18] width 27 height 15
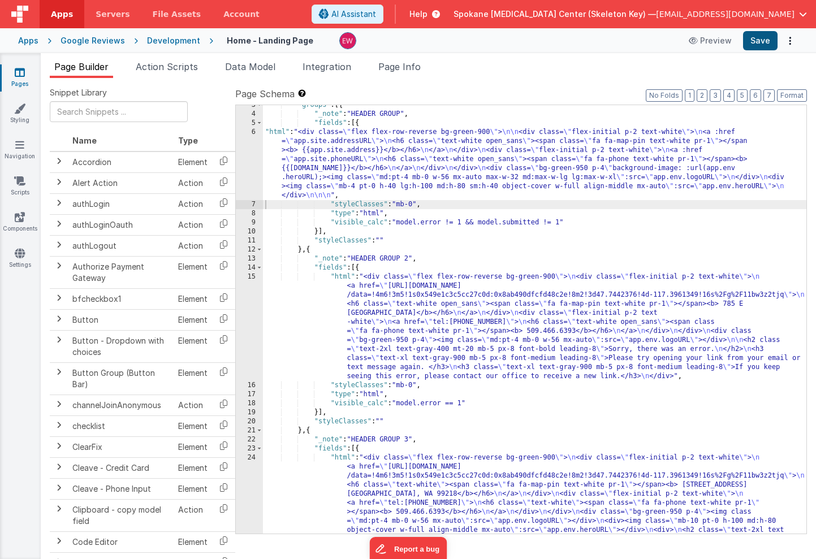
click at [760, 38] on button "Save" at bounding box center [760, 40] width 34 height 19
click at [306, 169] on div ""groups" : [{ "_note" : "HEADER GROUP" , "fields" : [{ "html" : "<div class= \"…" at bounding box center [534, 369] width 543 height 537
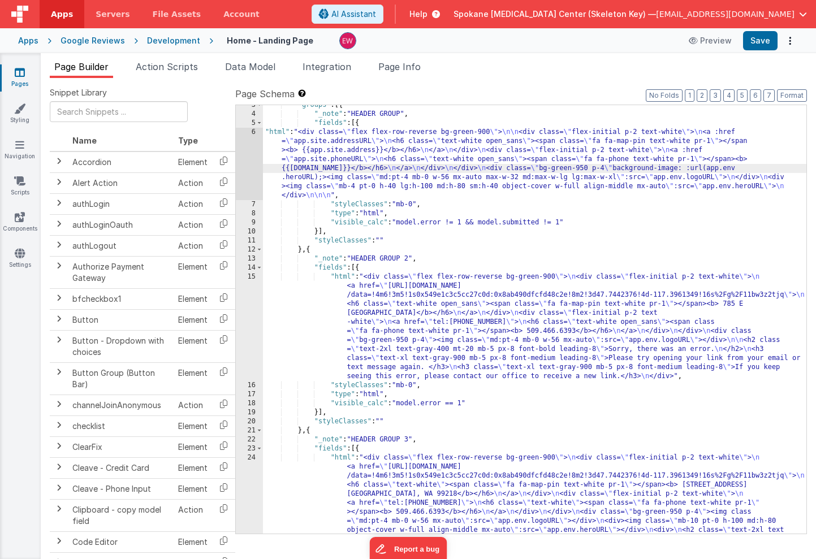
click at [236, 155] on div "6" at bounding box center [249, 164] width 27 height 72
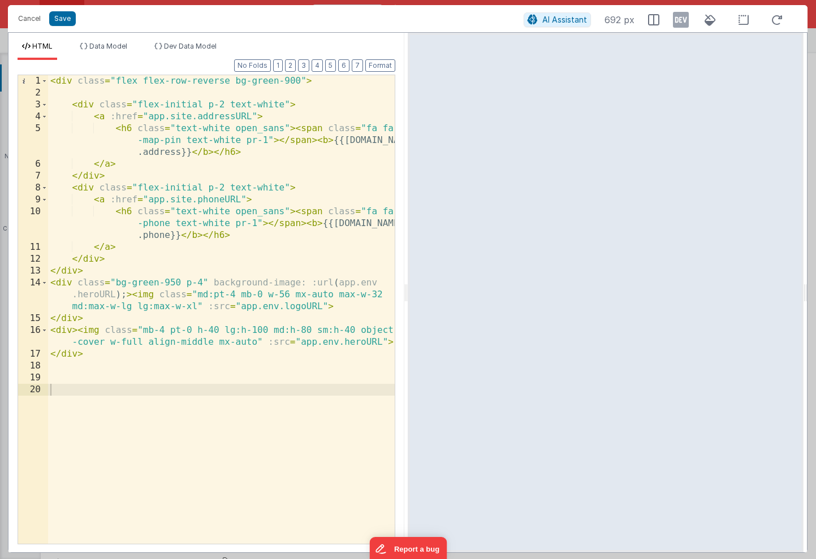
click at [314, 284] on div "< div class = "flex flex-row-reverse bg-green-900" > < div class = "flex-initia…" at bounding box center [221, 321] width 347 height 492
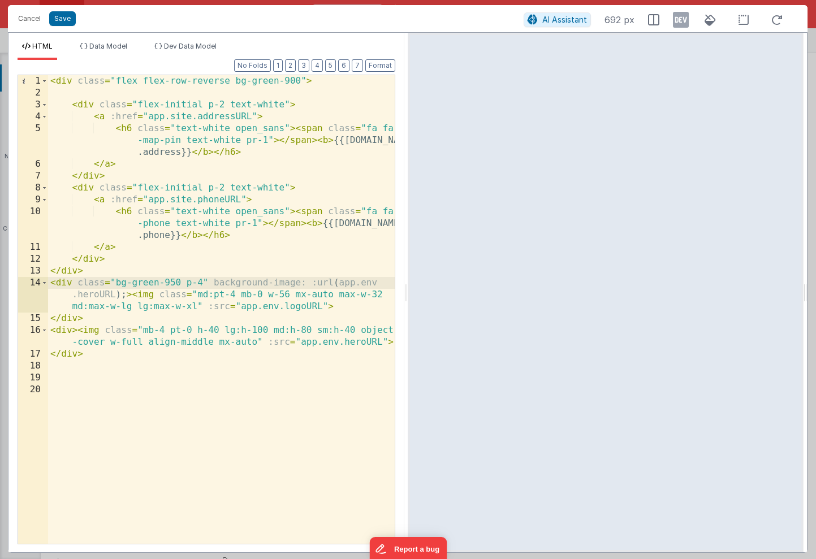
click at [337, 283] on div "< div class = "flex flex-row-reverse bg-green-900" > < div class = "flex-initia…" at bounding box center [221, 321] width 347 height 492
click at [315, 283] on div "< div class = "flex flex-row-reverse bg-green-900" > < div class = "flex-initia…" at bounding box center [221, 321] width 347 height 492
click at [332, 284] on div "< div class = "flex flex-row-reverse bg-green-900" > < div class = "flex-initia…" at bounding box center [221, 321] width 347 height 492
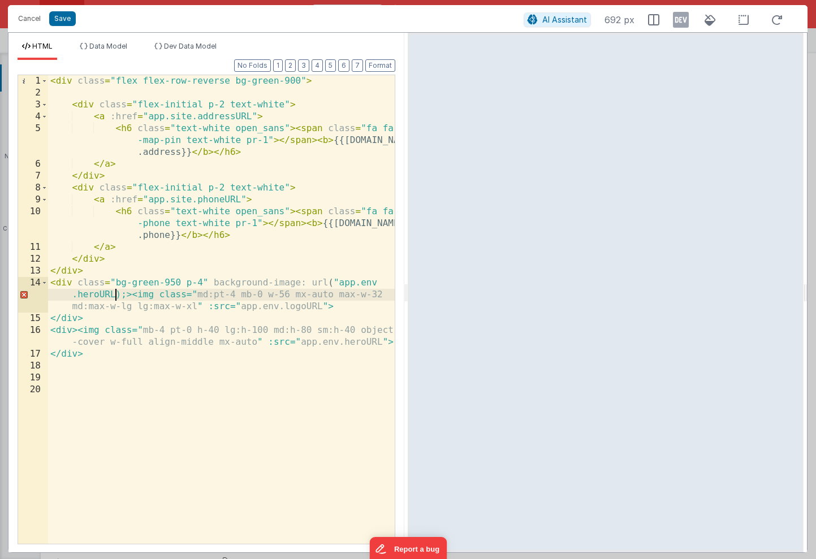
click at [115, 295] on div "< div class = "flex flex-row-reverse bg-green-900" > < div class = "flex-initia…" at bounding box center [221, 321] width 347 height 492
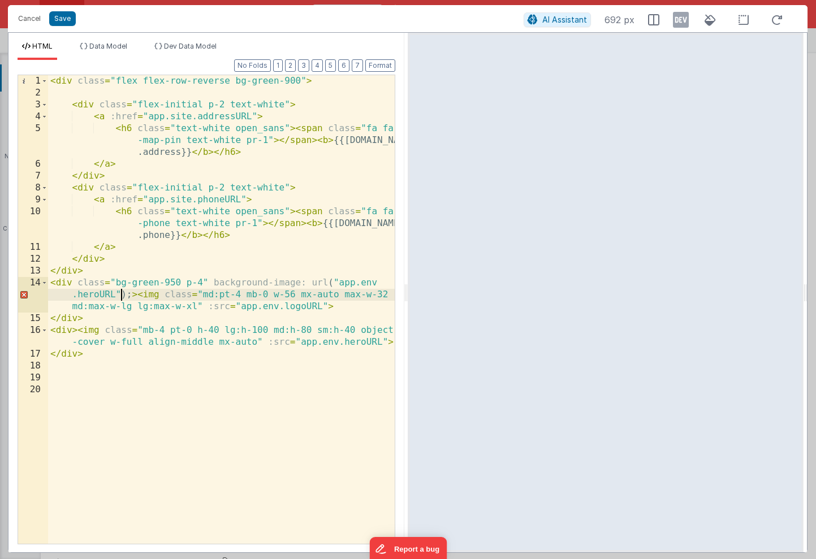
click at [212, 285] on div "< div class = "flex flex-row-reverse bg-green-900" > < div class = "flex-initia…" at bounding box center [221, 321] width 347 height 492
click at [59, 20] on button "Save" at bounding box center [62, 18] width 27 height 15
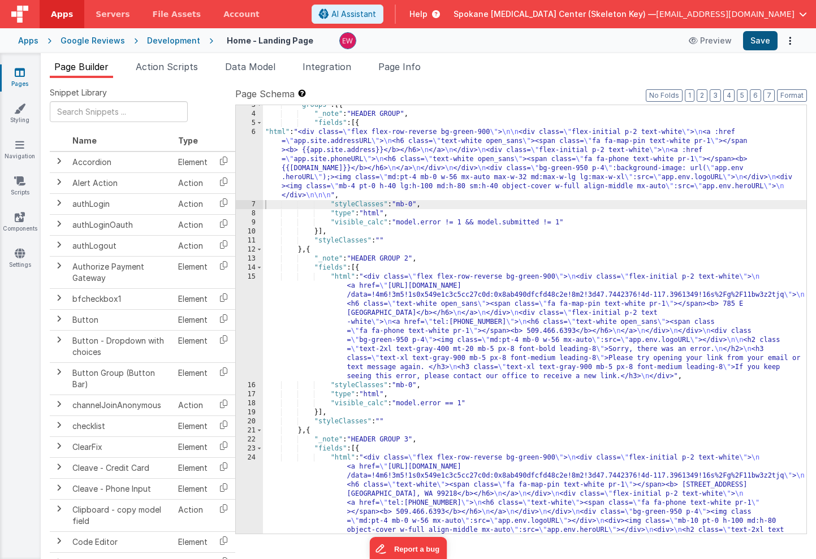
click at [764, 42] on button "Save" at bounding box center [760, 40] width 34 height 19
click at [321, 165] on div ""groups" : [{ "_note" : "HEADER GROUP" , "fields" : [{ "html" : "<div class= \"…" at bounding box center [534, 369] width 543 height 537
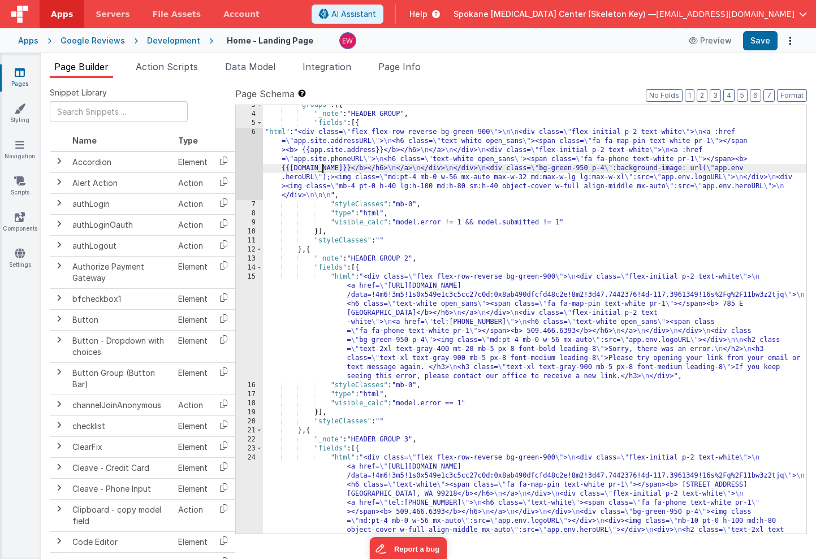
click at [248, 156] on div "6" at bounding box center [249, 164] width 27 height 72
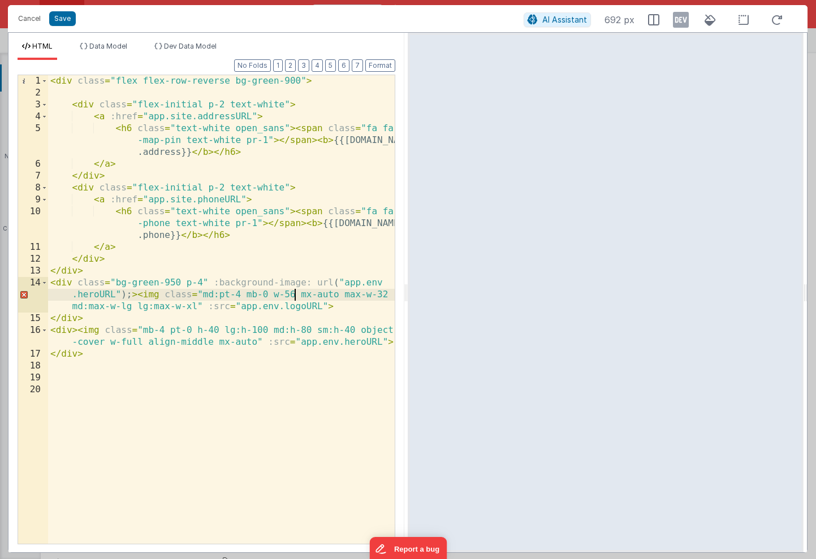
click at [295, 297] on div "< div class = "flex flex-row-reverse bg-green-900" > < div class = "flex-initia…" at bounding box center [221, 321] width 347 height 492
click at [343, 283] on div "< div class = "flex flex-row-reverse bg-green-900" > < div class = "flex-initia…" at bounding box center [221, 321] width 347 height 492
click at [114, 296] on div "< div class = "flex flex-row-reverse bg-green-900" > < div class = "flex-initia…" at bounding box center [221, 321] width 347 height 492
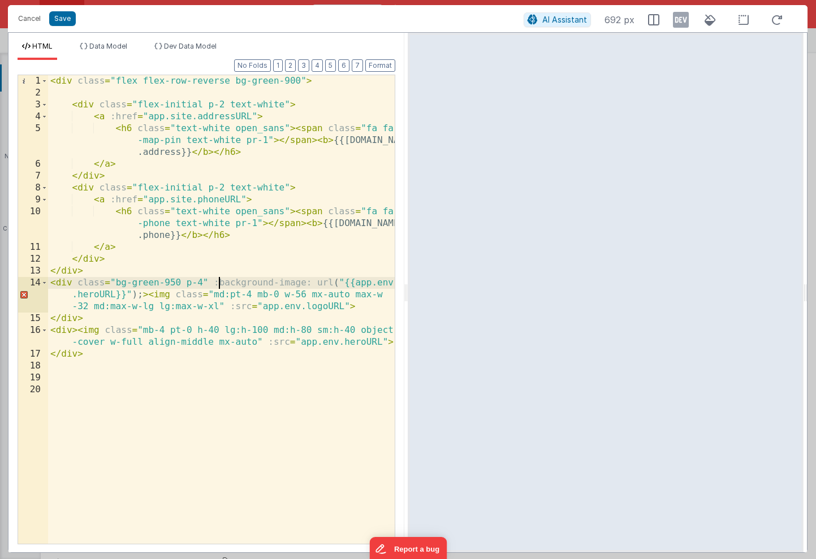
click at [217, 283] on div "< div class = "flex flex-row-reverse bg-green-900" > < div class = "flex-initia…" at bounding box center [221, 321] width 347 height 492
click at [63, 19] on button "Save" at bounding box center [62, 18] width 27 height 15
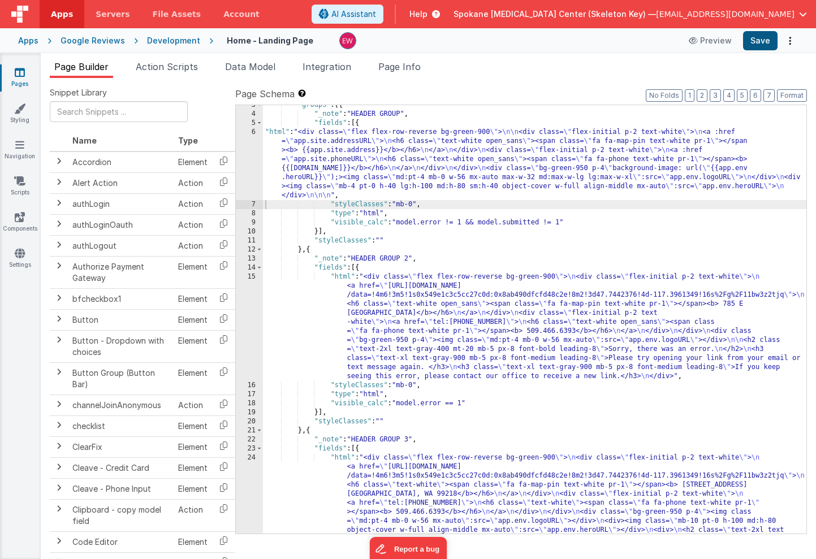
click at [759, 36] on button "Save" at bounding box center [760, 40] width 34 height 19
click at [317, 165] on div ""groups" : [{ "_note" : "HEADER GROUP" , "fields" : [{ "html" : "<div class= \"…" at bounding box center [534, 369] width 543 height 537
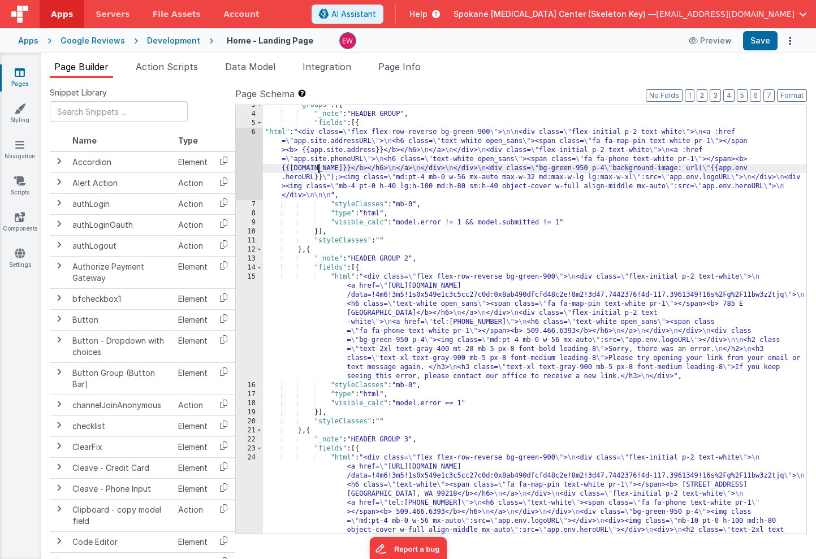
click at [241, 151] on div "6" at bounding box center [249, 164] width 27 height 72
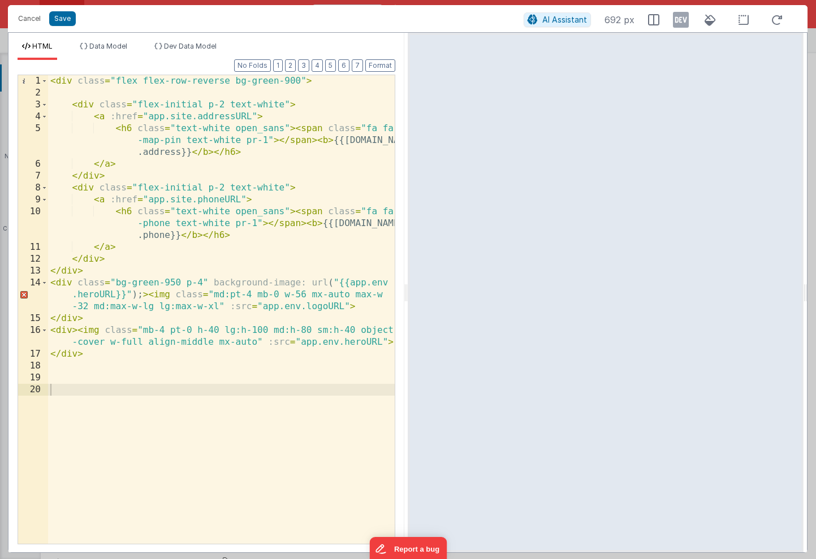
click at [314, 284] on div "< div class = "flex flex-row-reverse bg-green-900" > < div class = "flex-initia…" at bounding box center [221, 321] width 347 height 492
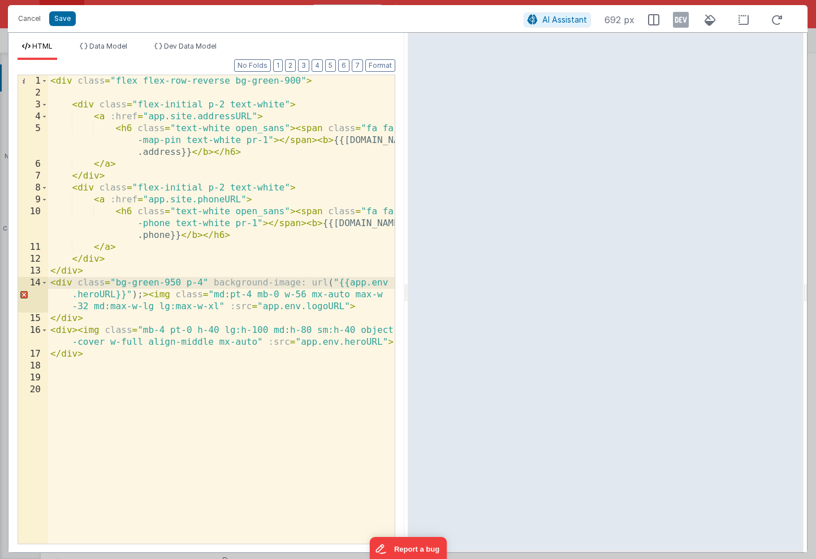
click at [310, 284] on div "< div class = "flex flex-row-reverse bg-green-900" > < div class = "flex-initia…" at bounding box center [221, 321] width 347 height 492
click at [213, 283] on div "< div class = "flex flex-row-reverse bg-green-900" > < div class = "flex-initia…" at bounding box center [221, 321] width 347 height 492
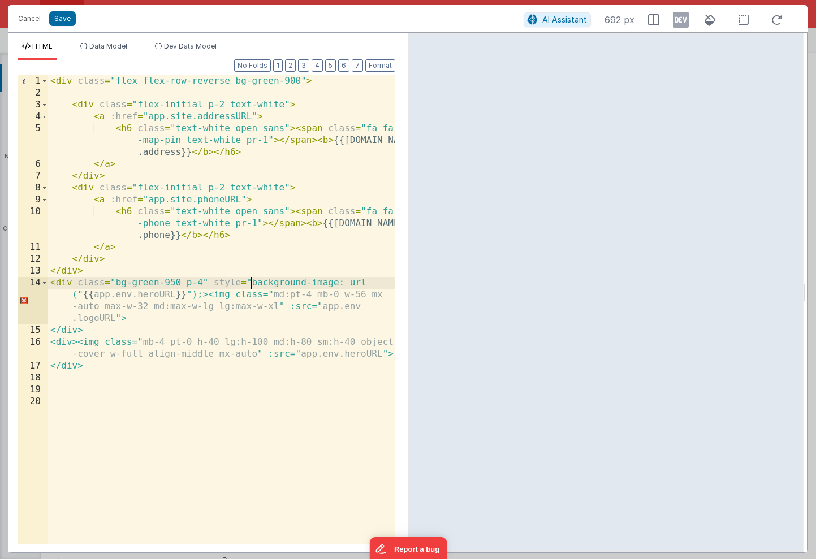
click at [197, 296] on div "< div class = "flex flex-row-reverse bg-green-900" > < div class = "flex-initia…" at bounding box center [221, 321] width 347 height 492
click at [201, 297] on div "< div class = "flex flex-row-reverse bg-green-900" > < div class = "flex-initia…" at bounding box center [221, 321] width 347 height 492
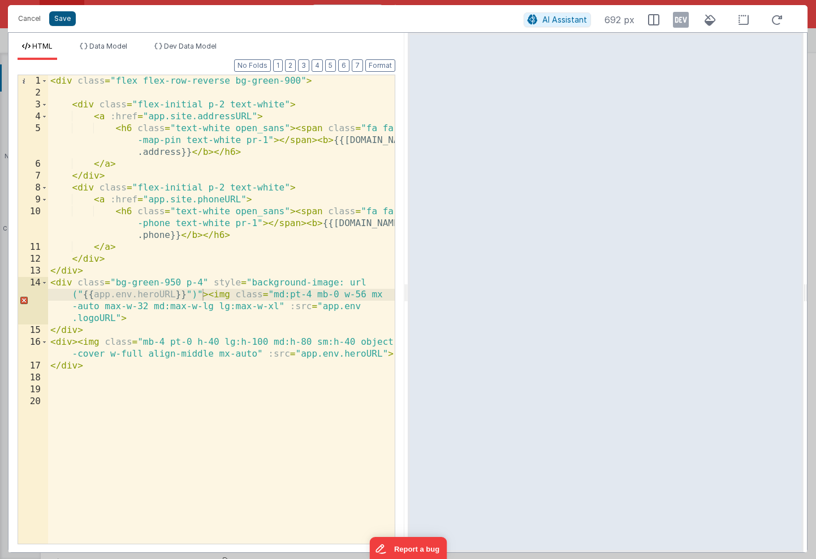
click at [63, 19] on button "Save" at bounding box center [62, 18] width 27 height 15
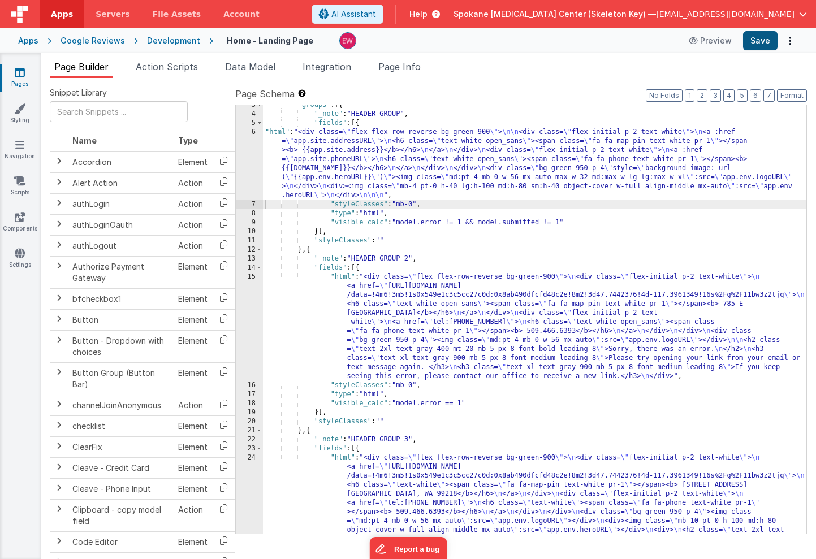
click at [766, 41] on button "Save" at bounding box center [760, 40] width 34 height 19
click at [331, 152] on div ""groups" : [{ "_note" : "HEADER GROUP" , "fields" : [{ "html" : "<div class= \"…" at bounding box center [534, 369] width 543 height 537
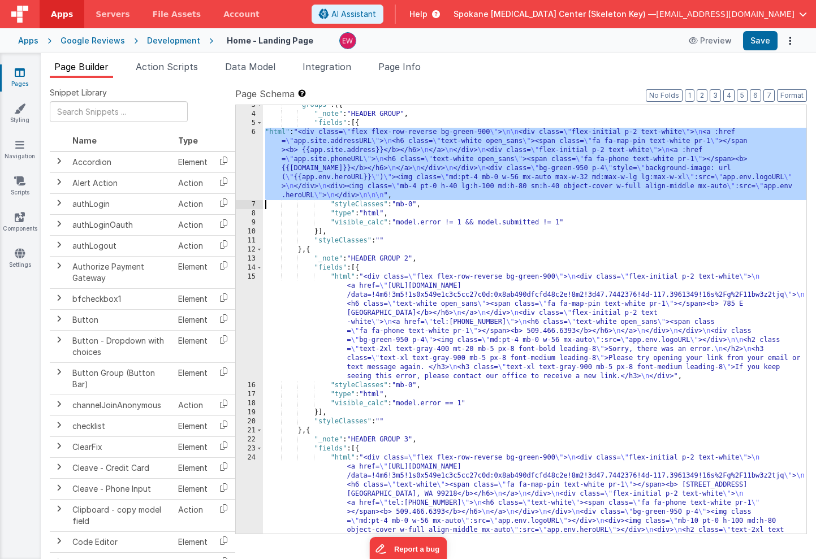
click at [252, 151] on div "6" at bounding box center [249, 164] width 27 height 72
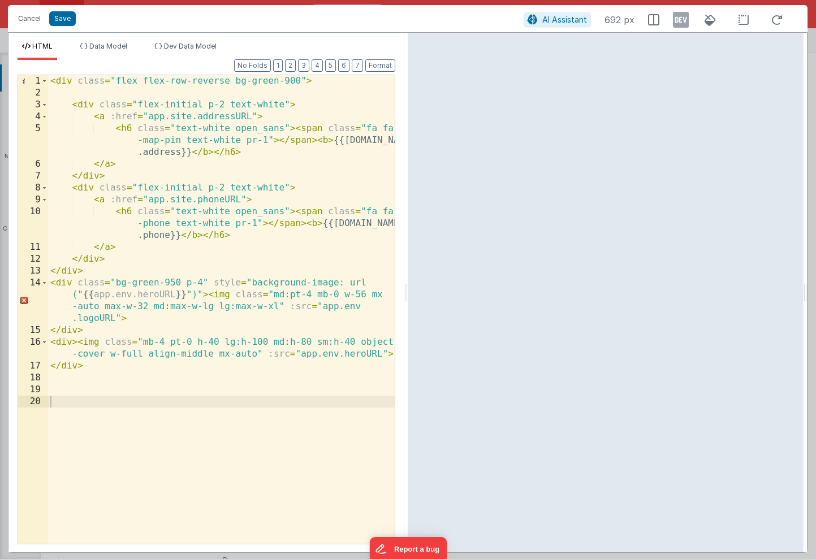
click at [224, 296] on div "< div class = "flex flex-row-reverse bg-green-900" > < div class = "flex-initia…" at bounding box center [221, 321] width 347 height 492
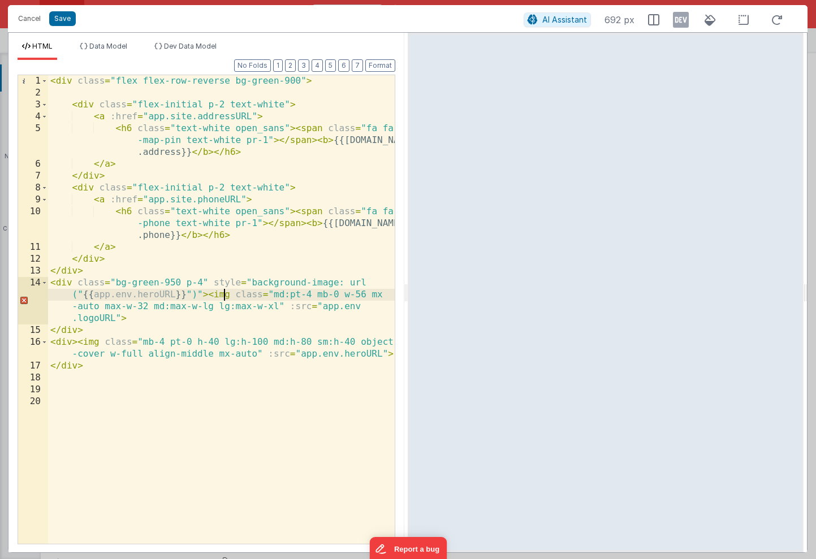
click at [351, 283] on div "< div class = "flex flex-row-reverse bg-green-900" > < div class = "flex-initia…" at bounding box center [221, 321] width 347 height 492
click at [92, 295] on div "< div class = "flex flex-row-reverse bg-green-900" > < div class = "flex-initia…" at bounding box center [221, 321] width 347 height 492
click at [175, 293] on div "< div class = "flex flex-row-reverse bg-green-900" > < div class = "flex-initia…" at bounding box center [221, 321] width 347 height 492
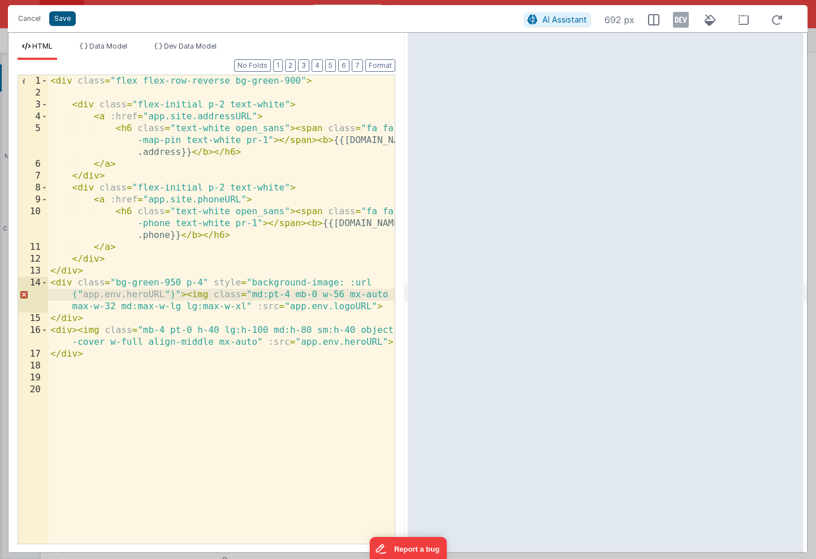
click at [65, 23] on button "Save" at bounding box center [62, 18] width 27 height 15
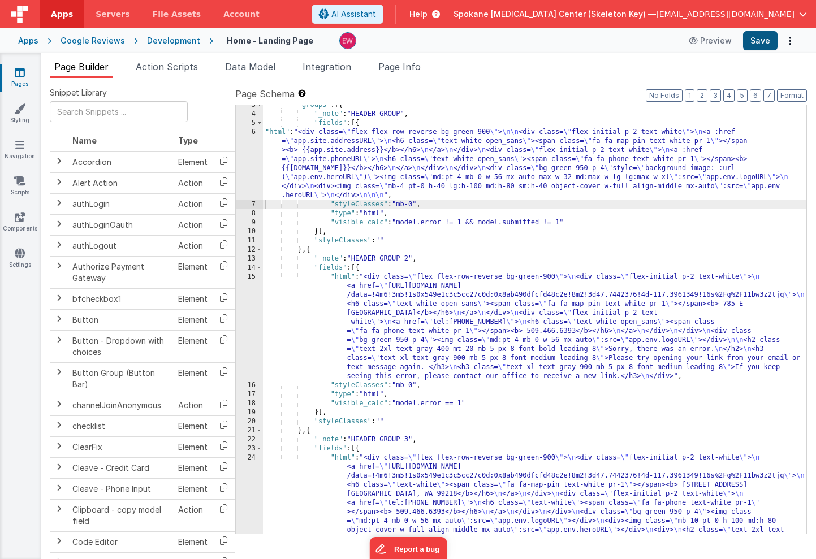
click at [768, 41] on button "Save" at bounding box center [760, 40] width 34 height 19
click at [314, 155] on div ""groups" : [{ "_note" : "HEADER GROUP" , "fields" : [{ "html" : "<div class= \"…" at bounding box center [534, 369] width 543 height 537
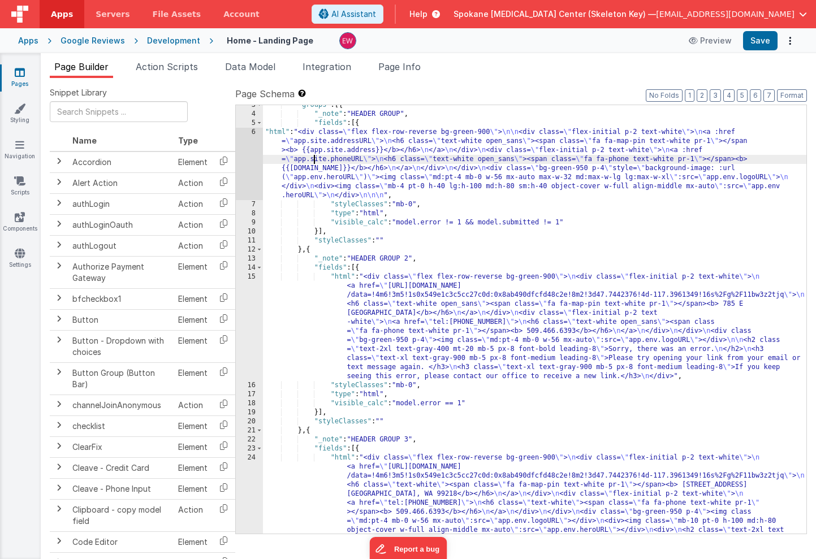
click at [244, 151] on div "6" at bounding box center [249, 164] width 27 height 72
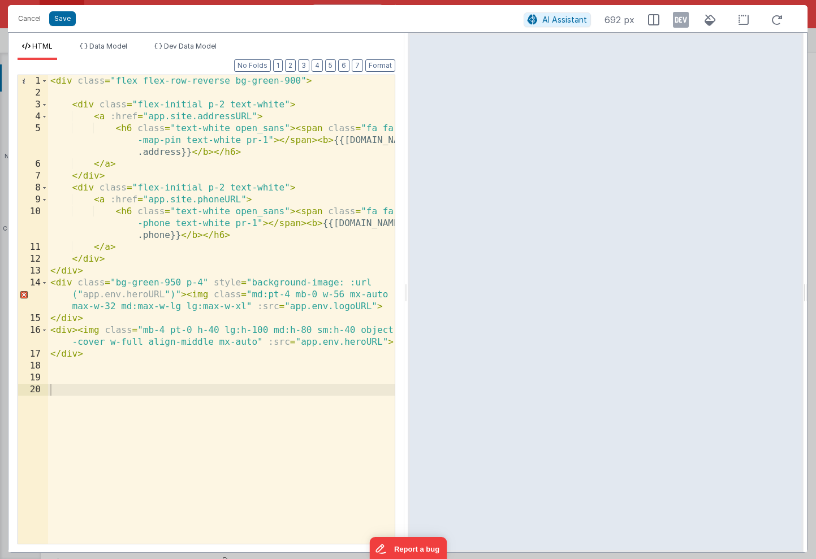
click at [172, 297] on div "< div class = "flex flex-row-reverse bg-green-900" > < div class = "flex-initia…" at bounding box center [221, 321] width 347 height 492
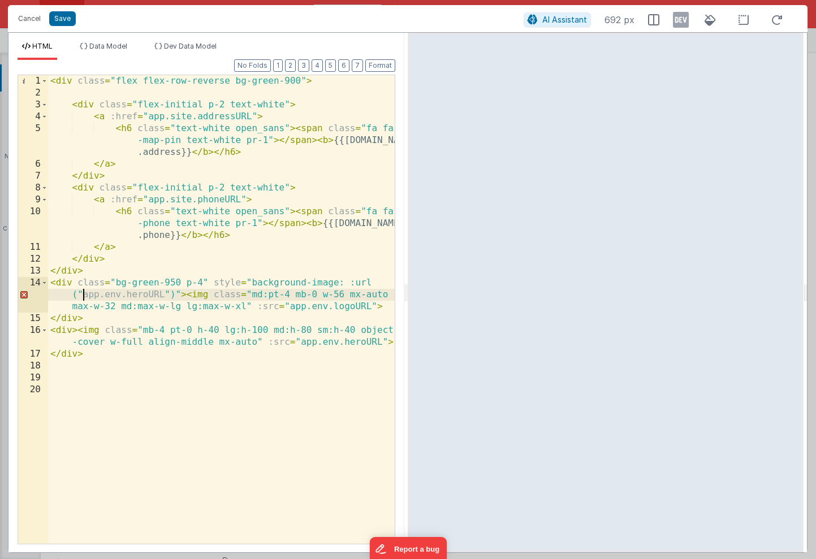
click at [82, 295] on div "< div class = "flex flex-row-reverse bg-green-900" > < div class = "flex-initia…" at bounding box center [221, 321] width 347 height 492
click at [79, 294] on div "< div class = "flex flex-row-reverse bg-green-900" > < div class = "flex-initia…" at bounding box center [221, 321] width 347 height 492
click at [171, 297] on div "< div class = "flex flex-row-reverse bg-green-900" > < div class = "flex-initia…" at bounding box center [221, 321] width 347 height 492
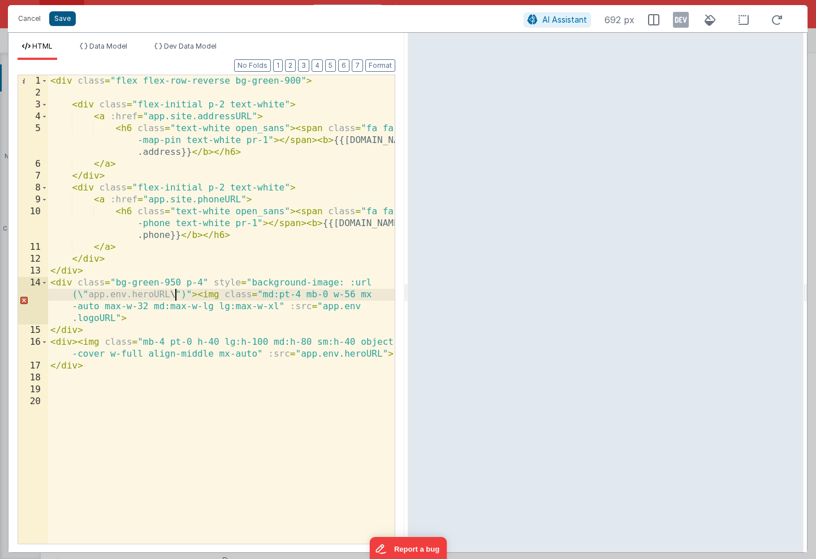
click at [62, 16] on button "Save" at bounding box center [62, 18] width 27 height 15
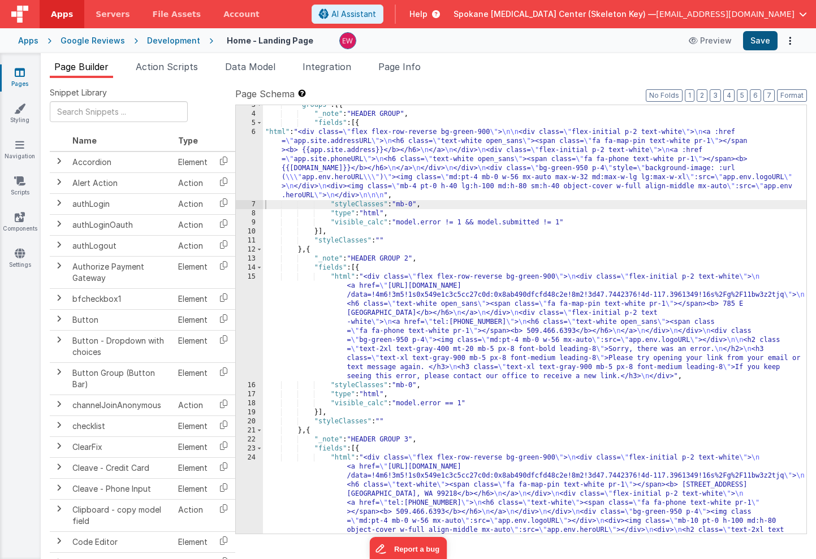
click at [765, 41] on button "Save" at bounding box center [760, 40] width 34 height 19
click at [344, 163] on div ""groups" : [{ "_note" : "HEADER GROUP" , "fields" : [{ "html" : "<div class= \"…" at bounding box center [534, 369] width 543 height 537
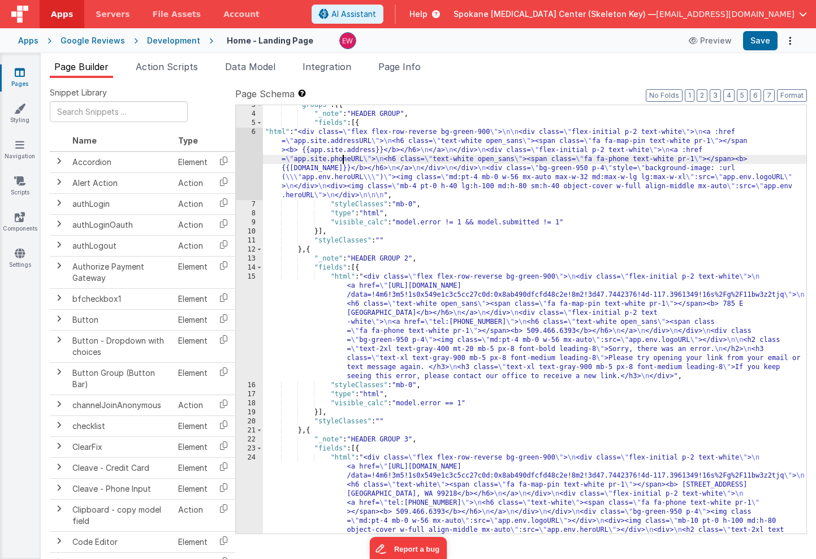
click at [243, 159] on div "6" at bounding box center [249, 164] width 27 height 72
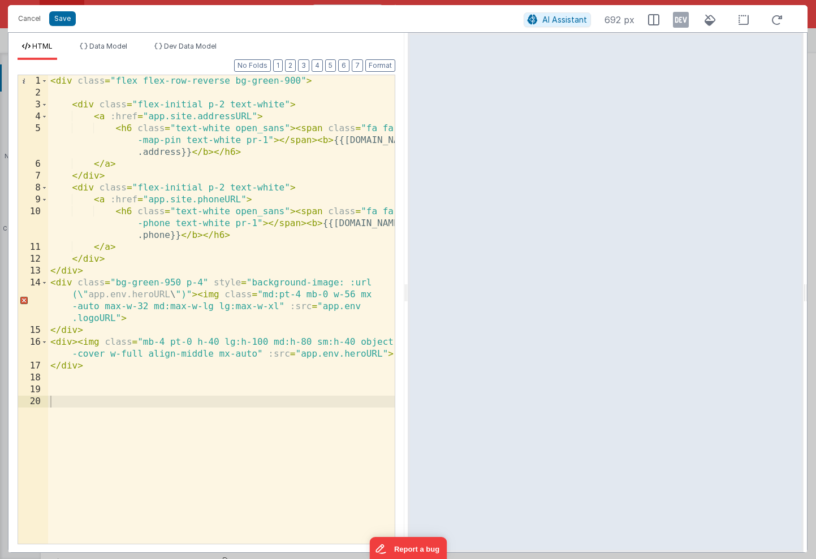
click at [141, 309] on div "< div class = "flex flex-row-reverse bg-green-900" > < div class = "flex-initia…" at bounding box center [221, 321] width 347 height 492
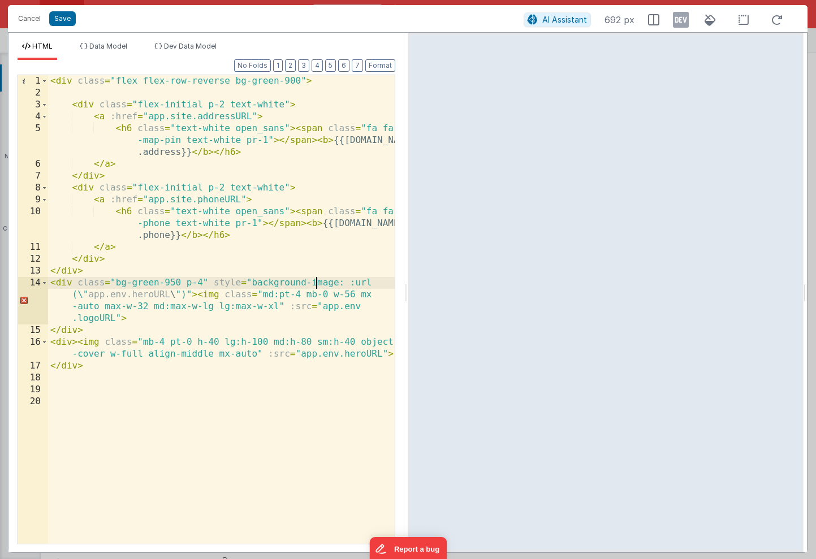
click at [317, 284] on div "< div class = "flex flex-row-reverse bg-green-900" > < div class = "flex-initia…" at bounding box center [221, 321] width 347 height 492
drag, startPoint x: 251, startPoint y: 283, endPoint x: 342, endPoint y: 282, distance: 91.0
click at [342, 282] on div "< div class = "flex flex-row-reverse bg-green-900" > < div class = "flex-initia…" at bounding box center [221, 321] width 347 height 492
click at [353, 284] on div "< div class = "flex flex-row-reverse bg-green-900" > < div class = "flex-initia…" at bounding box center [221, 321] width 347 height 492
drag, startPoint x: 349, startPoint y: 283, endPoint x: 185, endPoint y: 295, distance: 164.4
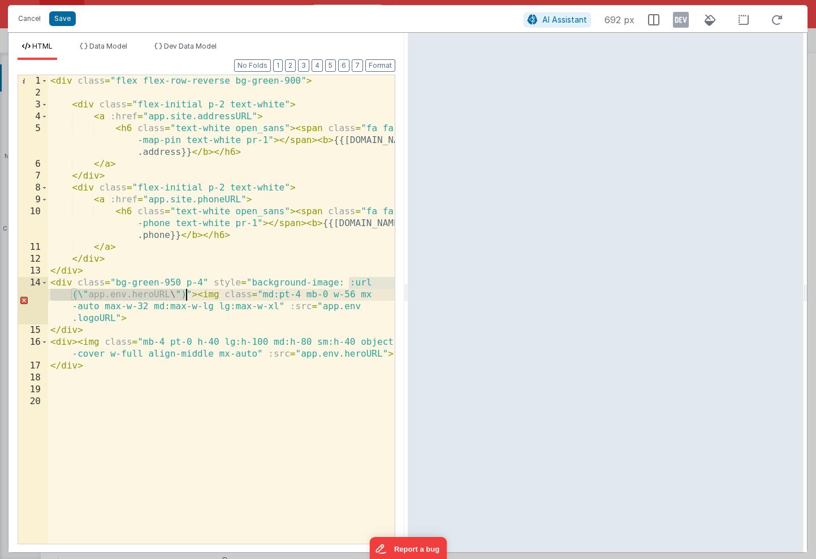
click at [185, 295] on div "< div class = "flex flex-row-reverse bg-green-900" > < div class = "flex-initia…" at bounding box center [221, 321] width 347 height 492
click at [191, 296] on div "< div class = "flex flex-row-reverse bg-green-900" > < div class = "flex-initia…" at bounding box center [221, 321] width 347 height 492
drag, startPoint x: 191, startPoint y: 296, endPoint x: 213, endPoint y: 282, distance: 25.9
click at [213, 282] on div "< div class = "flex flex-row-reverse bg-green-900" > < div class = "flex-initia…" at bounding box center [221, 321] width 347 height 492
click at [195, 292] on div "< div class = "flex flex-row-reverse bg-green-900" > < div class = "flex-initia…" at bounding box center [221, 321] width 347 height 492
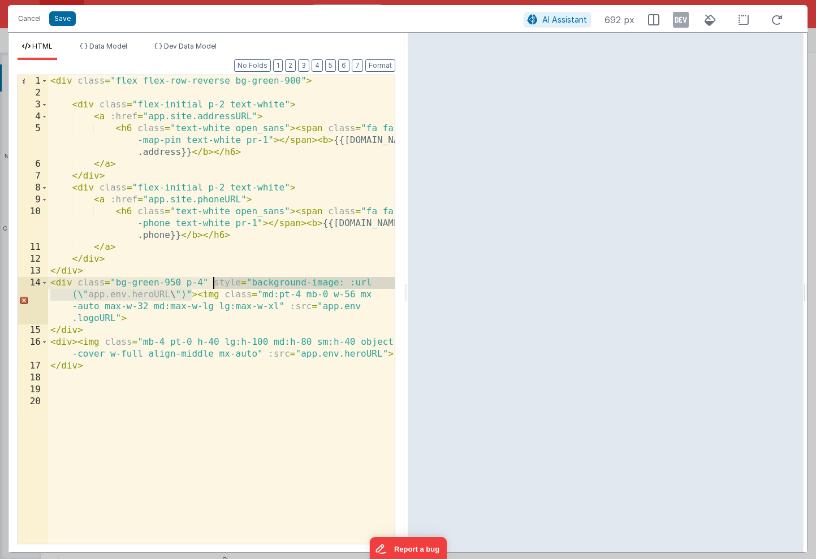
drag, startPoint x: 190, startPoint y: 296, endPoint x: 215, endPoint y: 284, distance: 27.3
click at [215, 284] on div "< div class = "flex flex-row-reverse bg-green-900" > < div class = "flex-initia…" at bounding box center [221, 321] width 347 height 492
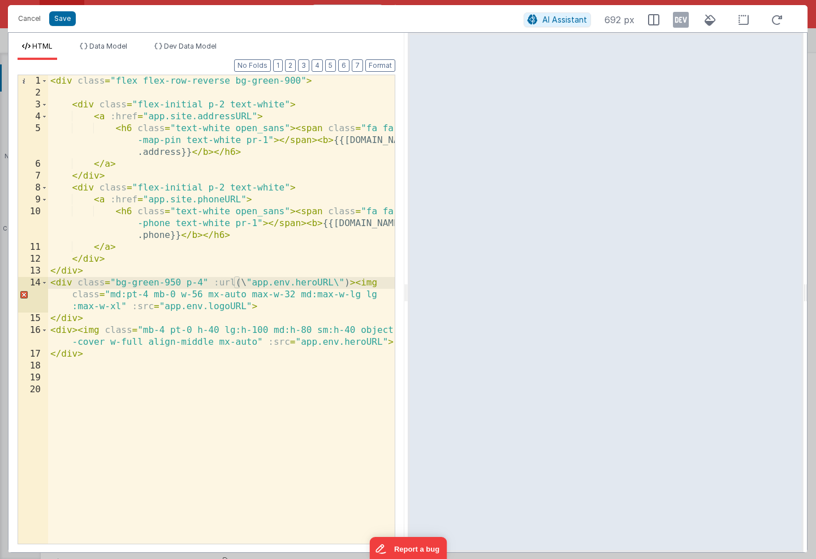
click at [240, 284] on div "< div class = "flex flex-row-reverse bg-green-900" > < div class = "flex-initia…" at bounding box center [221, 321] width 347 height 492
click at [213, 284] on div "< div class = "flex flex-row-reverse bg-green-900" > < div class = "flex-initia…" at bounding box center [221, 321] width 347 height 492
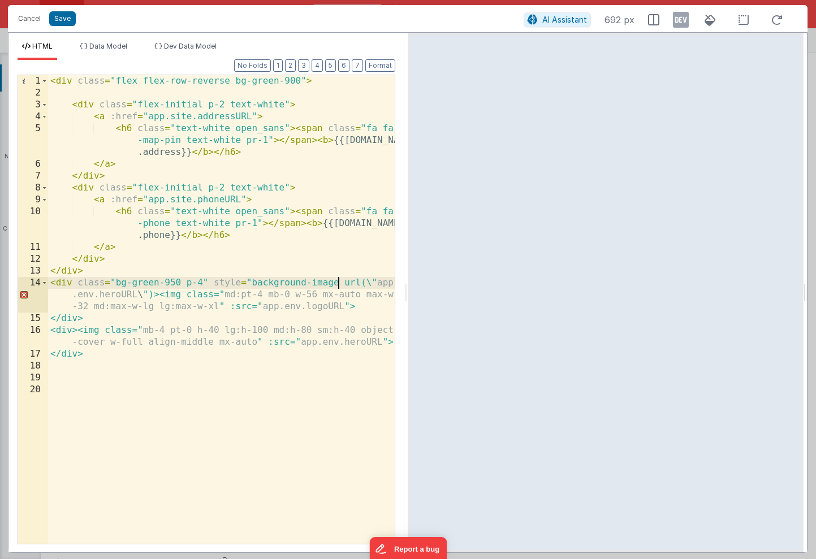
click at [338, 283] on div "< div class = "flex flex-row-reverse bg-green-900" > < div class = "flex-initia…" at bounding box center [221, 321] width 347 height 492
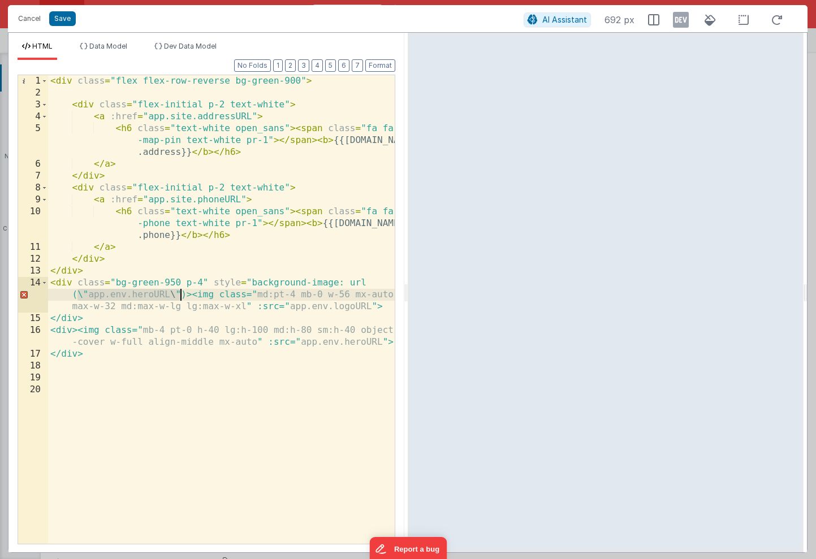
drag, startPoint x: 79, startPoint y: 296, endPoint x: 180, endPoint y: 296, distance: 101.2
click at [180, 296] on div "< div class = "flex flex-row-reverse bg-green-900" > < div class = "flex-initia…" at bounding box center [221, 321] width 347 height 492
click at [187, 296] on div "< div class = "flex flex-row-reverse bg-green-900" > < div class = "flex-initia…" at bounding box center [221, 321] width 347 height 492
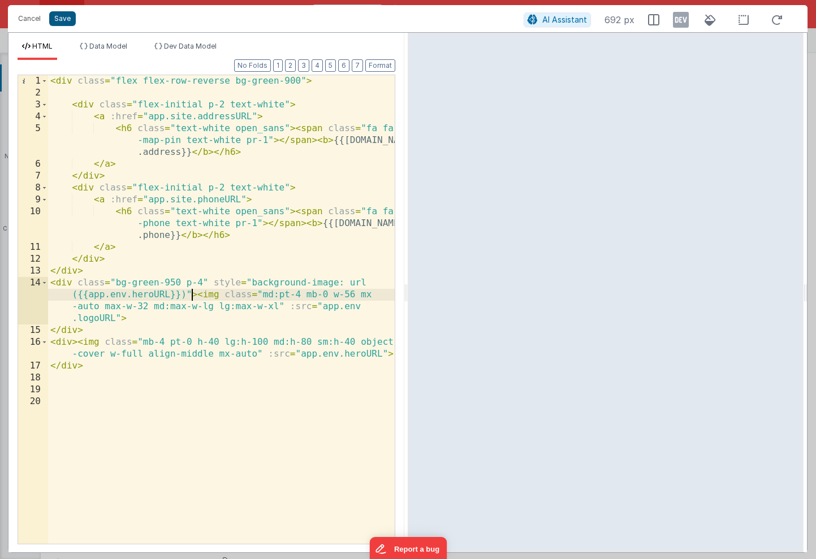
click at [60, 20] on button "Save" at bounding box center [62, 18] width 27 height 15
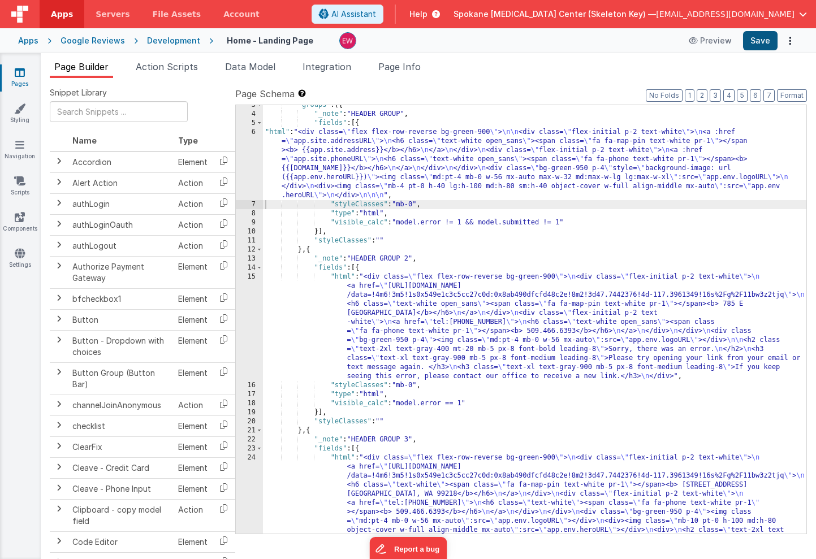
click at [758, 38] on button "Save" at bounding box center [760, 40] width 34 height 19
click at [341, 163] on div ""groups" : [{ "_note" : "HEADER GROUP" , "fields" : [{ "html" : "<div class= \"…" at bounding box center [534, 369] width 543 height 537
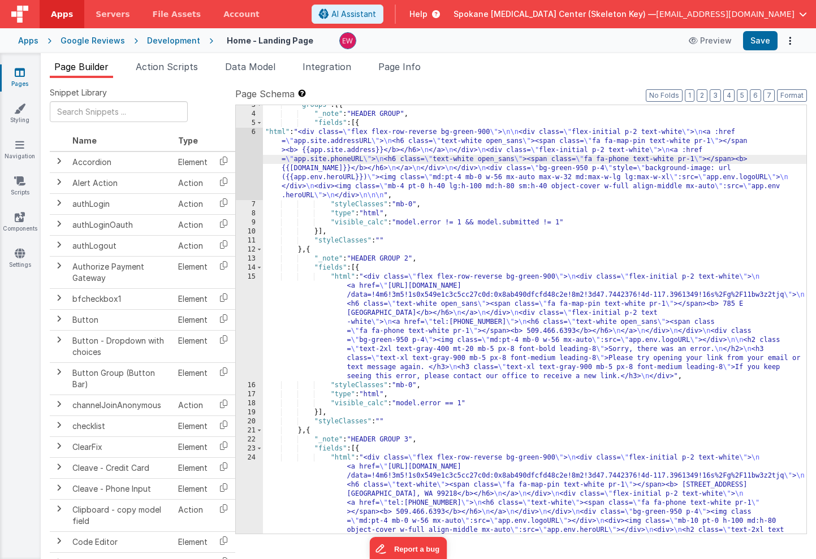
click at [245, 150] on div "6" at bounding box center [249, 164] width 27 height 72
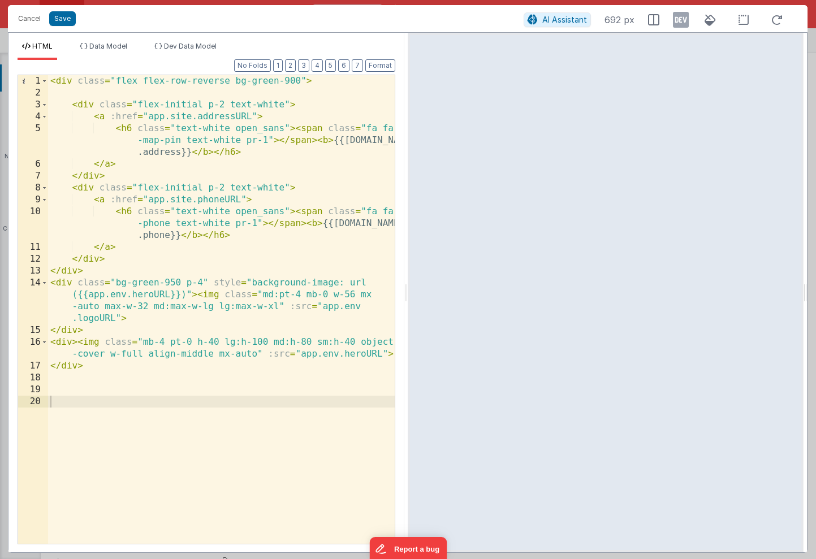
click at [215, 283] on div "< div class = "flex flex-row-reverse bg-green-900" > < div class = "flex-initia…" at bounding box center [221, 321] width 347 height 492
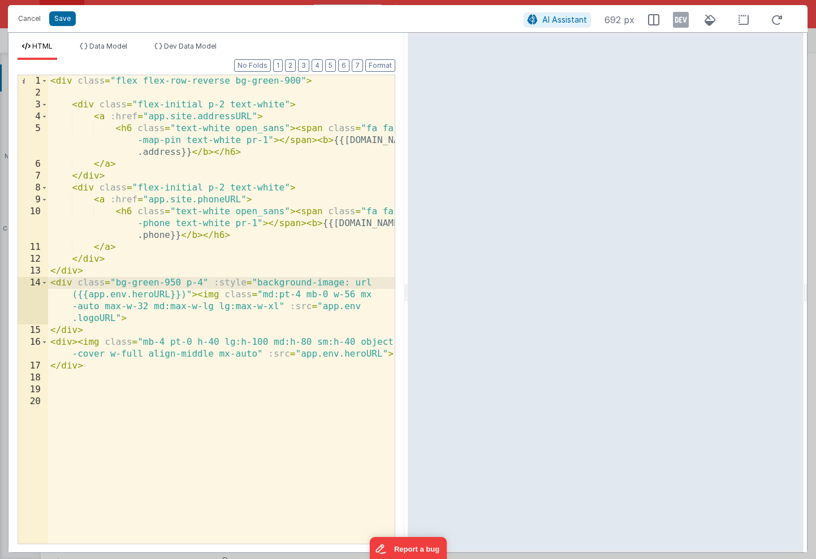
click at [180, 295] on div "< div class = "flex flex-row-reverse bg-green-900" > < div class = "flex-initia…" at bounding box center [221, 321] width 347 height 492
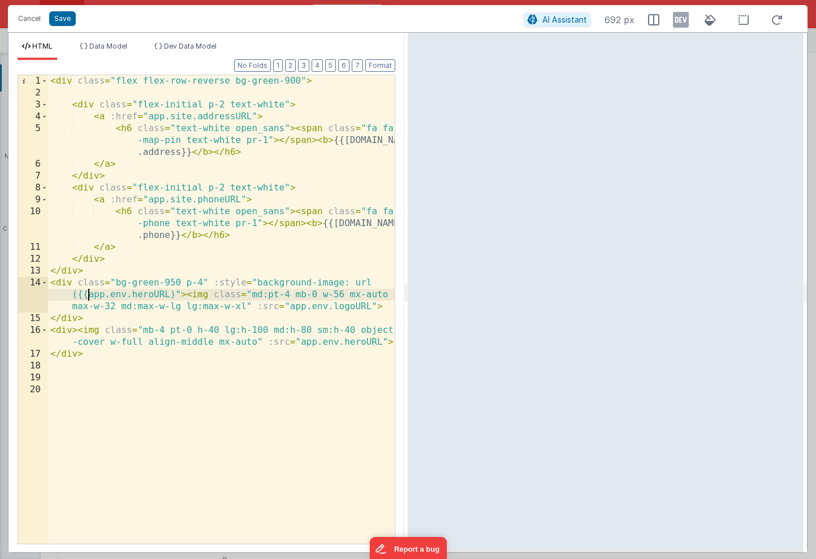
click at [88, 296] on div "< div class = "flex flex-row-reverse bg-green-900" > < div class = "flex-initia…" at bounding box center [221, 321] width 347 height 492
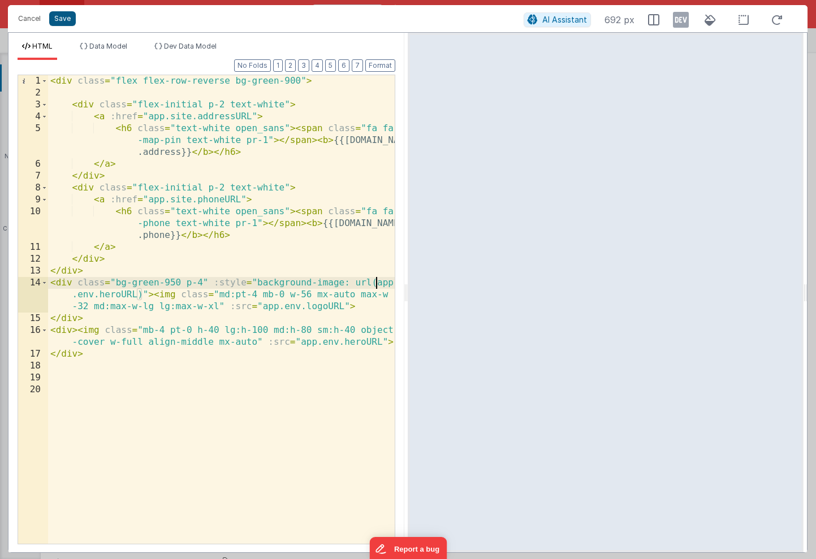
click at [67, 18] on button "Save" at bounding box center [62, 18] width 27 height 15
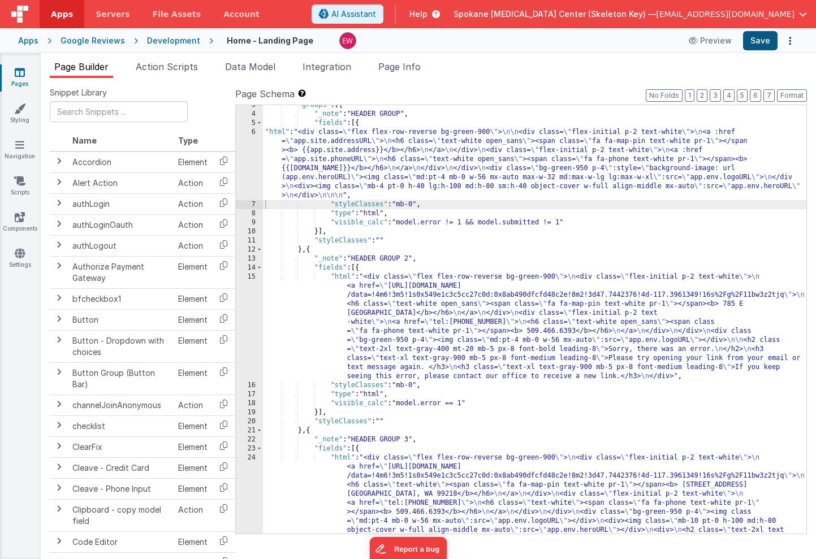
click at [764, 40] on button "Save" at bounding box center [760, 40] width 34 height 19
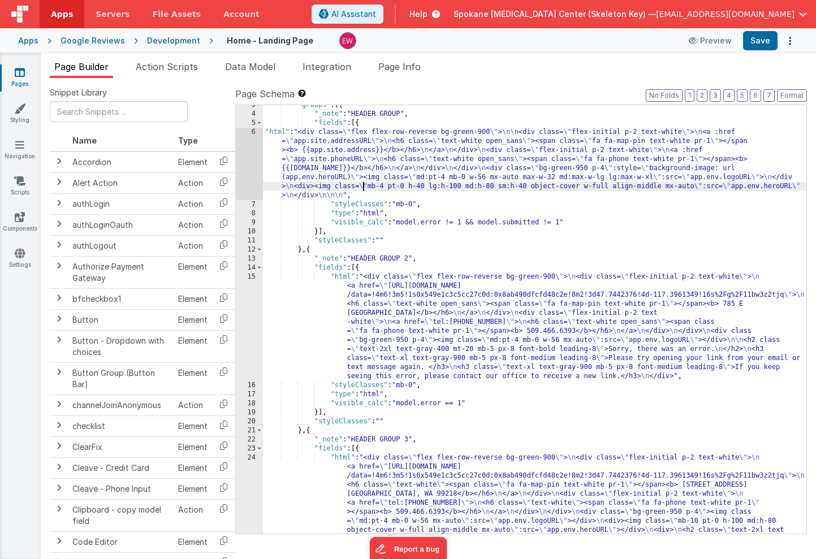
click at [362, 185] on div ""groups" : [{ "_note" : "HEADER GROUP" , "fields" : [{ "html" : "<div class= \"…" at bounding box center [534, 369] width 543 height 537
click at [241, 165] on div "6" at bounding box center [249, 164] width 27 height 72
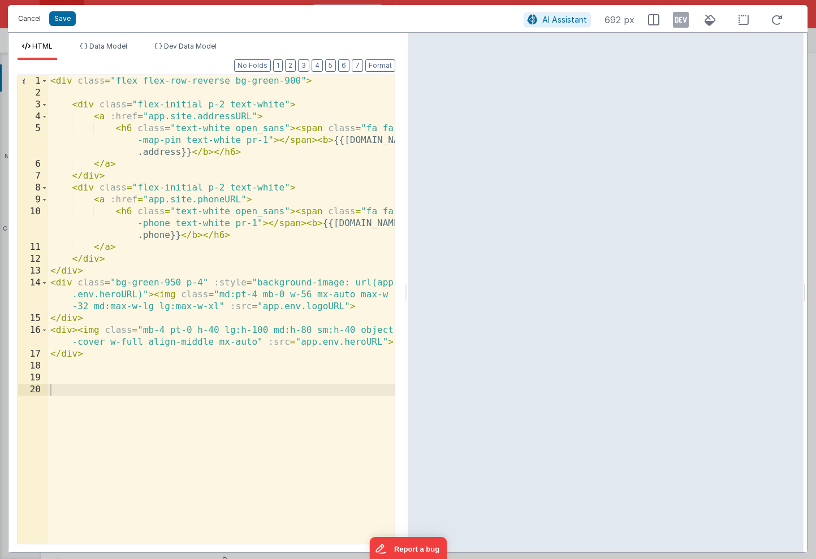
click at [28, 20] on button "Cancel" at bounding box center [29, 19] width 34 height 16
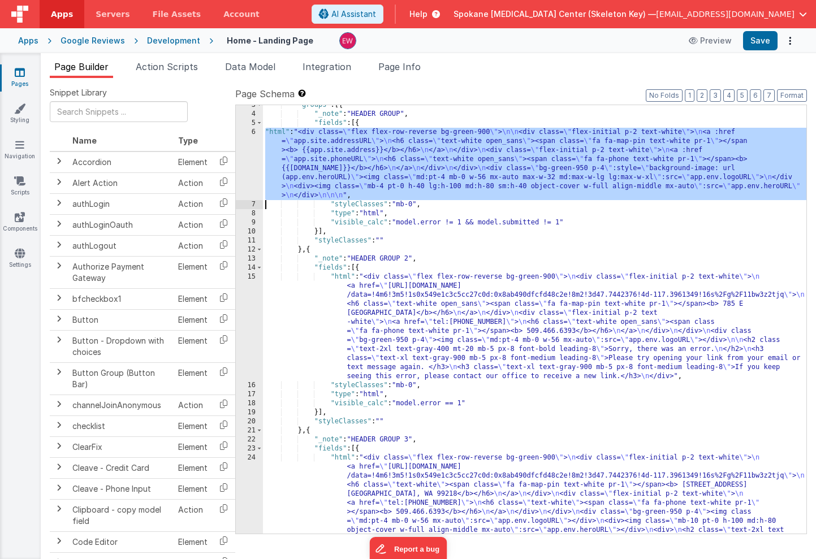
click at [243, 147] on div "6" at bounding box center [249, 164] width 27 height 72
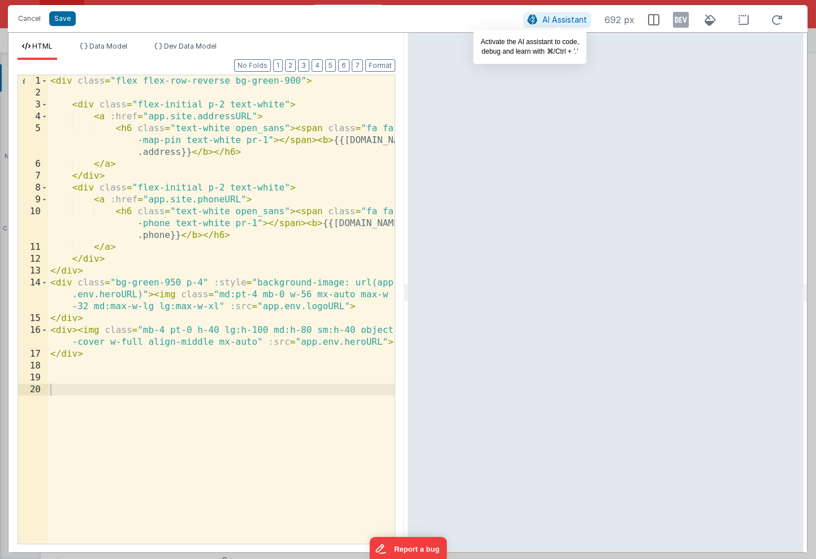
click at [550, 16] on span "AI Assistant" at bounding box center [564, 20] width 45 height 10
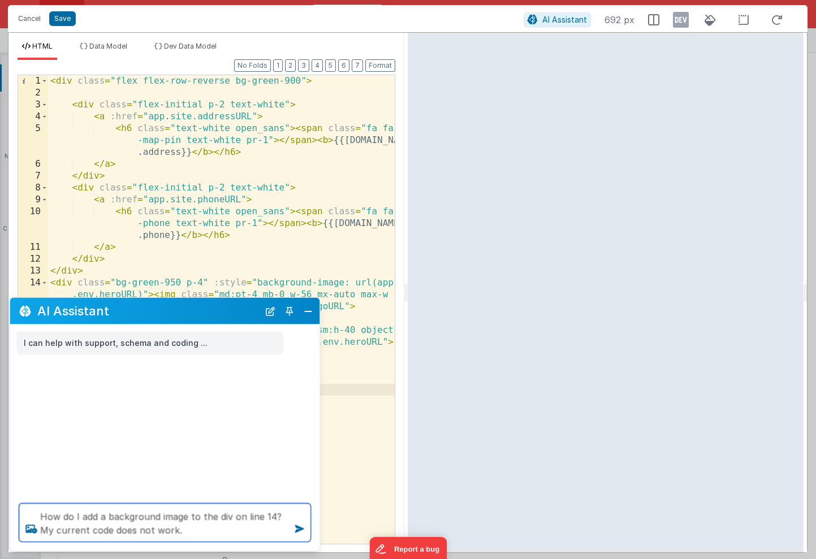
type textarea "How do I add a background image to the div on line 14? My current code does not…"
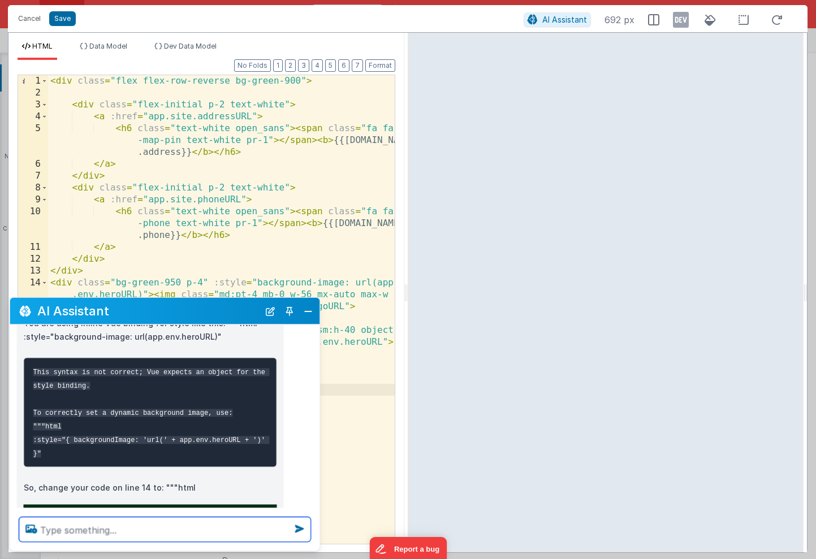
scroll to position [94, 0]
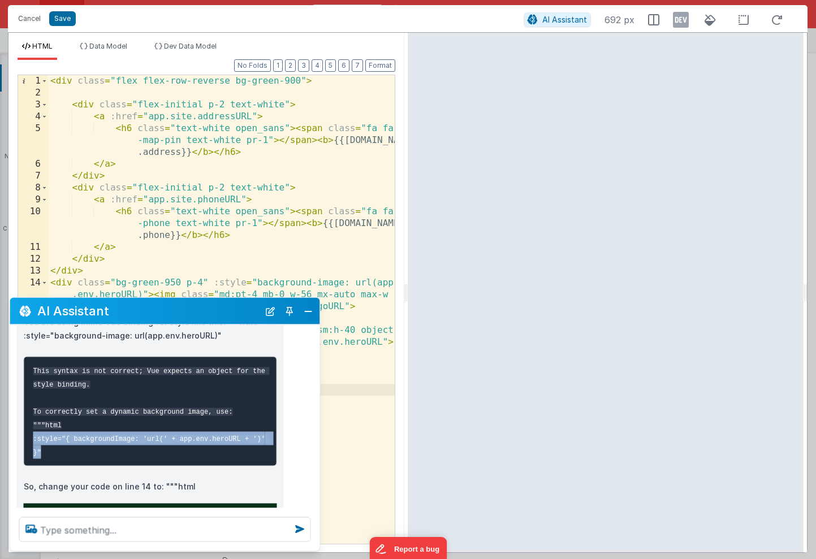
drag, startPoint x: 33, startPoint y: 438, endPoint x: 56, endPoint y: 457, distance: 29.7
click at [56, 457] on pre "This syntax is not correct; Vue expects an object for the style binding. To cor…" at bounding box center [150, 411] width 253 height 110
copy code ":style="{ backgroundImage: 'url(' + app.env.heroURL + ')' }""
click at [307, 311] on button "Close" at bounding box center [308, 311] width 15 height 16
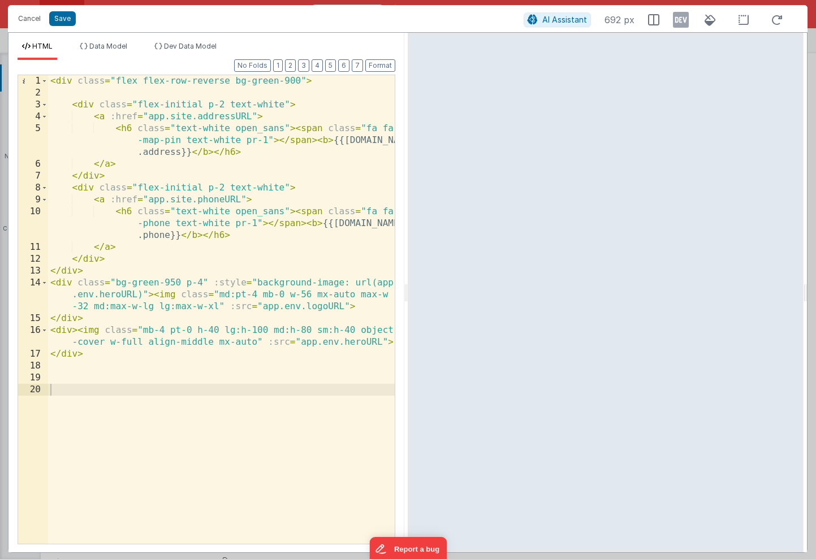
click at [123, 304] on div "< div class = "flex flex-row-reverse bg-green-900" > < div class = "flex-initia…" at bounding box center [221, 321] width 347 height 492
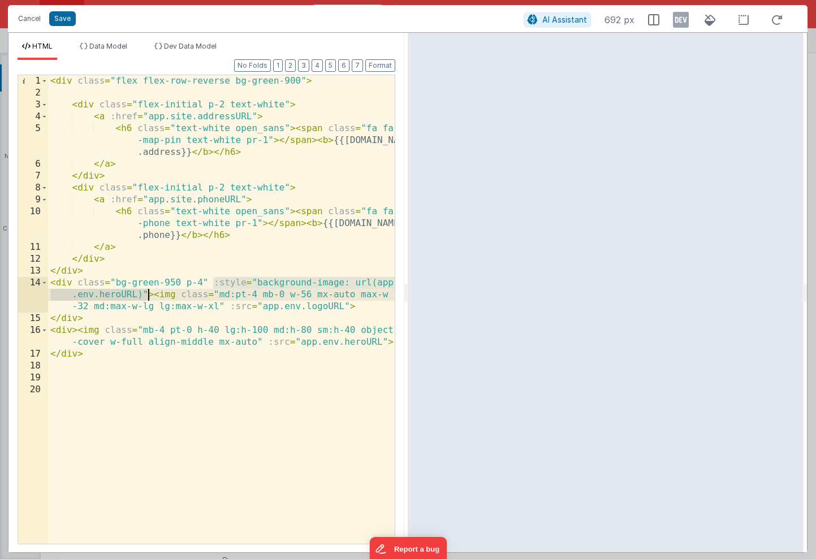
drag, startPoint x: 213, startPoint y: 285, endPoint x: 149, endPoint y: 292, distance: 64.8
click at [149, 292] on div "< div class = "flex flex-row-reverse bg-green-900" > < div class = "flex-initia…" at bounding box center [221, 321] width 347 height 492
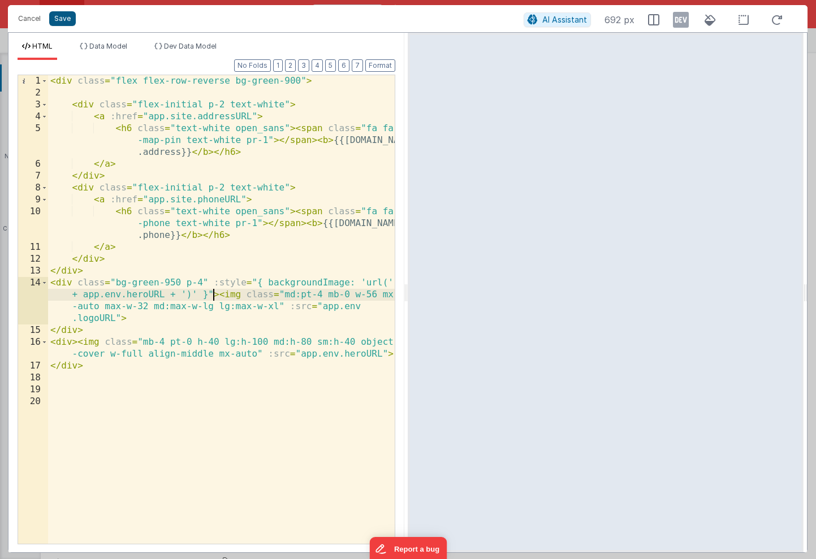
click at [62, 20] on button "Save" at bounding box center [62, 18] width 27 height 15
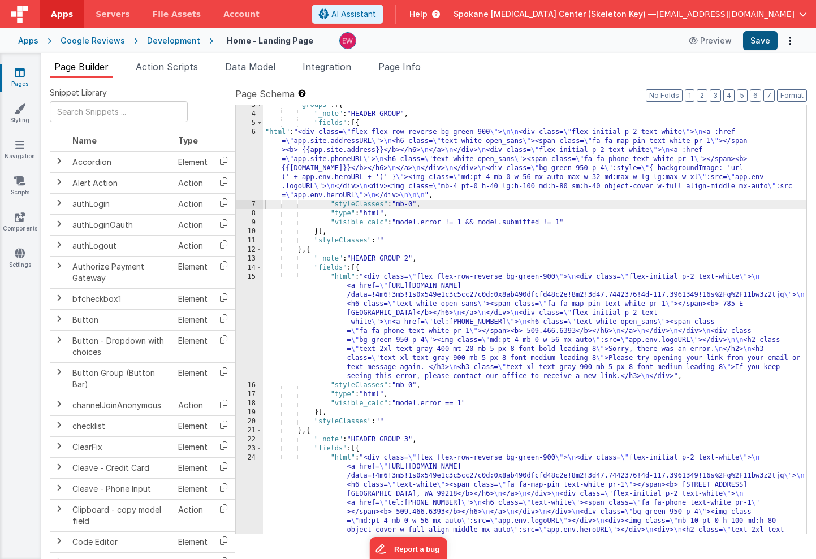
click at [767, 42] on button "Save" at bounding box center [760, 40] width 34 height 19
click at [331, 173] on div ""groups" : [{ "_note" : "HEADER GROUP" , "fields" : [{ "html" : "<div class= \"…" at bounding box center [534, 369] width 543 height 537
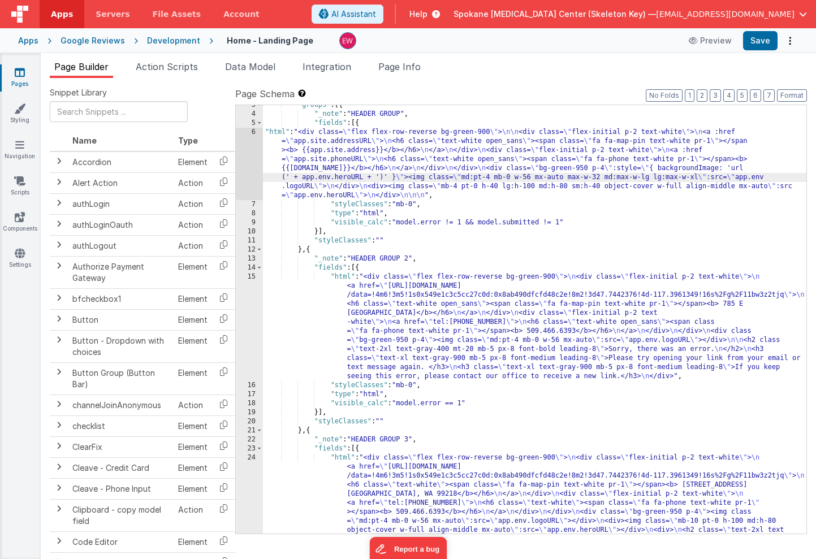
click at [242, 154] on div "6" at bounding box center [249, 164] width 27 height 72
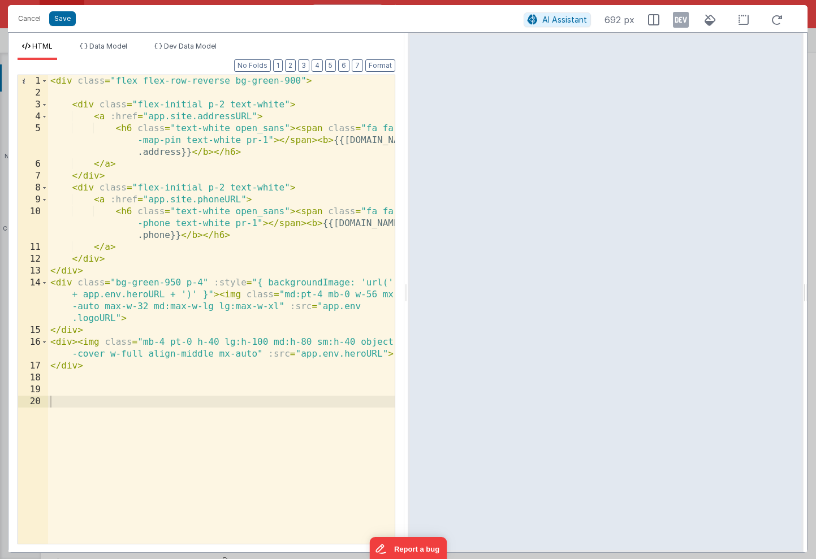
click at [202, 284] on div "< div class = "flex flex-row-reverse bg-green-900" > < div class = "flex-initia…" at bounding box center [221, 321] width 347 height 492
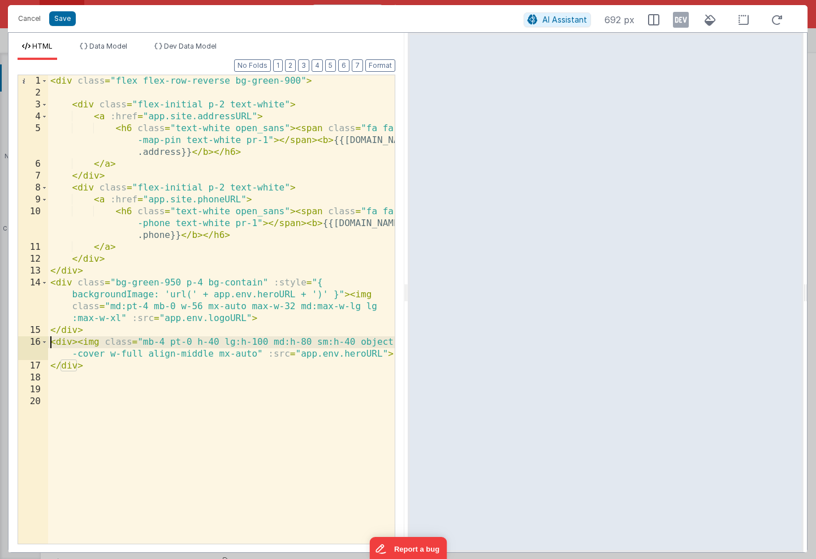
click at [51, 343] on div "< div class = "flex flex-row-reverse bg-green-900" > < div class = "flex-initia…" at bounding box center [221, 321] width 347 height 492
click at [90, 377] on div "< div class = "flex flex-row-reverse bg-green-900" > < div class = "flex-initia…" at bounding box center [221, 321] width 347 height 492
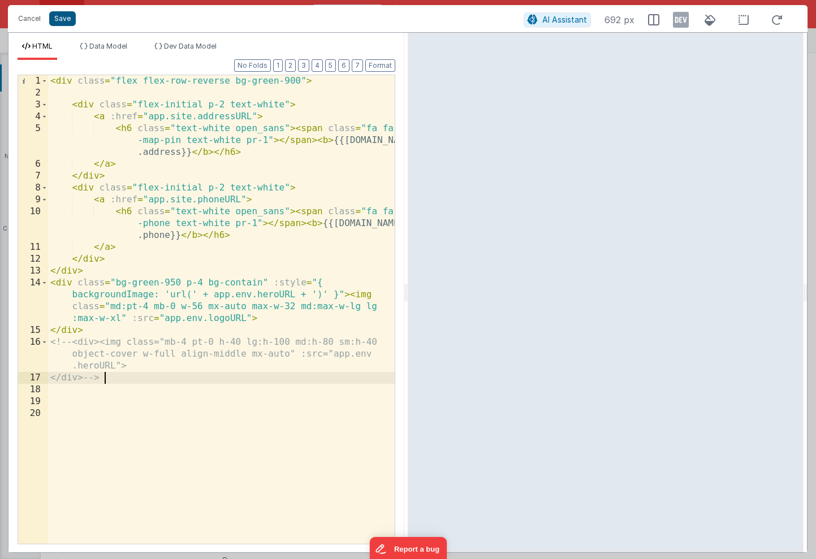
click at [59, 19] on button "Save" at bounding box center [62, 18] width 27 height 15
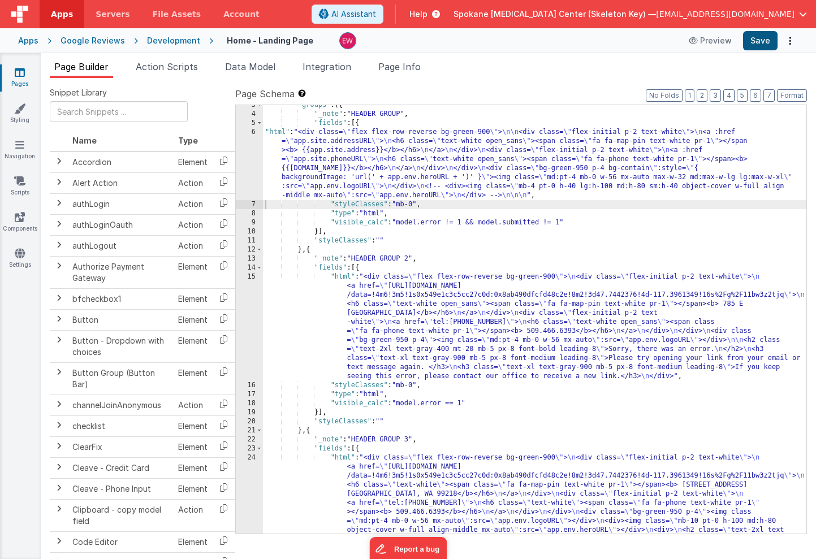
click at [765, 37] on button "Save" at bounding box center [760, 40] width 34 height 19
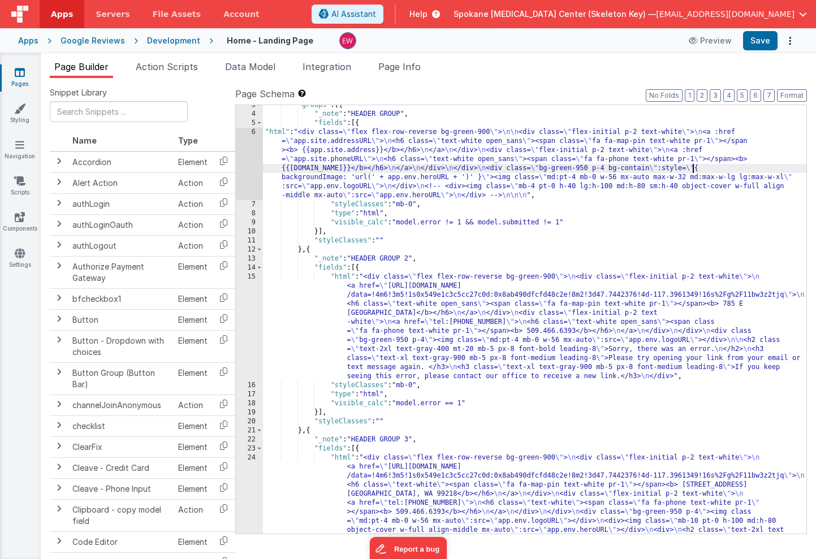
click at [691, 168] on div ""groups" : [{ "_note" : "HEADER GROUP" , "fields" : [{ "html" : "<div class= \"…" at bounding box center [534, 369] width 543 height 537
click at [764, 41] on button "Save" at bounding box center [760, 40] width 34 height 19
drag, startPoint x: 683, startPoint y: 178, endPoint x: 677, endPoint y: 178, distance: 6.8
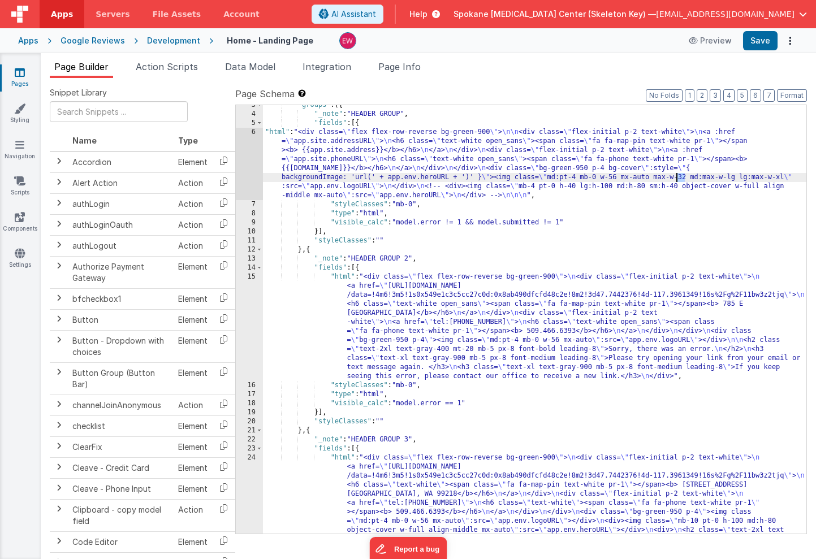
click at [677, 178] on div ""groups" : [{ "_note" : "HEADER GROUP" , "fields" : [{ "html" : "<div class= \"…" at bounding box center [534, 369] width 543 height 537
click at [763, 41] on button "Save" at bounding box center [760, 40] width 34 height 19
click at [692, 170] on div ""groups" : [{ "_note" : "HEADER GROUP" , "fields" : [{ "html" : "<div class= \"…" at bounding box center [534, 369] width 543 height 537
click at [758, 38] on button "Save" at bounding box center [760, 40] width 34 height 19
click at [729, 167] on div ""groups" : [{ "_note" : "HEADER GROUP" , "fields" : [{ "html" : "<div class= \"…" at bounding box center [534, 369] width 543 height 537
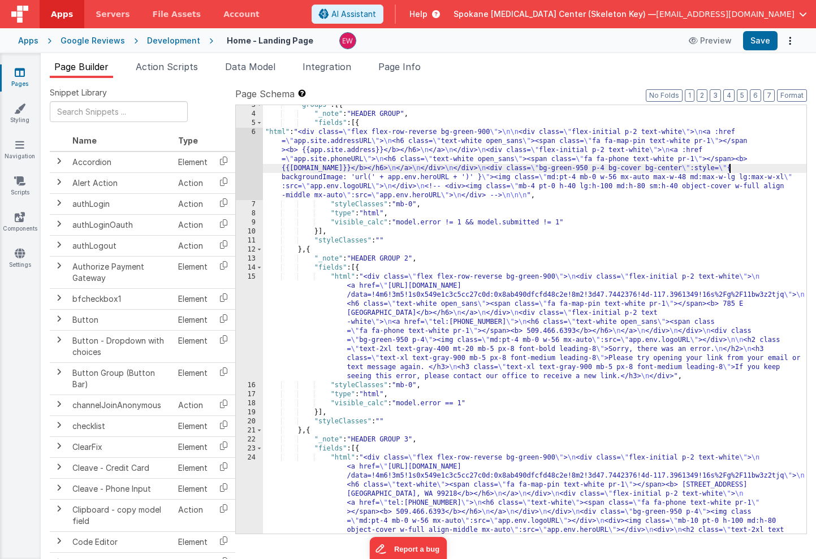
click at [733, 167] on div ""groups" : [{ "_note" : "HEADER GROUP" , "fields" : [{ "html" : "<div class= \"…" at bounding box center [534, 369] width 543 height 537
click at [760, 42] on button "Save" at bounding box center [760, 40] width 34 height 19
click at [563, 164] on div ""groups" : [{ "_note" : "HEADER GROUP" , "fields" : [{ "html" : "<div class= \"…" at bounding box center [534, 369] width 543 height 537
click at [764, 42] on button "Save" at bounding box center [760, 40] width 34 height 19
click at [733, 168] on div ""groups" : [{ "_note" : "HEADER GROUP" , "fields" : [{ "html" : "<div class= \"…" at bounding box center [534, 369] width 543 height 537
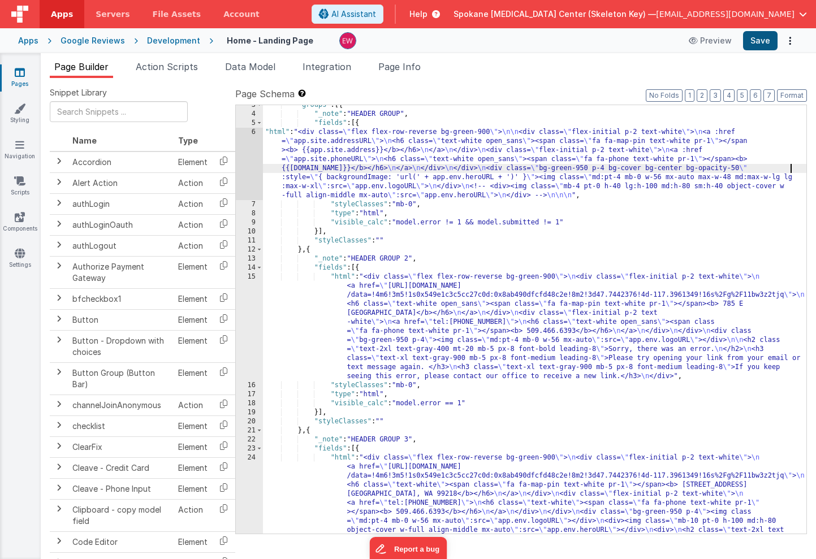
click at [762, 40] on button "Save" at bounding box center [760, 40] width 34 height 19
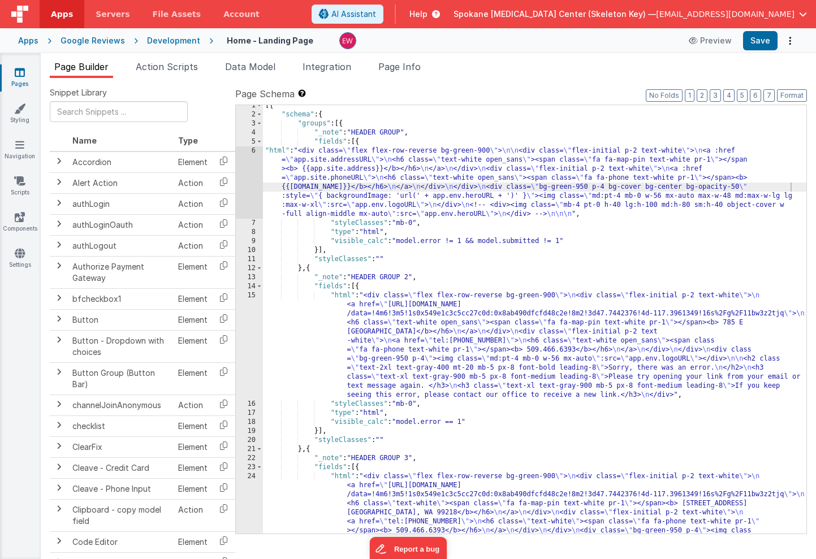
scroll to position [0, 0]
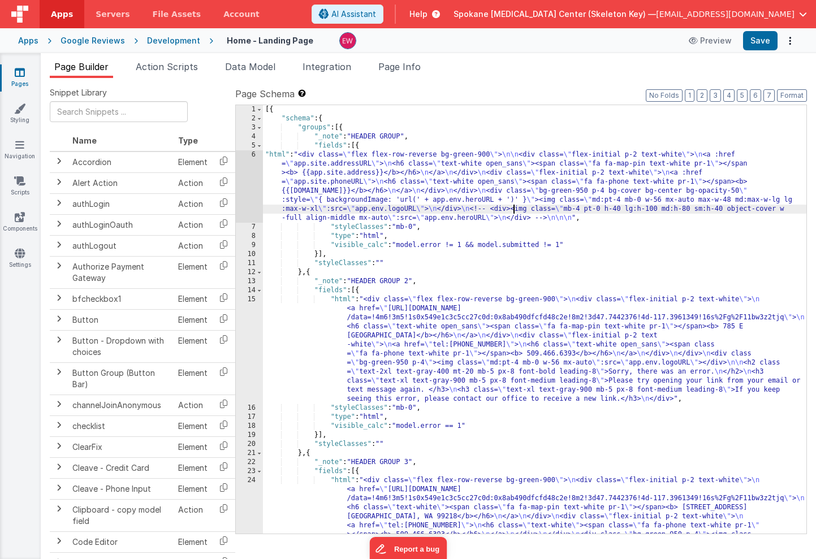
click at [513, 207] on div "[{ "schema" : { "groups" : [{ "_note" : "HEADER GROUP" , "fields" : [{ "html" :…" at bounding box center [534, 373] width 543 height 537
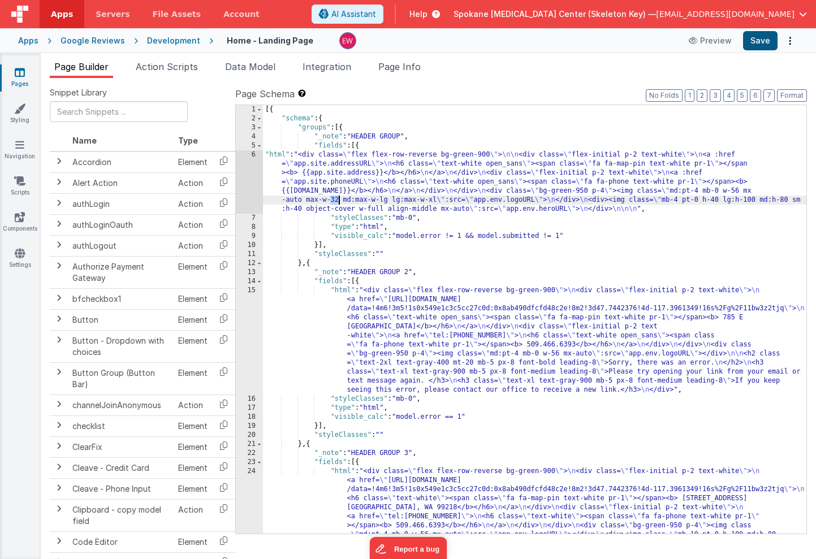
click at [767, 42] on button "Save" at bounding box center [760, 40] width 34 height 19
click at [459, 206] on div "[{ "schema" : { "groups" : [{ "_note" : "HEADER GROUP" , "fields" : [{ "html" :…" at bounding box center [534, 373] width 543 height 537
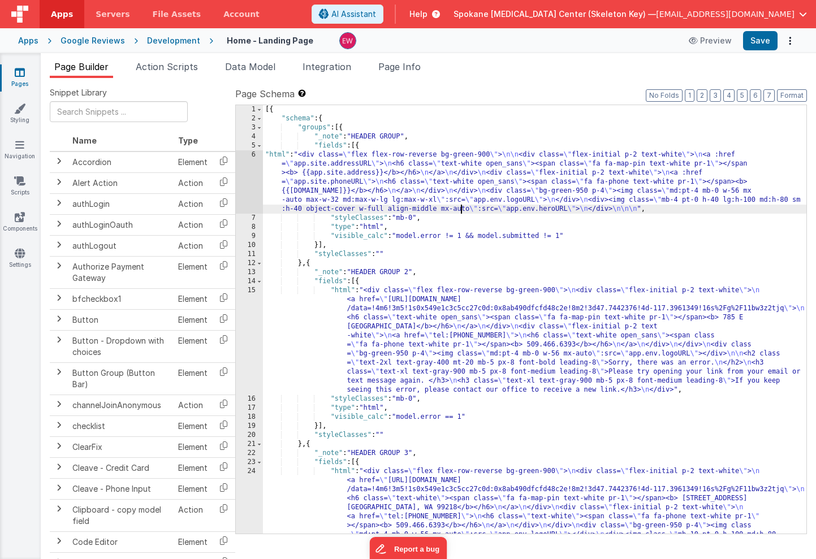
click at [241, 165] on div "6" at bounding box center [249, 181] width 27 height 63
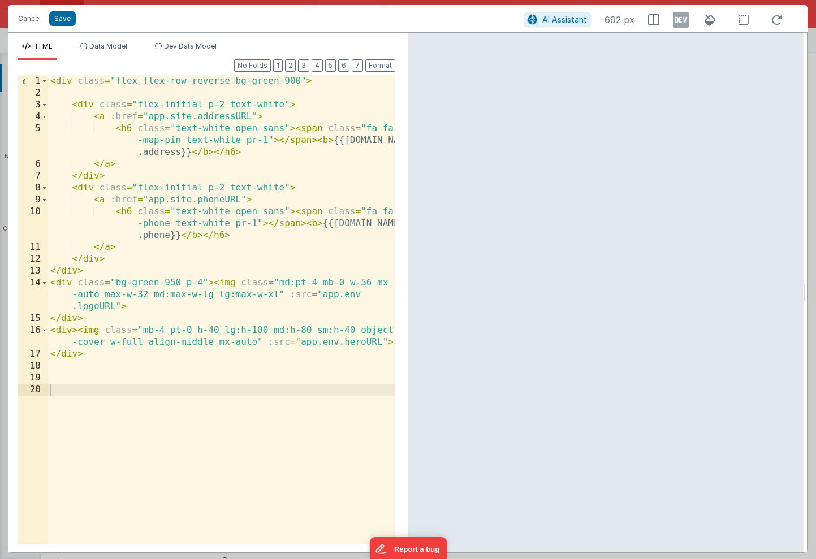
click at [264, 146] on div "< div class = "flex flex-row-reverse bg-green-900" > < div class = "flex-initia…" at bounding box center [221, 321] width 347 height 492
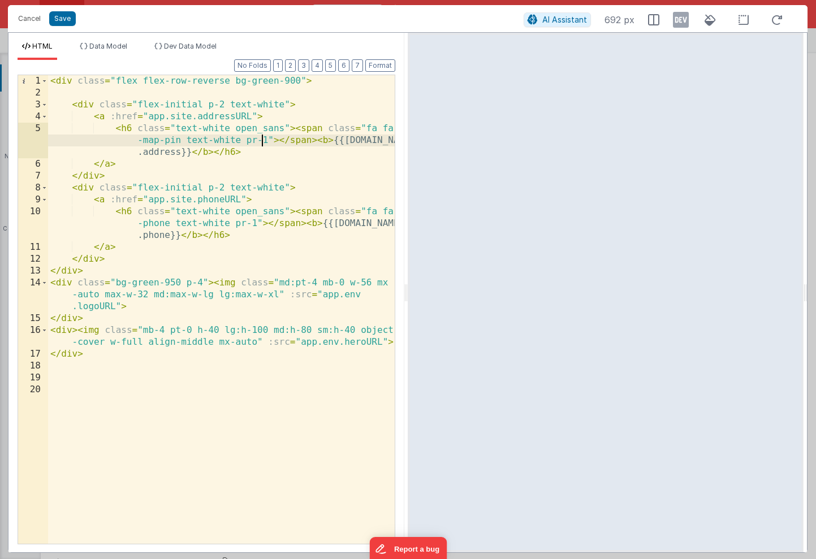
click at [233, 130] on div "< div class = "flex flex-row-reverse bg-green-900" > < div class = "flex-initia…" at bounding box center [221, 321] width 347 height 492
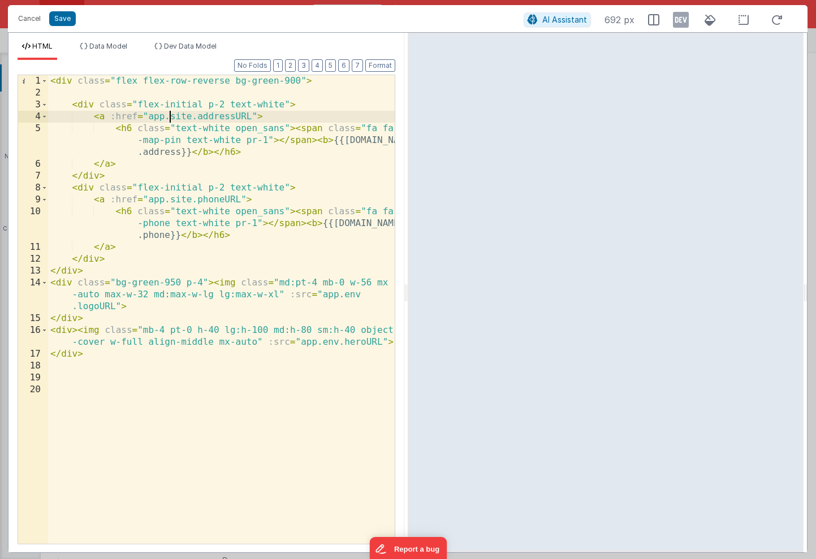
click at [171, 116] on div "< div class = "flex flex-row-reverse bg-green-900" > < div class = "flex-initia…" at bounding box center [221, 321] width 347 height 492
click at [154, 118] on div "< div class = "flex flex-row-reverse bg-green-900" > < div class = "flex-initia…" at bounding box center [221, 321] width 347 height 492
click at [209, 119] on div "< div class = "flex flex-row-reverse bg-green-900" > < div class = "flex-initia…" at bounding box center [221, 321] width 347 height 492
click at [60, 17] on button "Save" at bounding box center [62, 18] width 27 height 15
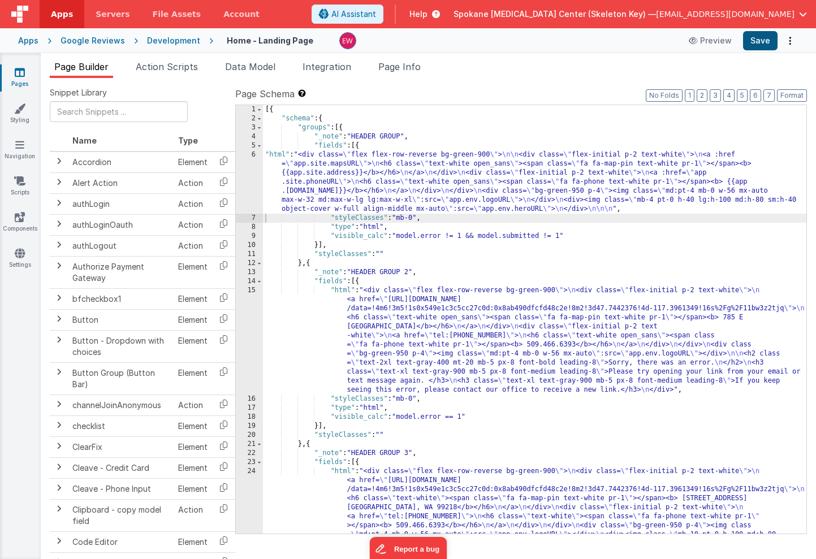
click at [761, 42] on button "Save" at bounding box center [760, 40] width 34 height 19
click at [451, 200] on div "[{ "schema" : { "groups" : [{ "_note" : "HEADER GROUP" , "fields" : [{ "html" :…" at bounding box center [534, 373] width 543 height 537
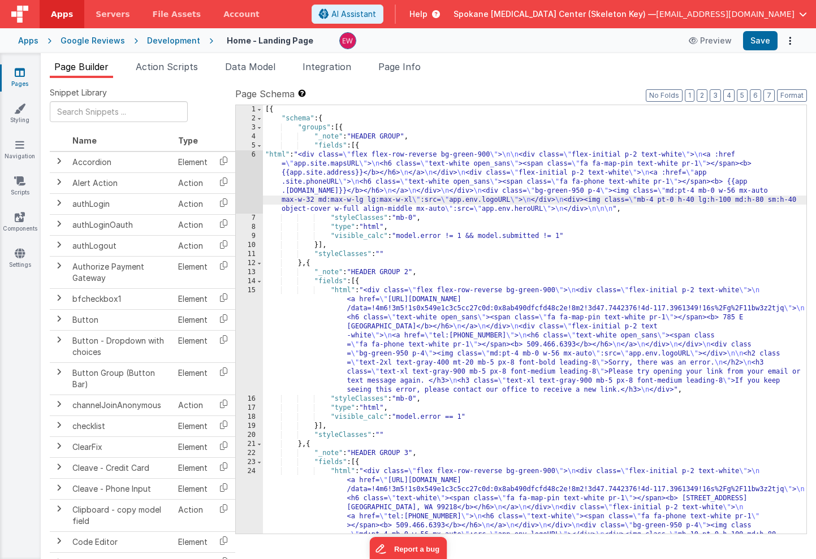
click at [240, 170] on div "6" at bounding box center [249, 181] width 27 height 63
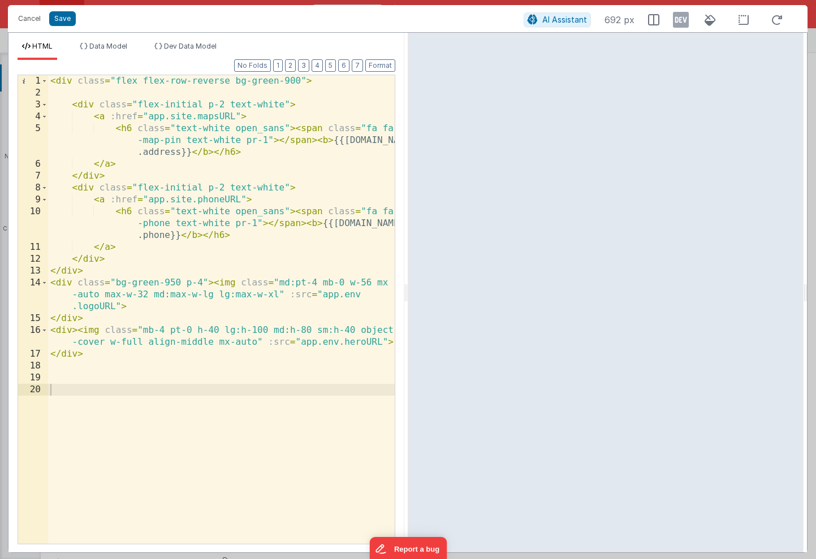
click at [266, 139] on div "< div class = "flex flex-row-reverse bg-green-900" > < div class = "flex-initia…" at bounding box center [221, 321] width 347 height 492
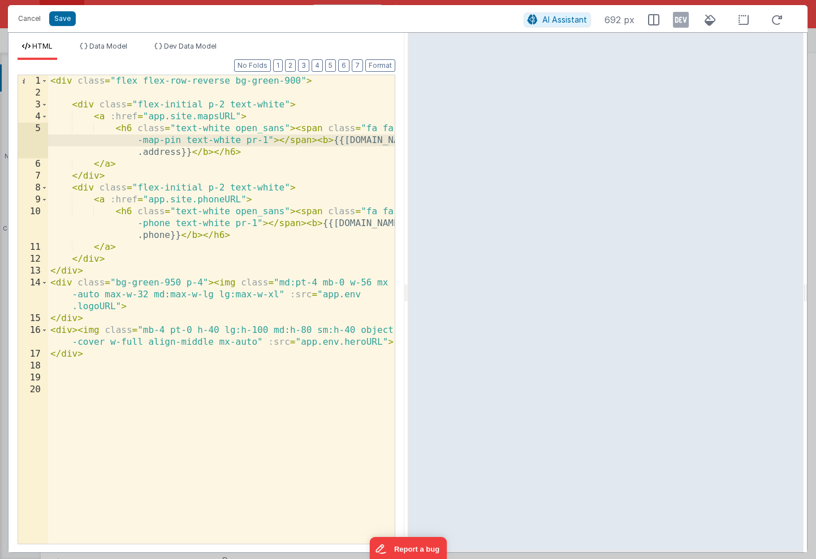
click at [240, 117] on div "< div class = "flex flex-row-reverse bg-green-900" > < div class = "flex-initia…" at bounding box center [221, 321] width 347 height 492
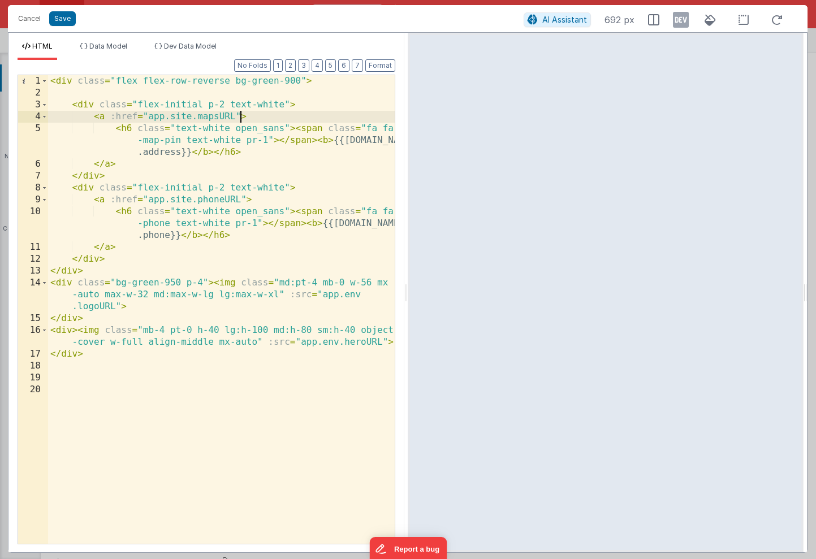
click at [107, 119] on div "< div class = "flex flex-row-reverse bg-green-900" > < div class = "flex-initia…" at bounding box center [221, 321] width 347 height 492
click at [71, 23] on button "Save" at bounding box center [62, 18] width 27 height 15
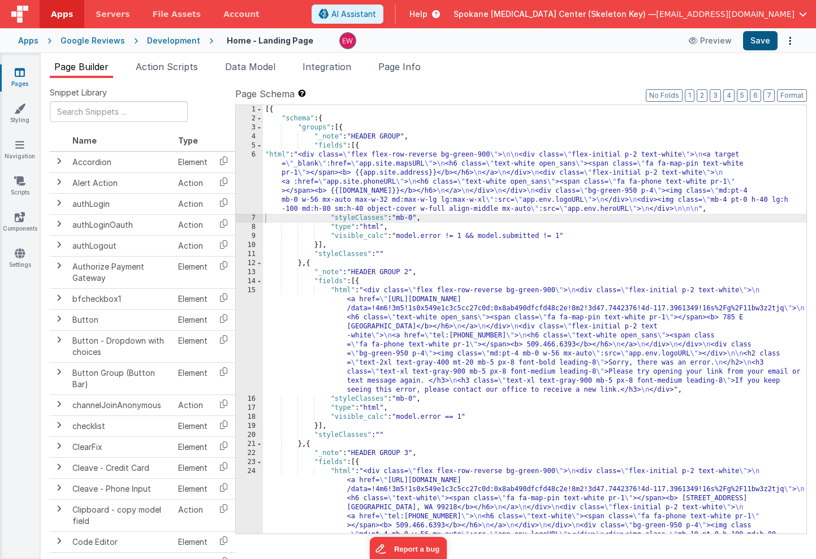
click at [763, 42] on button "Save" at bounding box center [760, 40] width 34 height 19
click at [795, 98] on button "Format" at bounding box center [792, 95] width 30 height 12
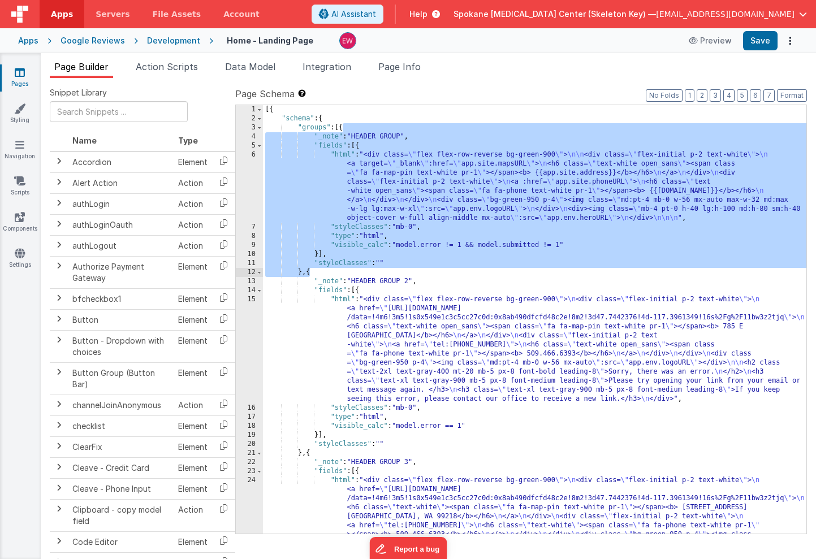
drag, startPoint x: 343, startPoint y: 128, endPoint x: 309, endPoint y: 272, distance: 147.4
click at [309, 272] on div "[{ "schema" : { "groups" : [{ "_note" : "HEADER GROUP" , "fields" : [{ "html" :…" at bounding box center [534, 373] width 543 height 537
click at [496, 372] on div "[{ "schema" : { "groups" : [{ "_note" : "HEADER GROUP" , "fields" : [{ "html" :…" at bounding box center [534, 373] width 543 height 537
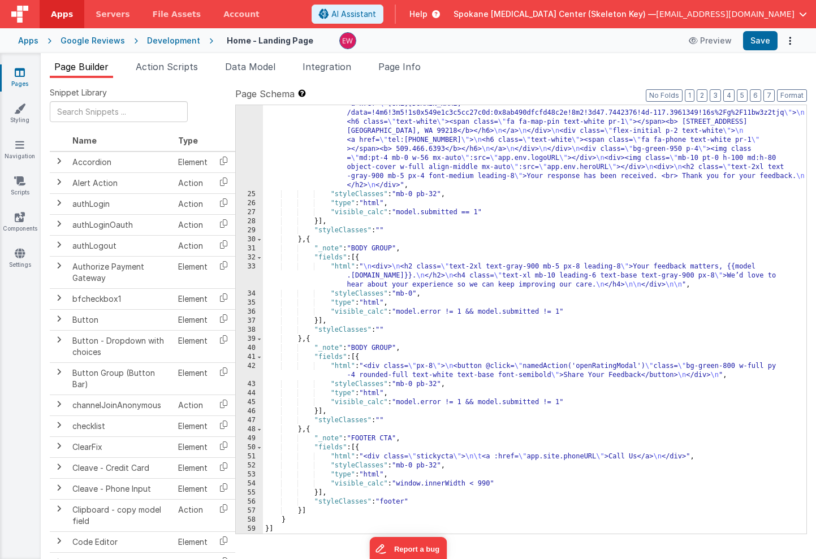
scroll to position [386, 0]
click at [394, 248] on div ""html" : "<div class= \" flex flex-row-reverse bg-green-900 \" > \n <div class=…" at bounding box center [534, 358] width 543 height 537
click at [393, 348] on div ""html" : "<div class= \" flex flex-row-reverse bg-green-900 \" > \n <div class=…" at bounding box center [534, 358] width 543 height 537
click at [402, 249] on div ""html" : "<div class= \" flex flex-row-reverse bg-green-900 \" > \n <div class=…" at bounding box center [534, 358] width 543 height 537
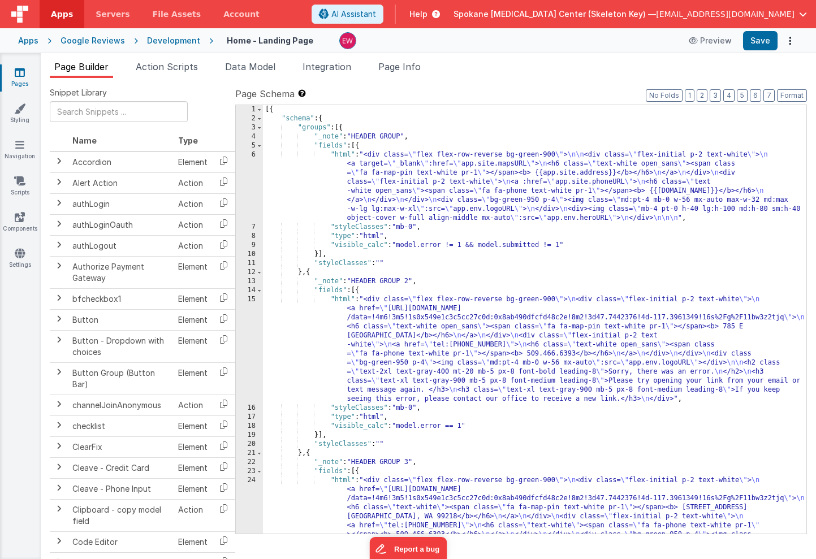
scroll to position [0, 0]
click at [309, 273] on div "[{ "schema" : { "groups" : [{ "_note" : "HEADER GROUP" , "fields" : [{ "html" :…" at bounding box center [534, 373] width 543 height 537
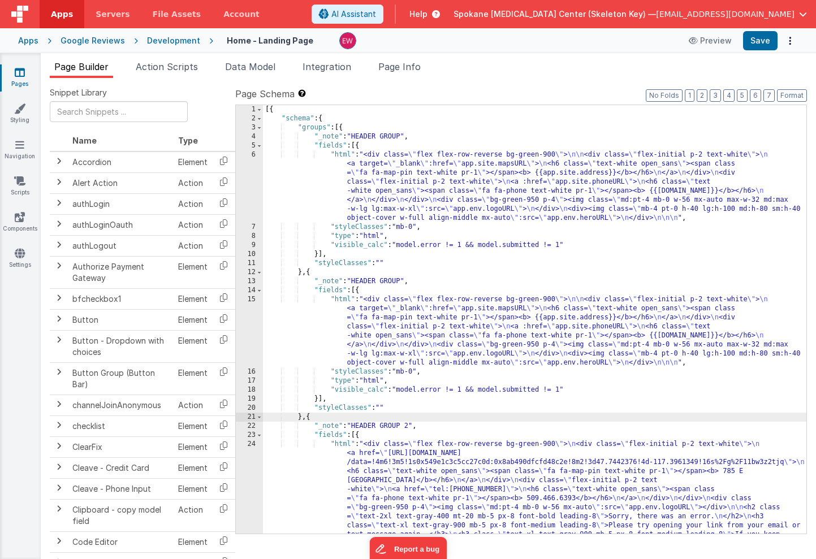
click at [403, 138] on div "[{ "schema" : { "groups" : [{ "_note" : "HEADER GROUP" , "fields" : [{ "html" :…" at bounding box center [534, 378] width 543 height 546
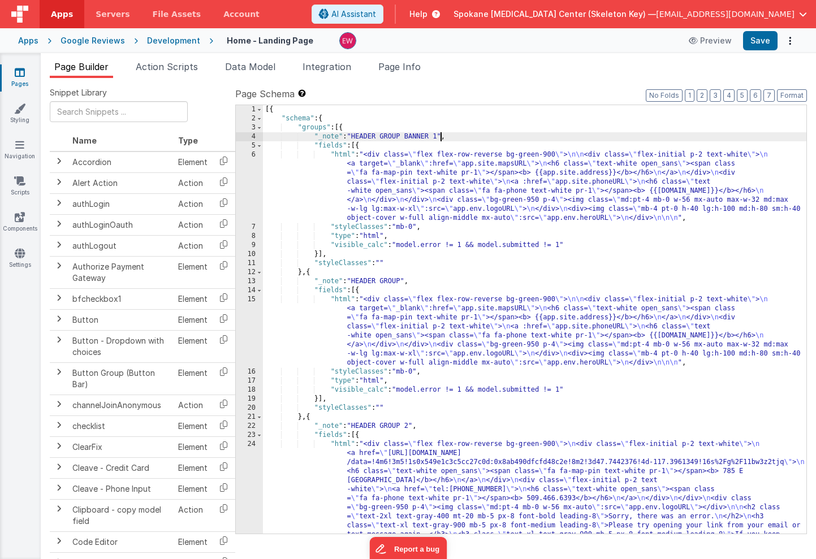
click at [456, 179] on div "[{ "schema" : { "groups" : [{ "_note" : "HEADER GROUP BANNER 1" , "fields" : [{…" at bounding box center [534, 378] width 543 height 546
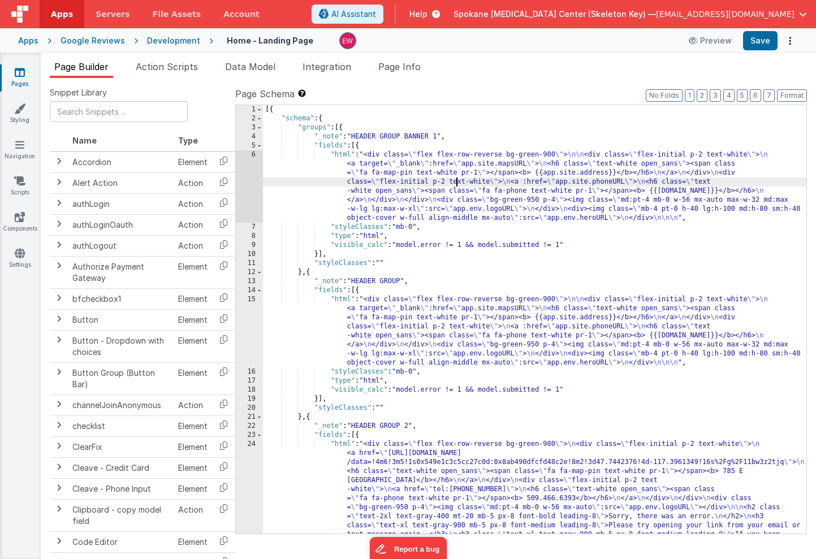
click at [243, 171] on div "6" at bounding box center [249, 186] width 27 height 72
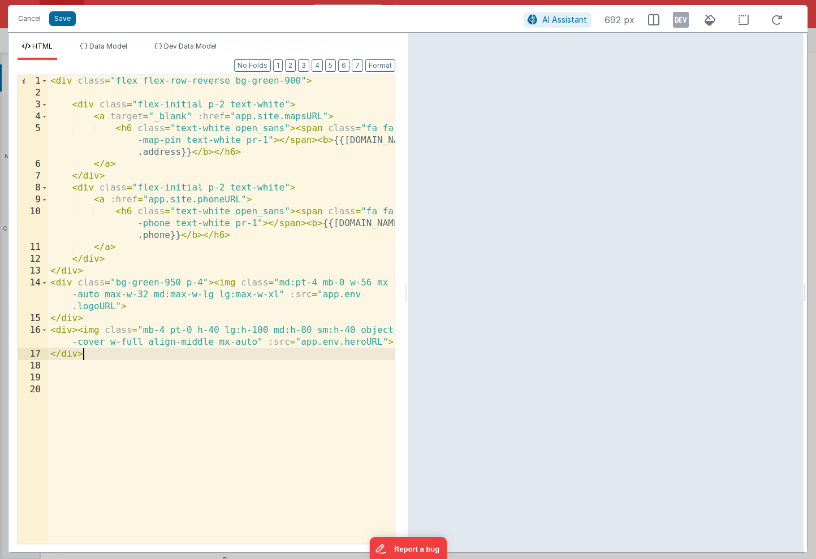
click at [83, 352] on div "< div class = "flex flex-row-reverse bg-green-900" > < div class = "flex-initia…" at bounding box center [221, 321] width 347 height 492
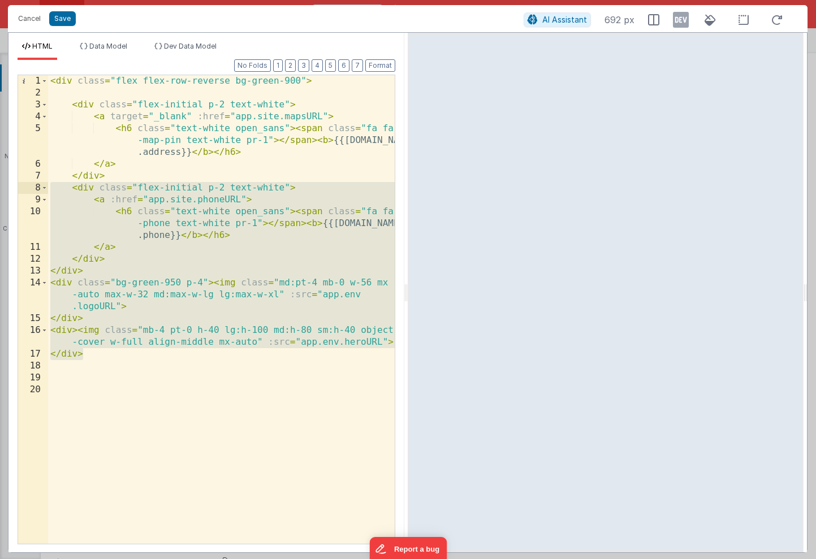
drag, startPoint x: 86, startPoint y: 355, endPoint x: 6, endPoint y: 188, distance: 185.3
click at [6, 188] on div "Cancel Save AI Assistant 692 px HTML Data Model Dev Data Model Format 7 6 5 4 3…" at bounding box center [408, 279] width 816 height 559
click at [29, 20] on button "Cancel" at bounding box center [29, 19] width 34 height 16
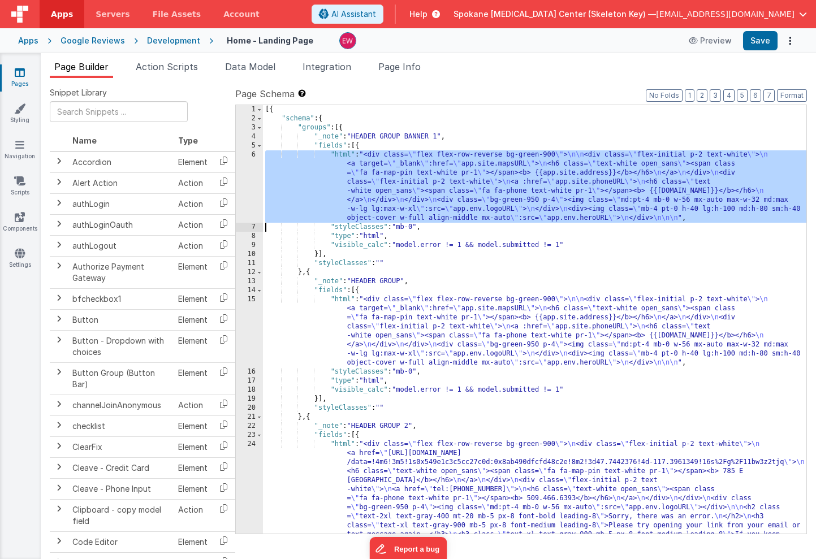
click at [446, 215] on div "[{ "schema" : { "groups" : [{ "_note" : "HEADER GROUP BANNER 1" , "fields" : [{…" at bounding box center [534, 378] width 543 height 546
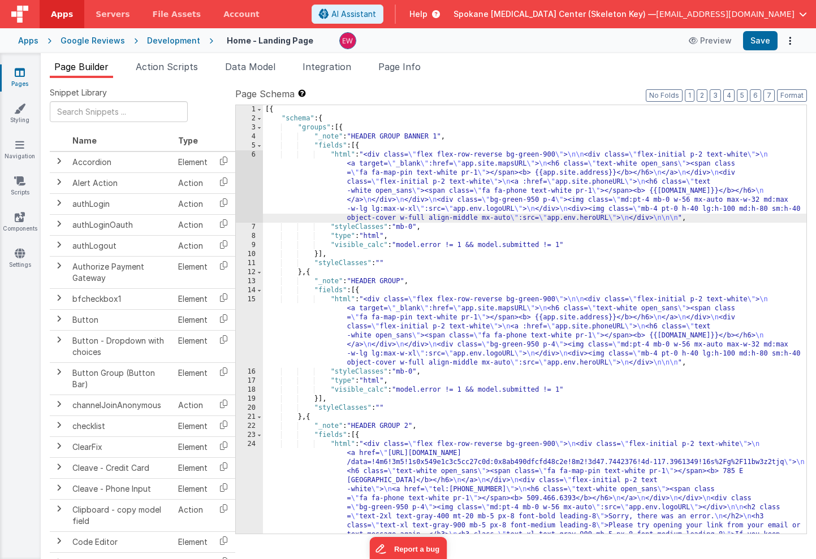
click at [461, 191] on div "[{ "schema" : { "groups" : [{ "_note" : "HEADER GROUP BANNER 1" , "fields" : [{…" at bounding box center [534, 378] width 543 height 546
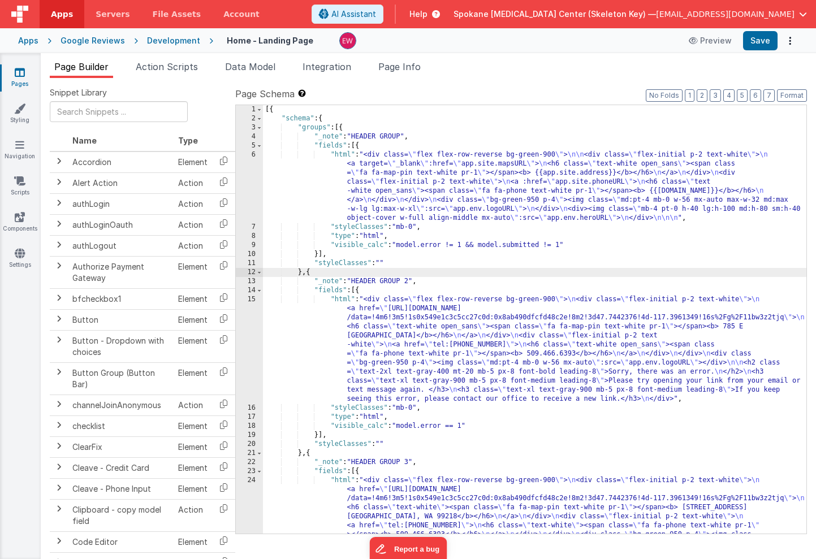
click at [441, 180] on div "[{ "schema" : { "groups" : [{ "_note" : "HEADER GROUP" , "fields" : [{ "html" :…" at bounding box center [534, 373] width 543 height 537
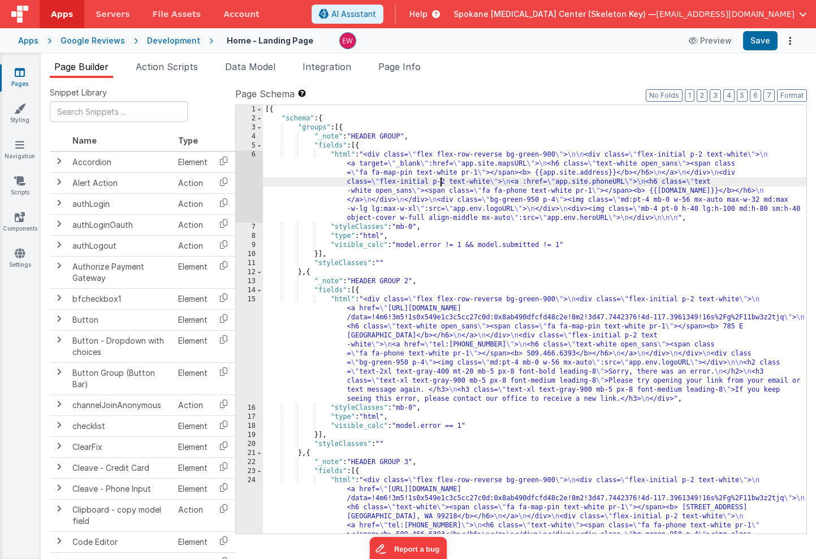
click at [242, 170] on div "6" at bounding box center [249, 186] width 27 height 72
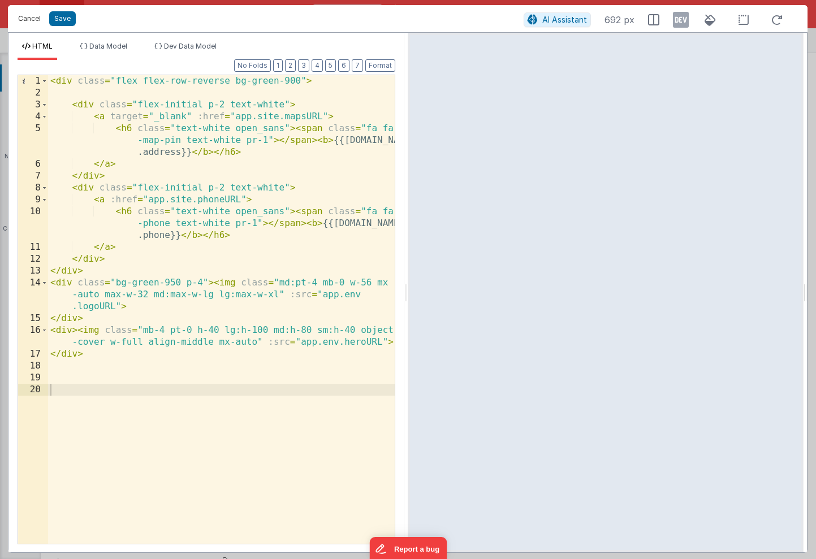
click at [27, 19] on button "Cancel" at bounding box center [29, 19] width 34 height 16
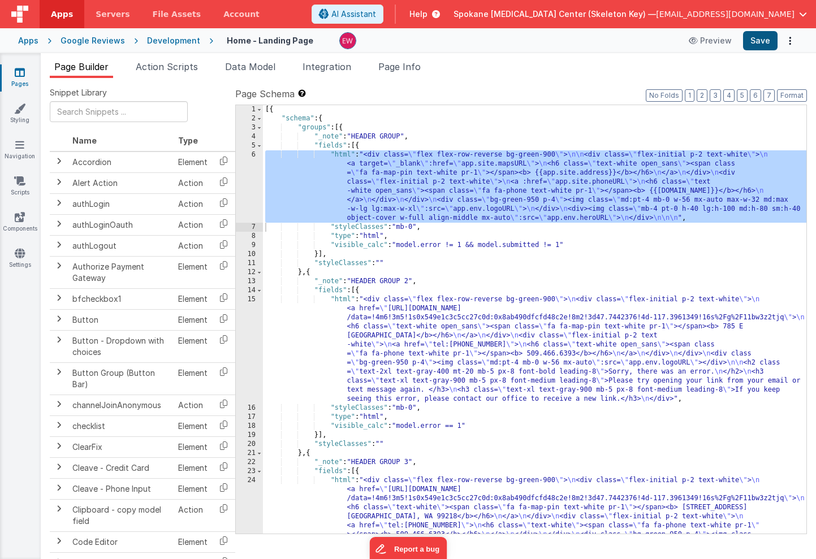
click at [762, 44] on button "Save" at bounding box center [760, 40] width 34 height 19
click at [23, 71] on icon at bounding box center [20, 72] width 10 height 11
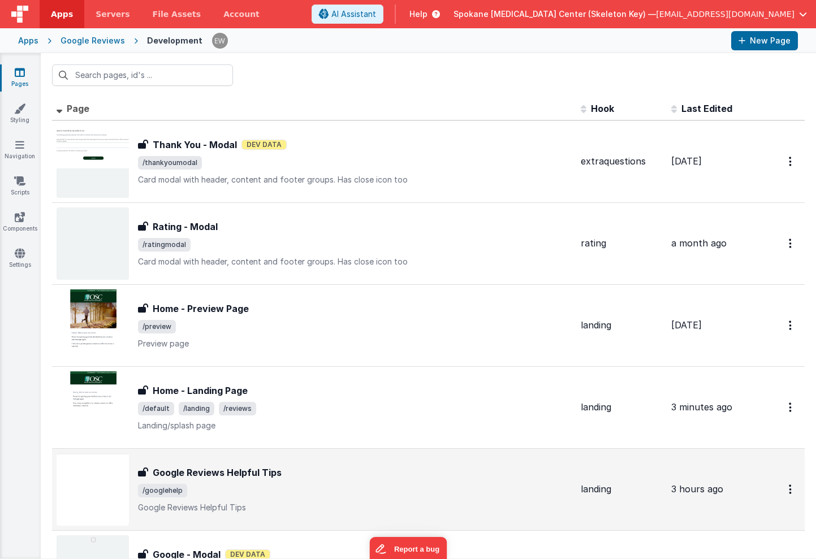
click at [253, 472] on h3 "Google Reviews Helpful Tips" at bounding box center [217, 473] width 129 height 14
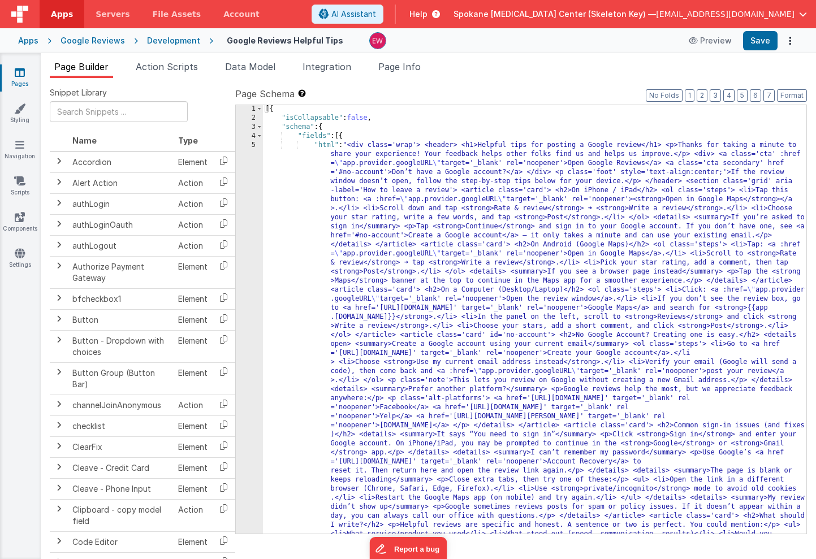
scroll to position [96, 0]
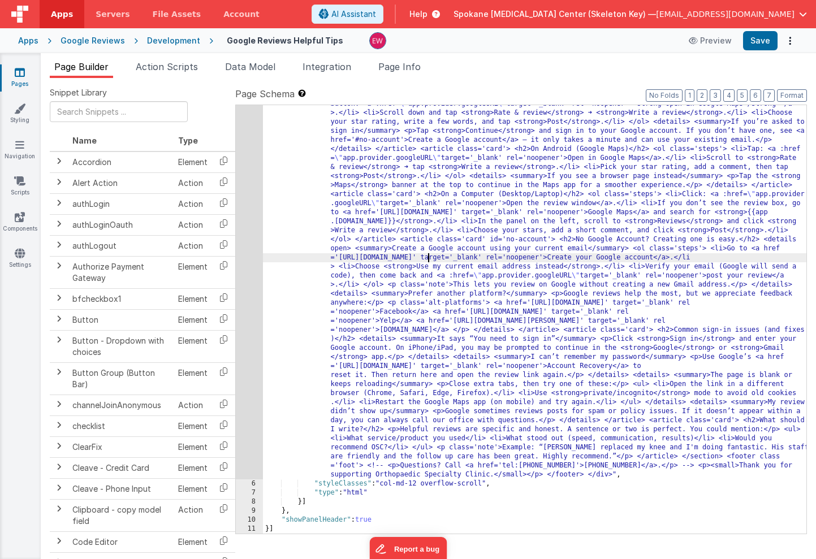
click at [429, 254] on div ""html" : "<div class='wrap'> <header> <h1>Helpful tips for posting a Google rev…" at bounding box center [534, 481] width 543 height 872
click at [247, 228] on div "5" at bounding box center [249, 262] width 27 height 434
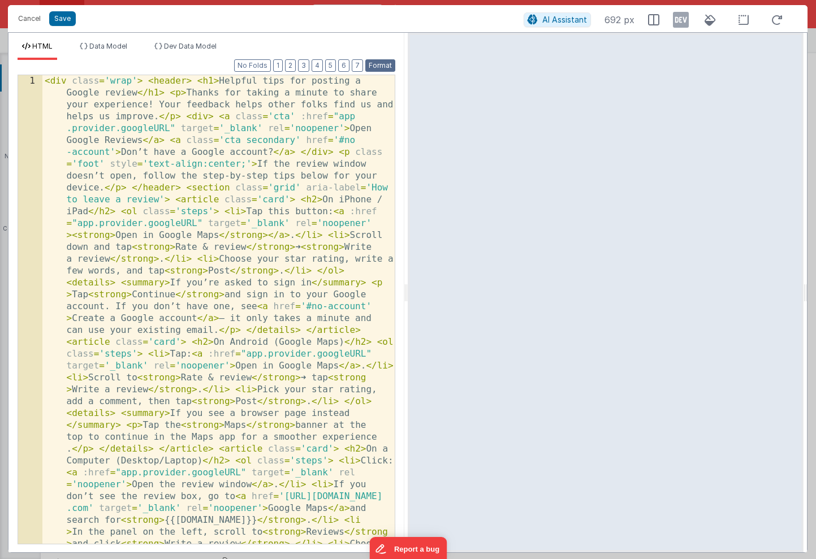
click at [380, 66] on button "Format" at bounding box center [380, 65] width 30 height 12
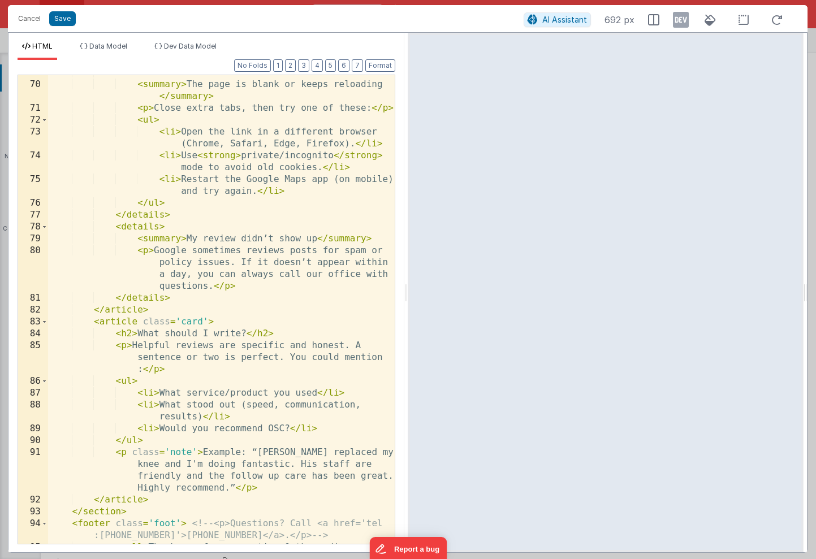
scroll to position [1585, 0]
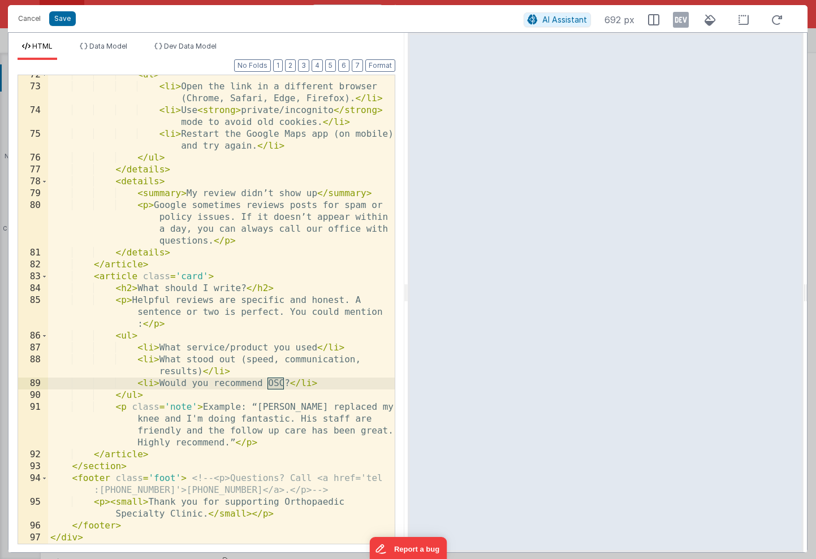
drag, startPoint x: 268, startPoint y: 385, endPoint x: 285, endPoint y: 385, distance: 17.0
click at [285, 385] on div "< ul > < li > Open the link in a different browser (Chrome, Safari, Edge, Firef…" at bounding box center [221, 315] width 347 height 492
click at [309, 385] on div "< ul > < li > Open the link in a different browser (Chrome, Safari, Edge, Firef…" at bounding box center [221, 315] width 347 height 492
drag, startPoint x: 309, startPoint y: 385, endPoint x: 317, endPoint y: 386, distance: 7.4
click at [317, 386] on div "< ul > < li > Open the link in a different browser (Chrome, Safari, Edge, Firef…" at bounding box center [221, 315] width 347 height 492
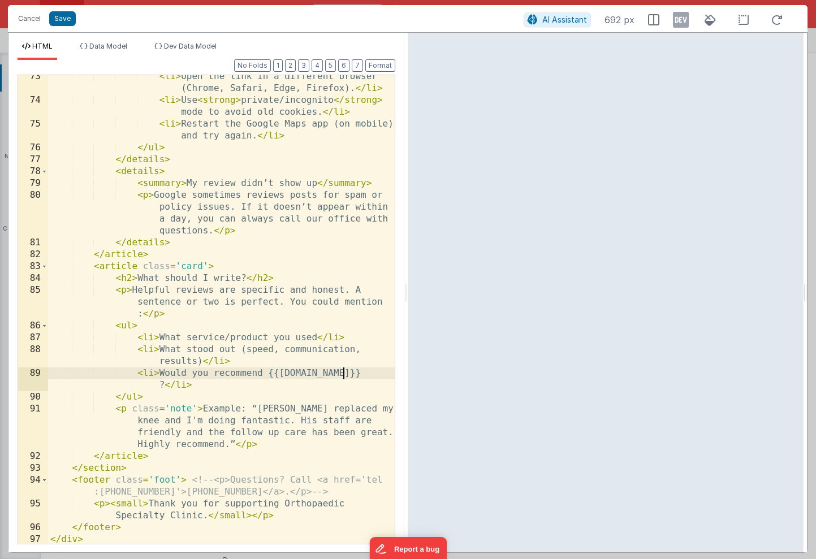
scroll to position [1597, 0]
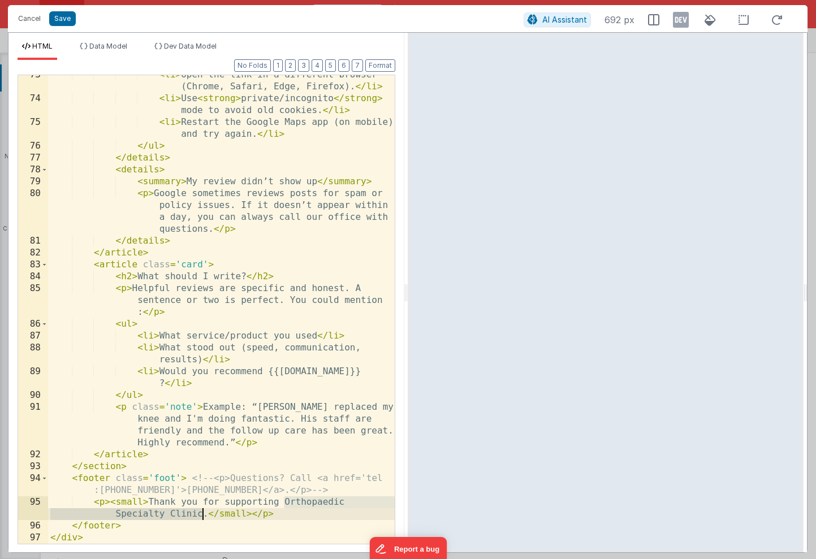
drag, startPoint x: 284, startPoint y: 504, endPoint x: 202, endPoint y: 516, distance: 82.3
click at [202, 516] on div "< li > Open the link in a different browser (Chrome, Safari, Edge, Firefox). </…" at bounding box center [221, 321] width 347 height 504
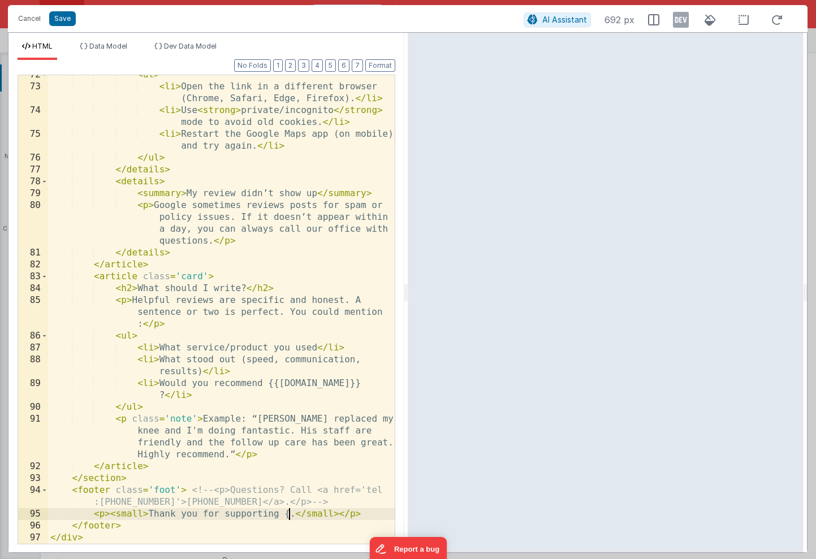
scroll to position [1585, 0]
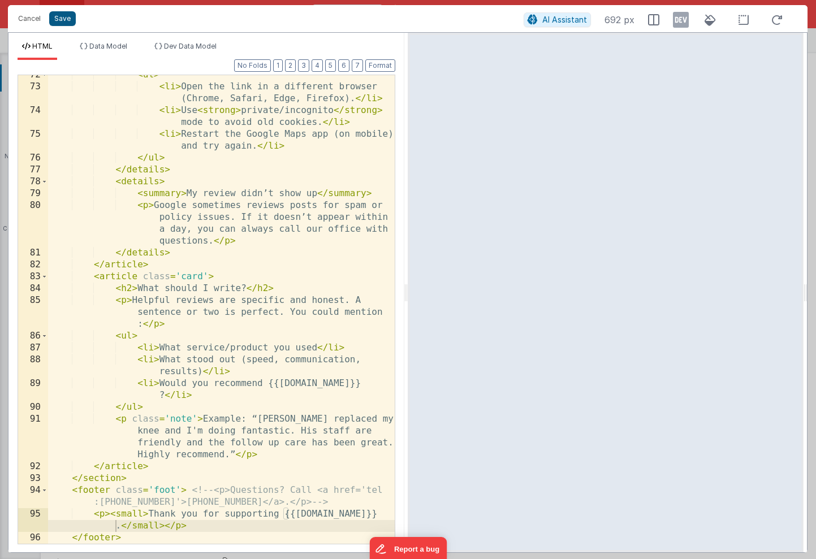
click at [63, 19] on button "Save" at bounding box center [62, 18] width 27 height 15
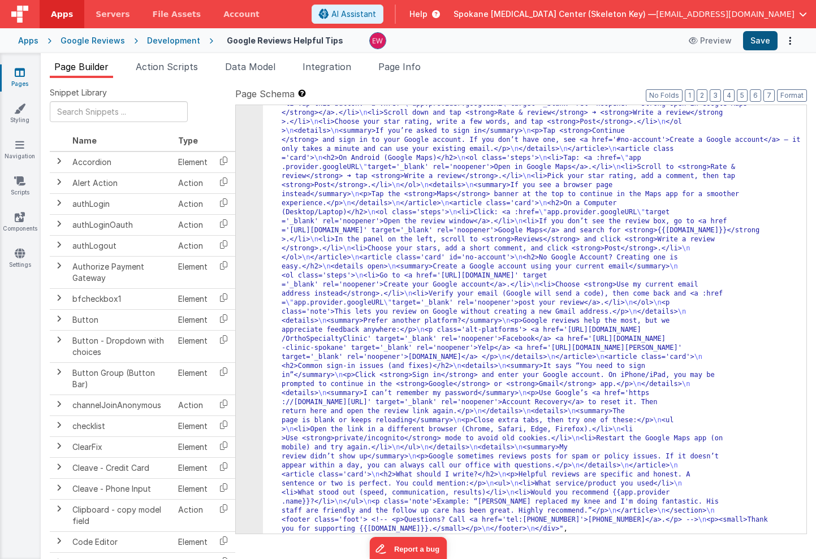
click at [764, 39] on button "Save" at bounding box center [760, 40] width 34 height 19
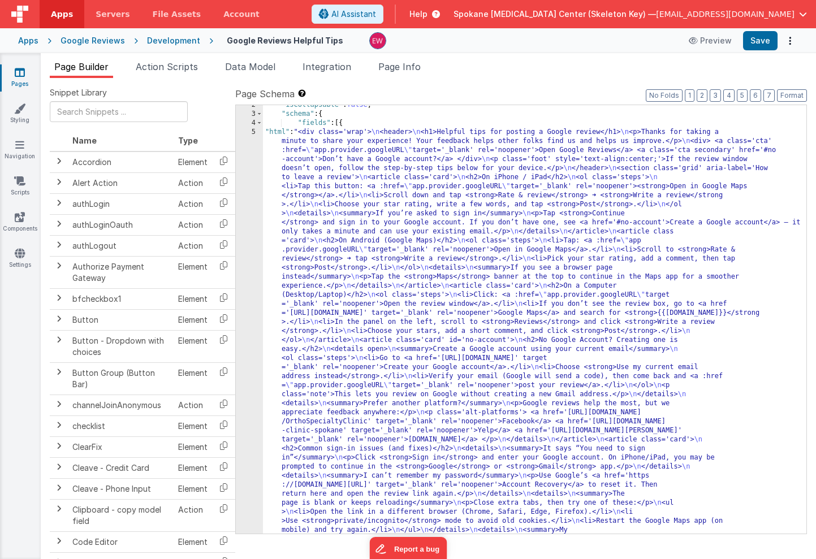
scroll to position [0, 0]
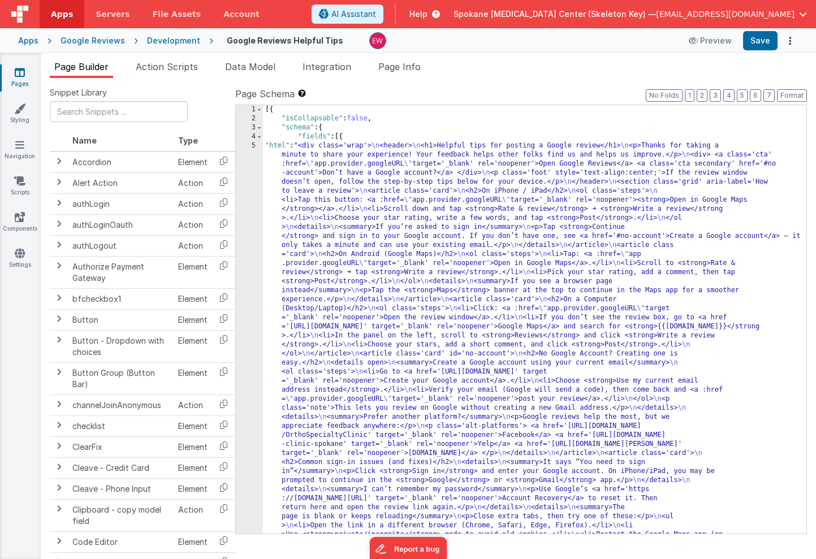
click at [521, 64] on ul "Page Builder Action Scripts Data Model Integration Page Info" at bounding box center [428, 69] width 775 height 18
click at [532, 73] on ul "Page Builder Action Scripts Data Model Integration Page Info" at bounding box center [428, 69] width 775 height 18
click at [16, 74] on icon at bounding box center [20, 72] width 10 height 11
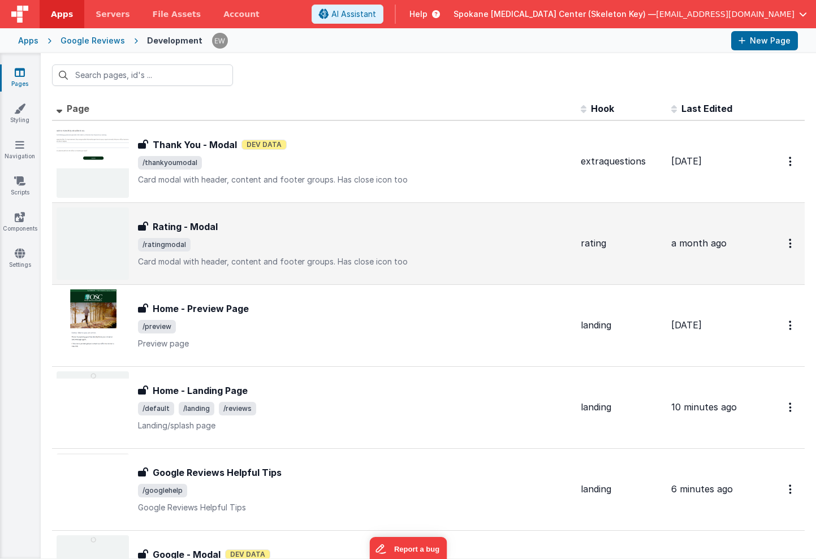
click at [257, 232] on div "Rating - Modal Rating - Modal /ratingmodal Card modal with header, content and …" at bounding box center [355, 243] width 434 height 47
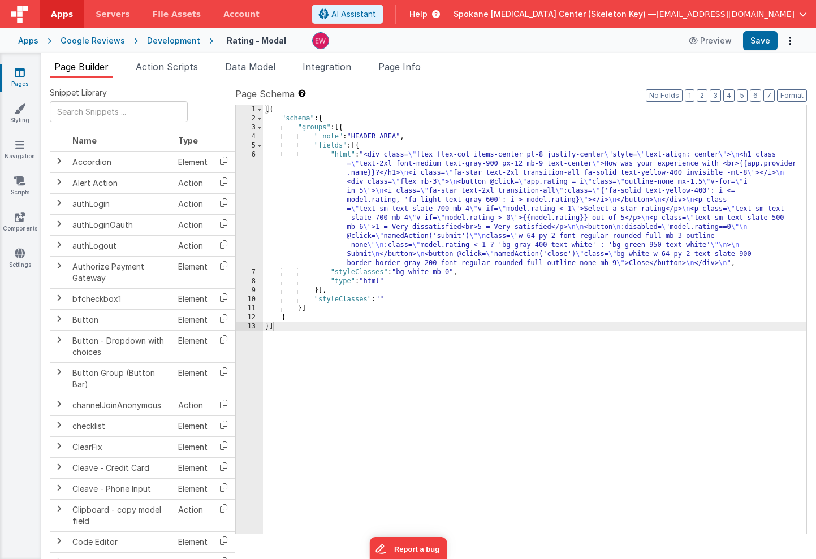
click at [401, 228] on div "[{ "schema" : { "groups" : [{ "_note" : "HEADER AREA" , "fields" : [{ "html" : …" at bounding box center [534, 328] width 543 height 447
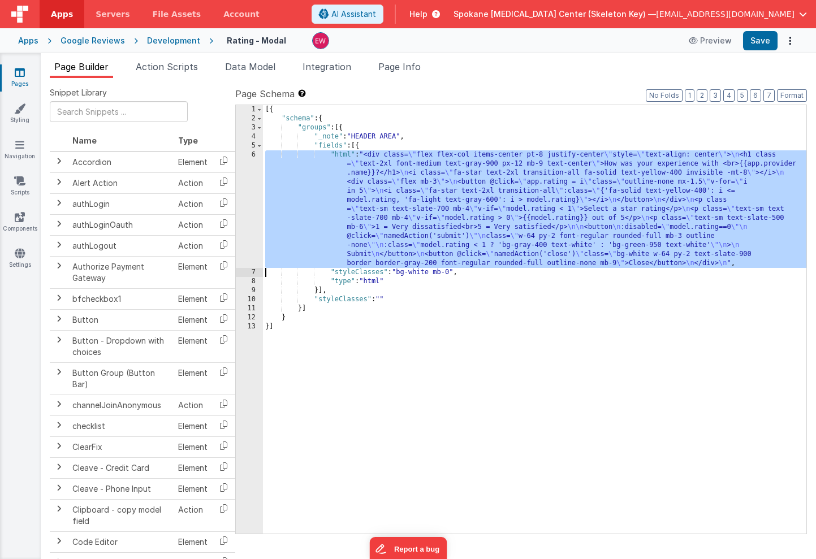
click at [244, 190] on div "6" at bounding box center [249, 209] width 27 height 118
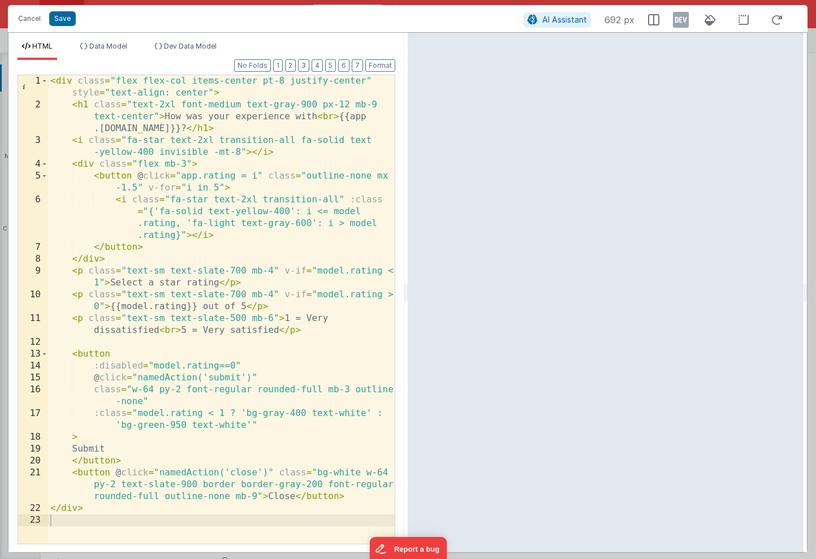
click at [114, 449] on div "< div class = "flex flex-col items-center pt-8 justify-center" style = "text-al…" at bounding box center [221, 327] width 347 height 504
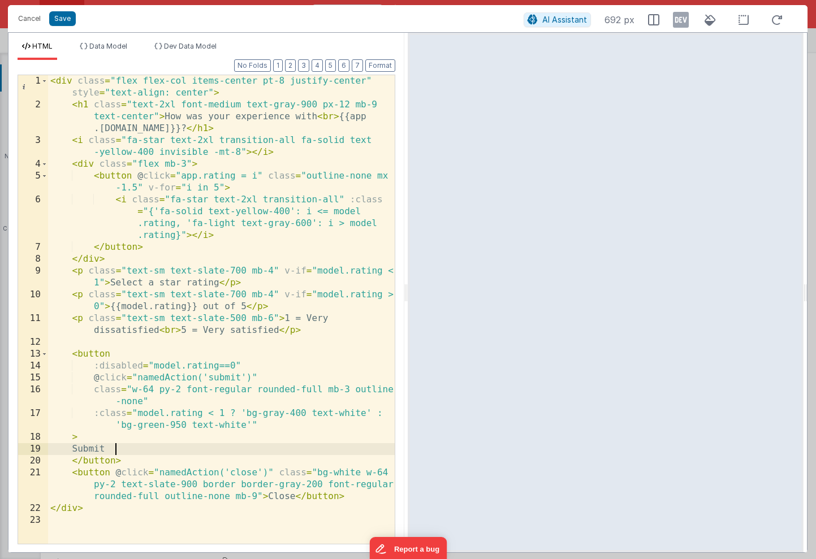
click at [114, 449] on div "< div class = "flex flex-col items-center pt-8 justify-center" style = "text-al…" at bounding box center [221, 327] width 347 height 504
click at [65, 20] on button "Save" at bounding box center [62, 18] width 27 height 15
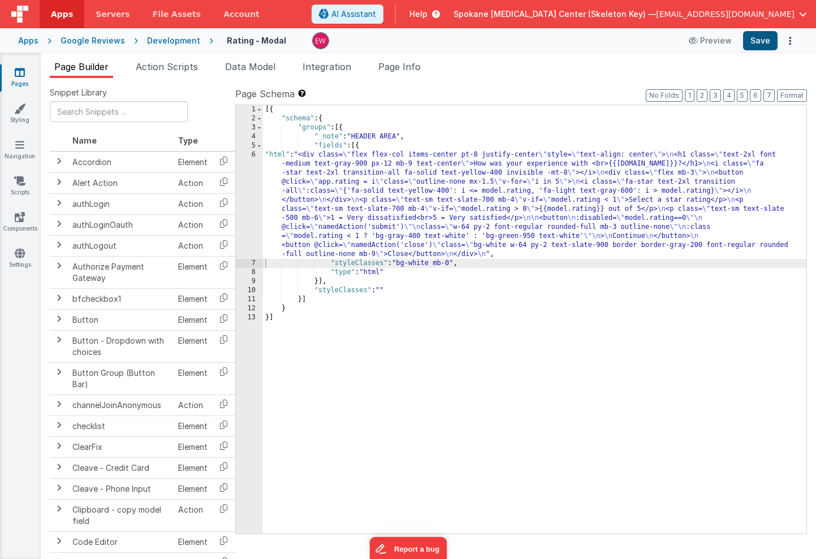
click at [759, 37] on button "Save" at bounding box center [760, 40] width 34 height 19
